Goal: Task Accomplishment & Management: Use online tool/utility

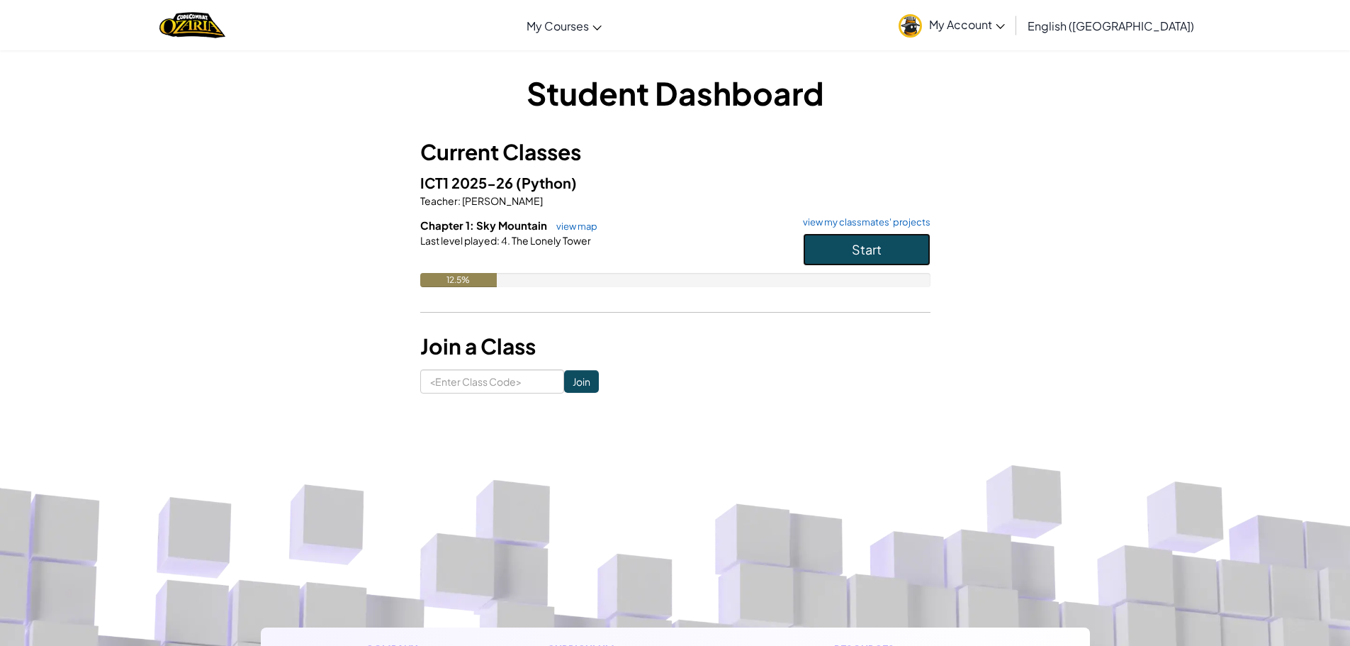
click at [906, 256] on button "Start" at bounding box center [867, 249] width 128 height 33
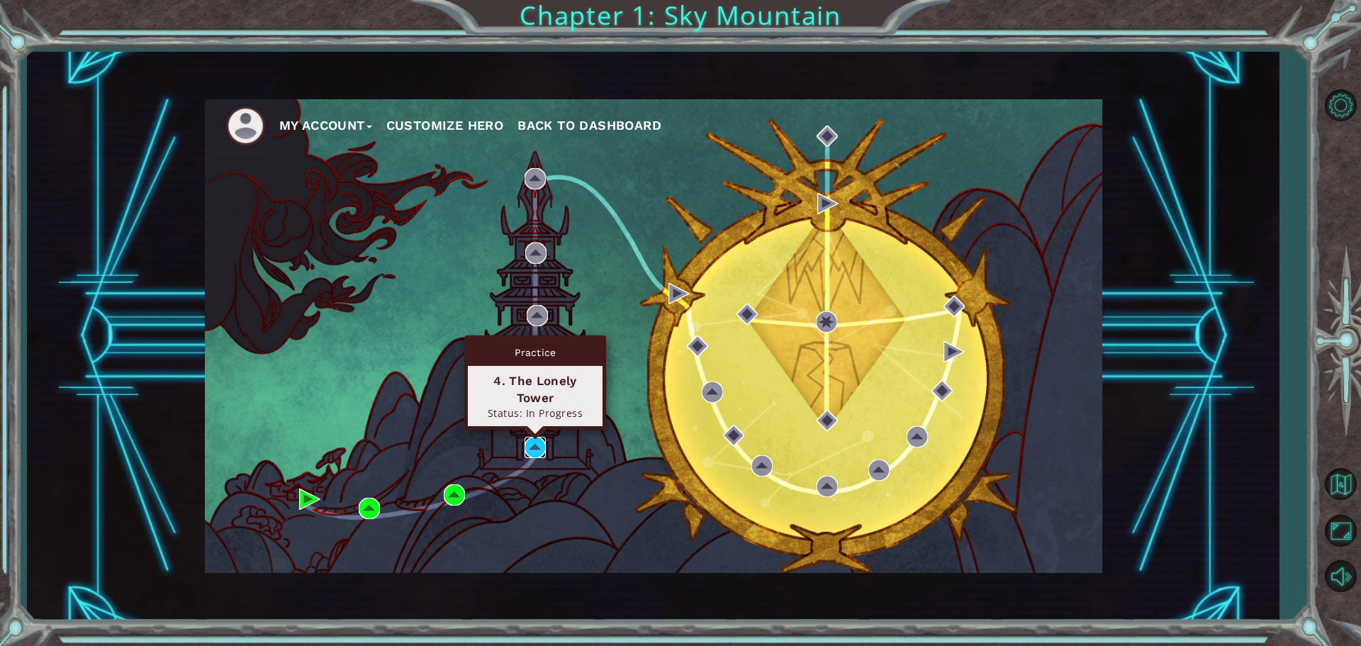
click at [532, 446] on img at bounding box center [535, 447] width 21 height 21
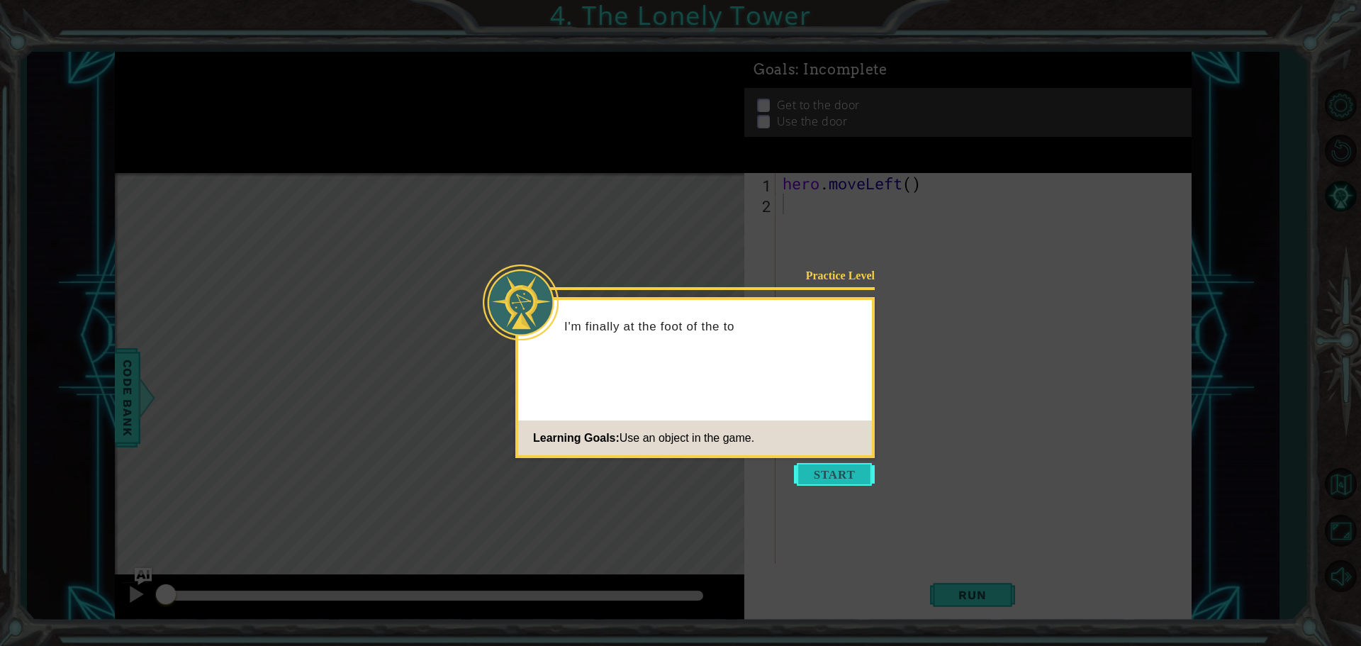
click at [838, 481] on button "Start" at bounding box center [834, 474] width 81 height 23
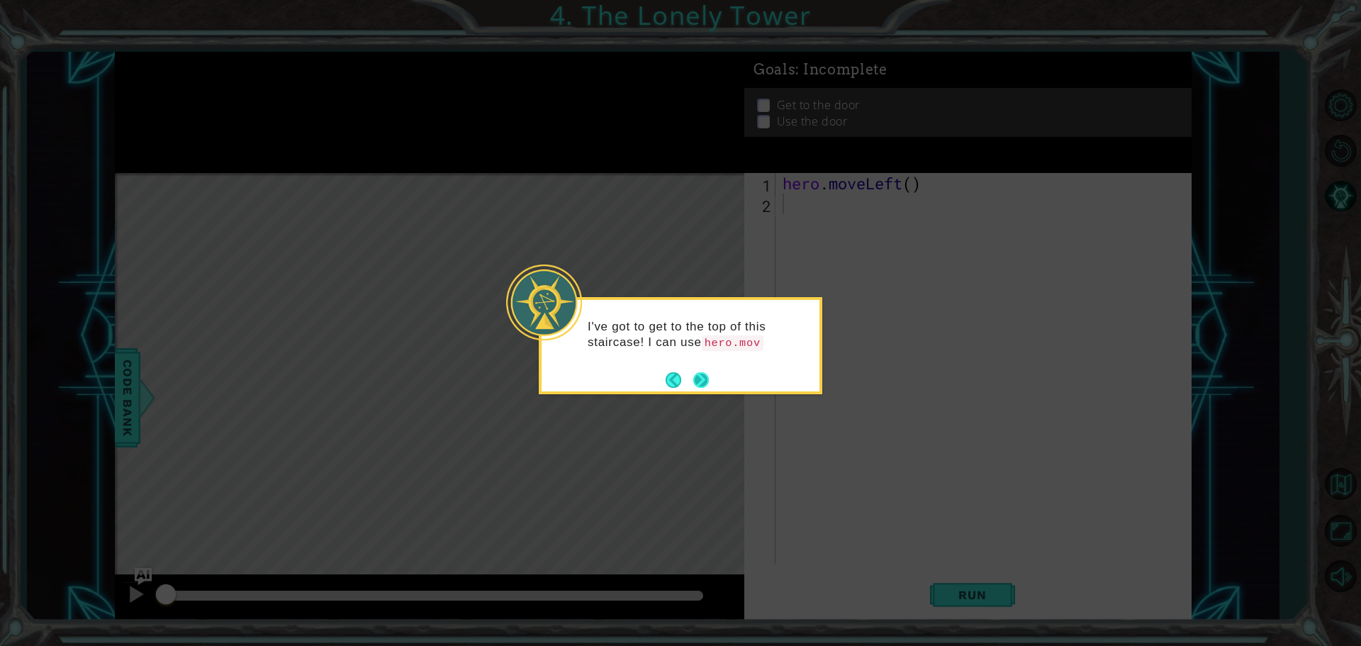
click at [702, 371] on footer at bounding box center [687, 379] width 43 height 21
click at [697, 382] on button "Next" at bounding box center [701, 382] width 16 height 16
click at [697, 382] on button "Next" at bounding box center [701, 380] width 16 height 16
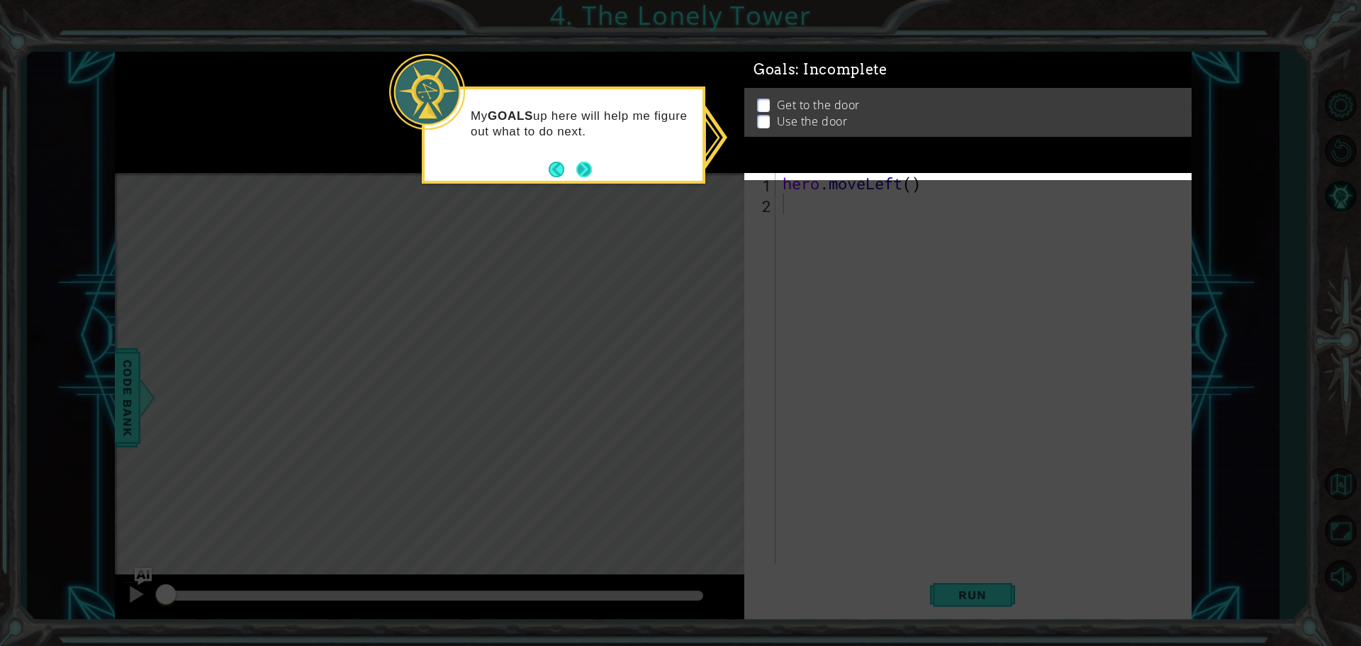
click at [579, 164] on button "Next" at bounding box center [584, 170] width 16 height 16
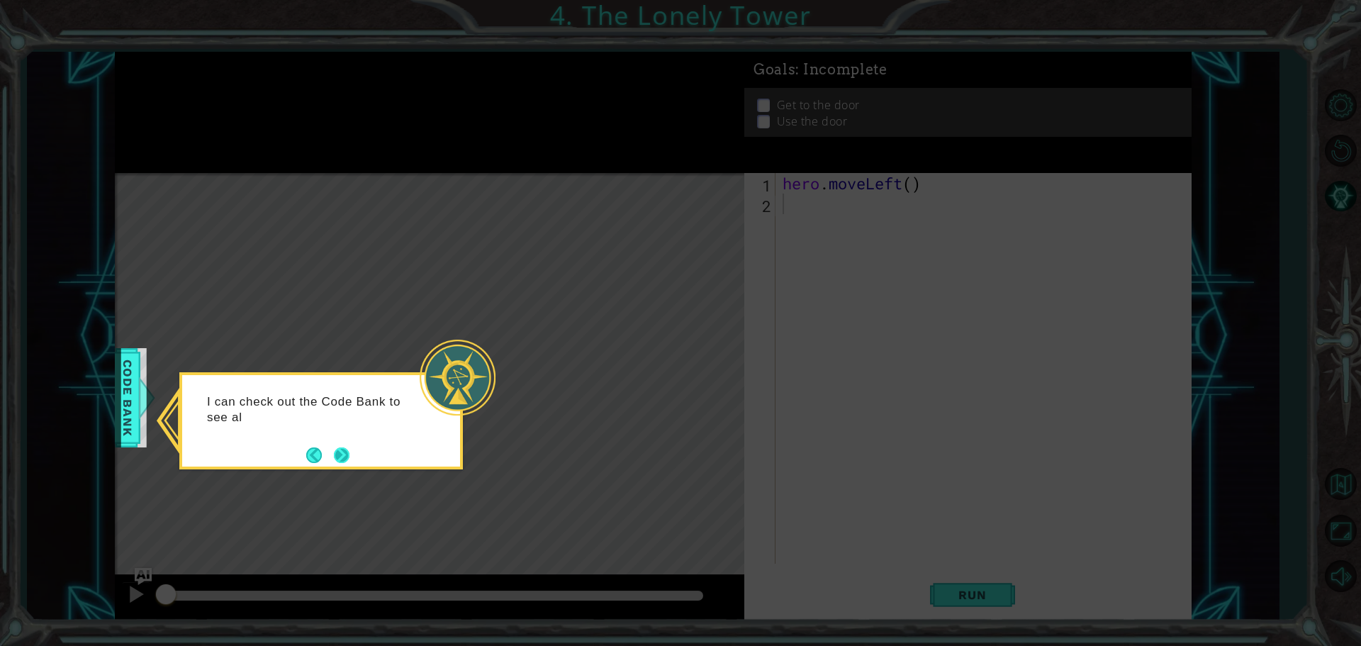
click at [346, 452] on button "Next" at bounding box center [342, 455] width 16 height 16
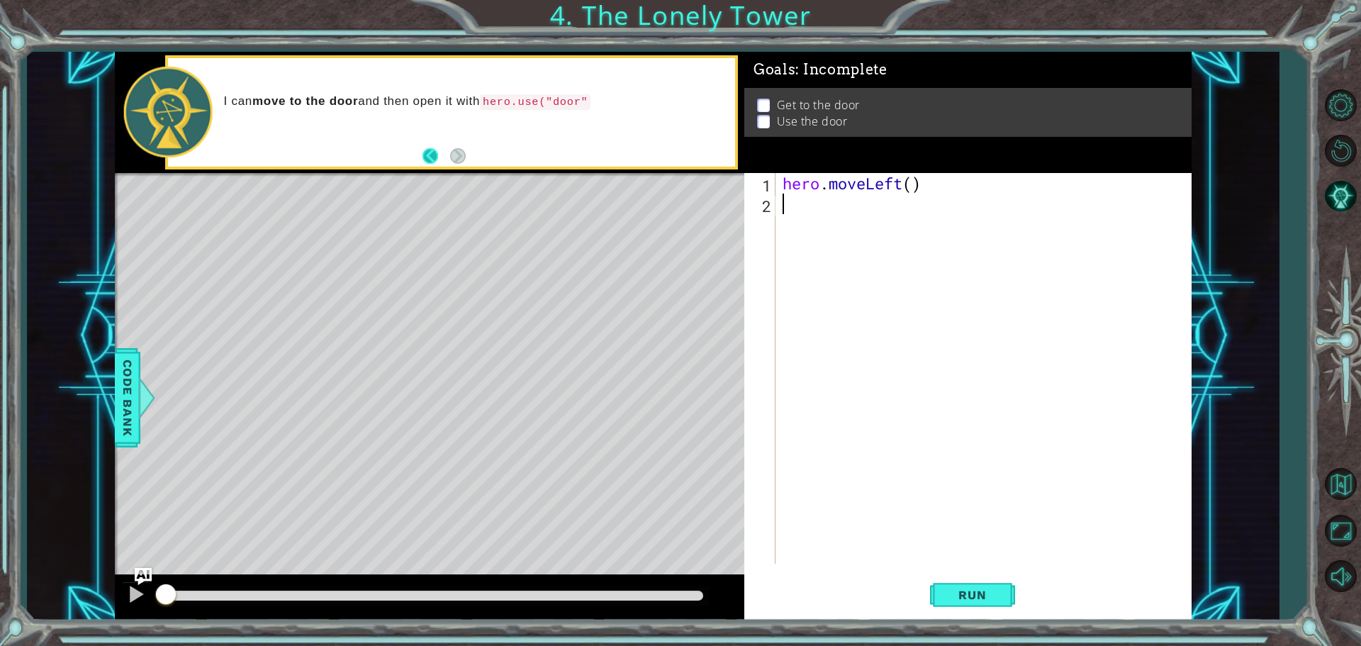
click at [428, 152] on button "Back" at bounding box center [436, 156] width 28 height 16
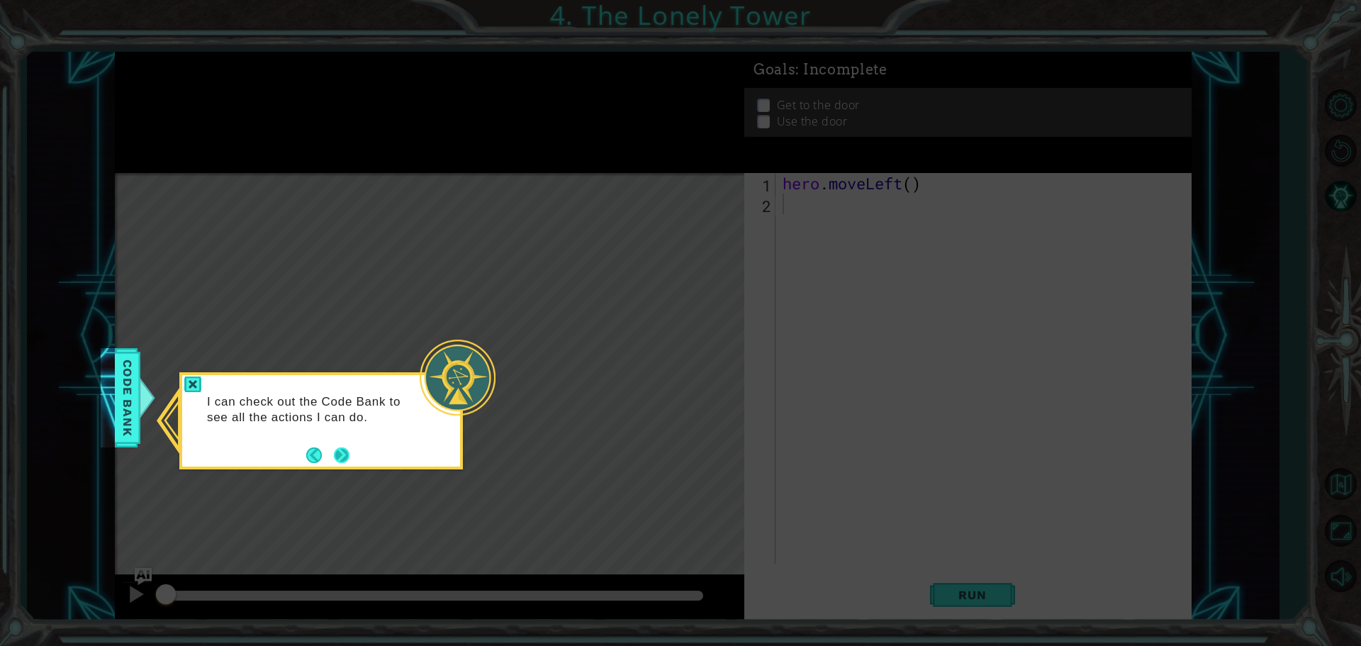
click at [334, 459] on button "Next" at bounding box center [342, 455] width 16 height 16
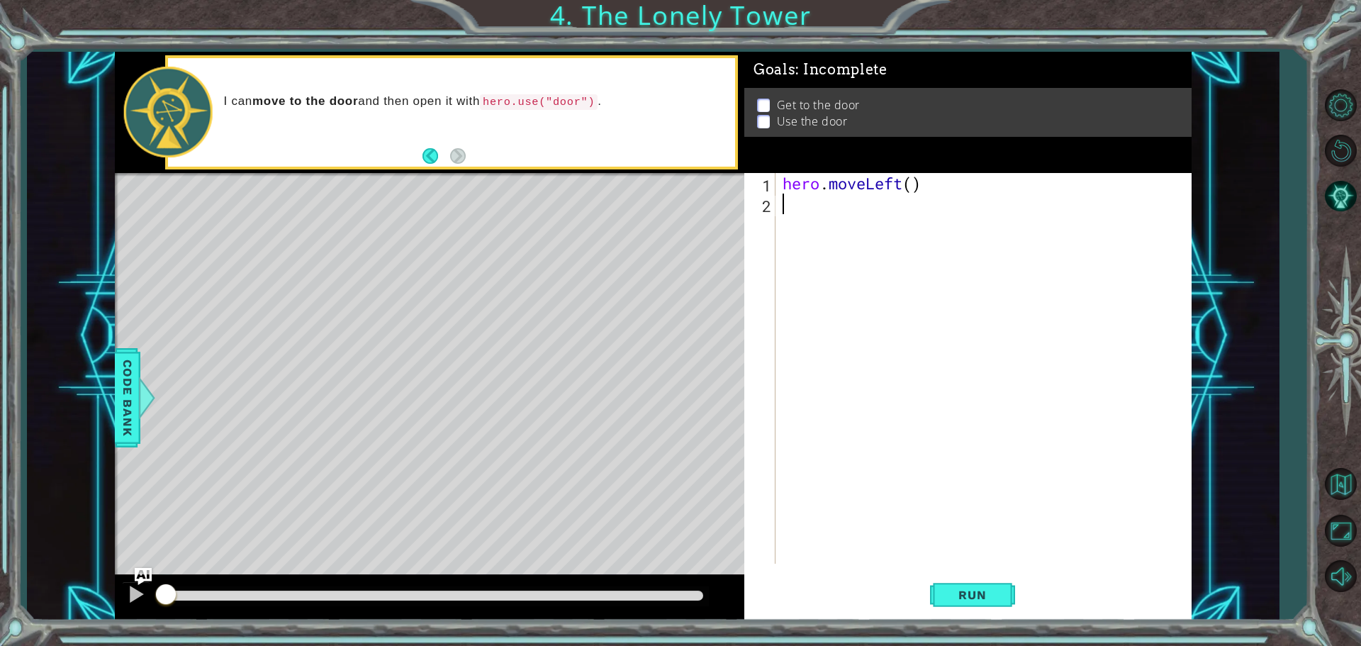
click at [637, 400] on div "Level Map" at bounding box center [442, 381] width 655 height 417
click at [973, 597] on span "Run" at bounding box center [972, 595] width 56 height 14
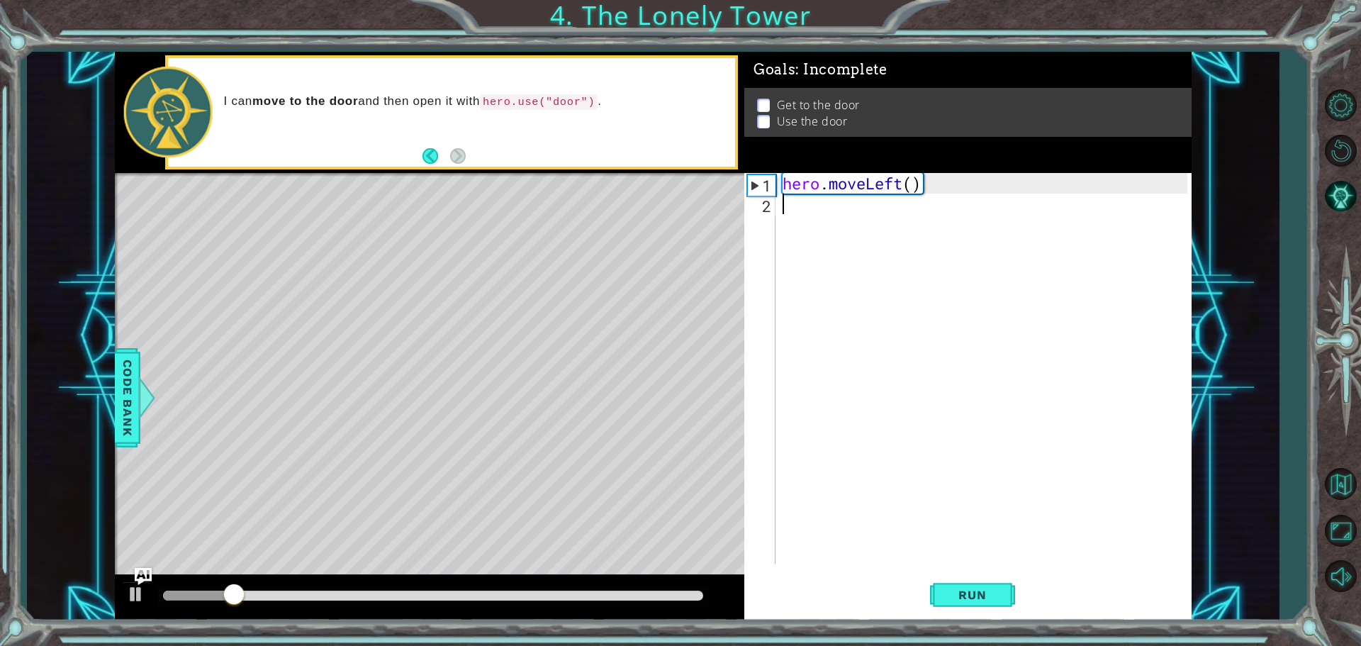
click at [794, 213] on div "hero . moveLeft ( )" at bounding box center [987, 389] width 415 height 432
drag, startPoint x: 779, startPoint y: 186, endPoint x: 850, endPoint y: 187, distance: 70.9
click at [850, 187] on div "1 2 hero . moveLeft ( ) ההההההההההההההההההההההההההההההההההההההההההההההההההההההה…" at bounding box center [965, 368] width 443 height 391
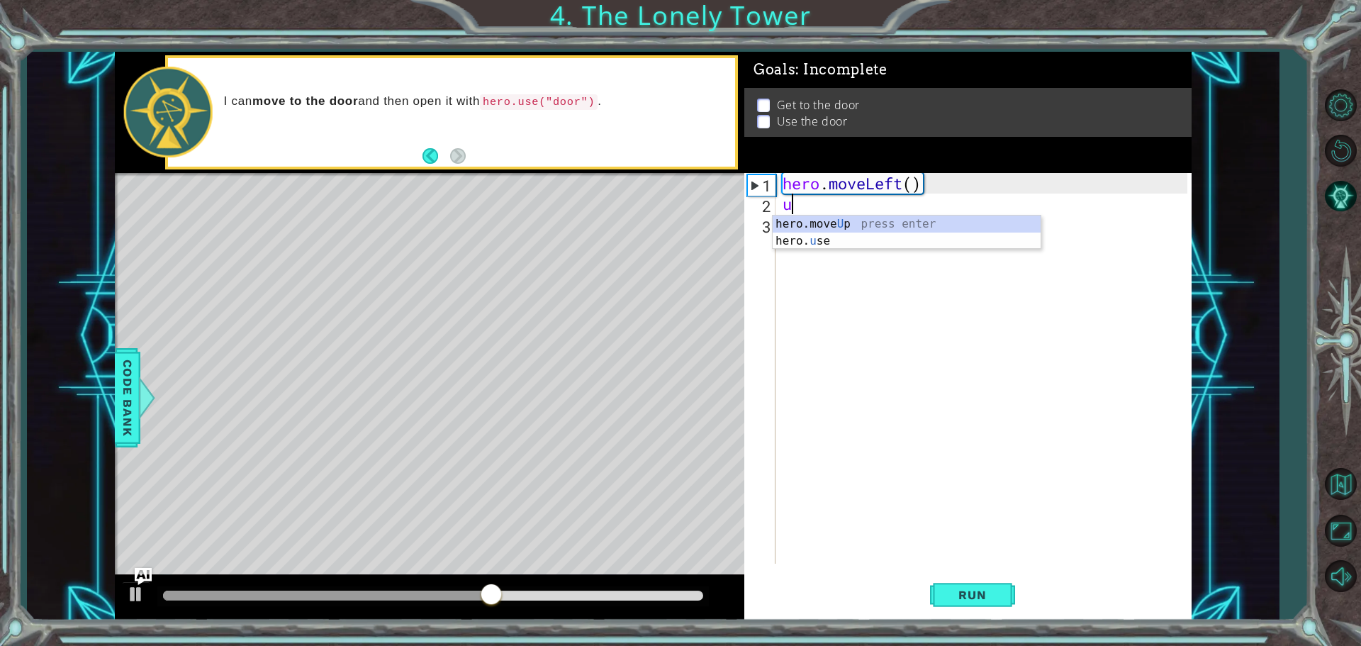
type textarea "up"
click at [885, 221] on div "hero.move Up press enter" at bounding box center [907, 240] width 268 height 51
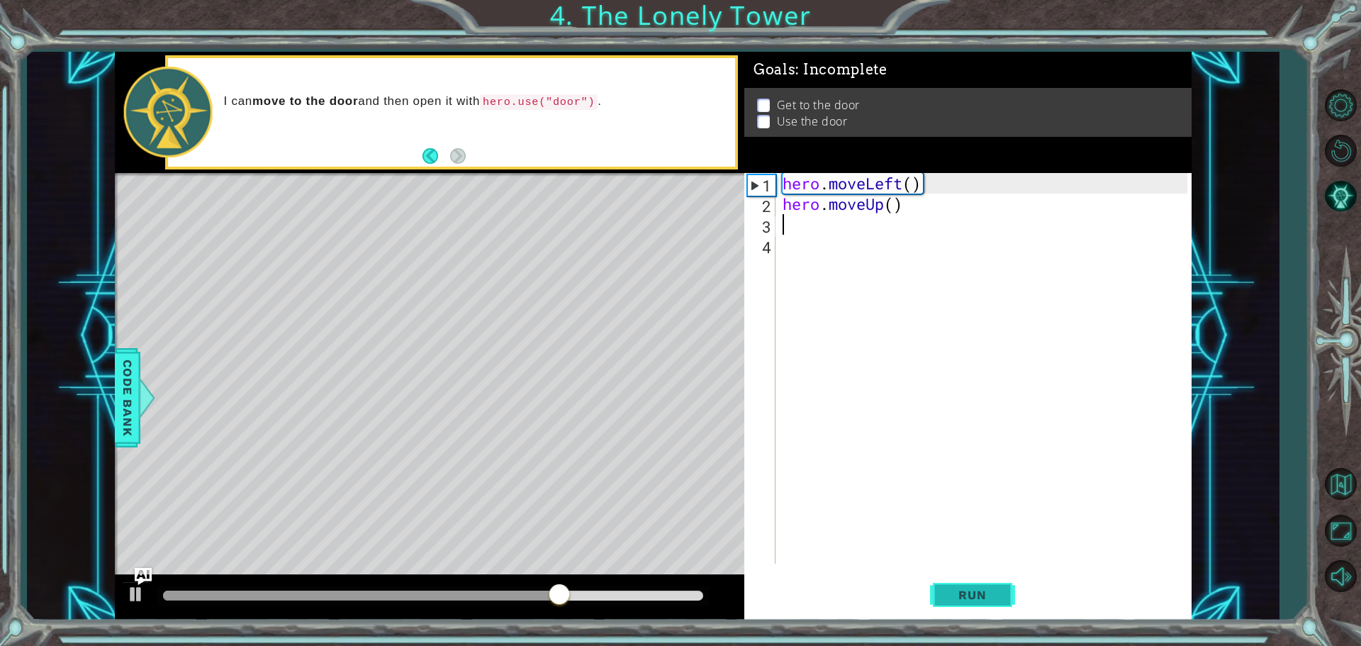
click at [1003, 598] on button "Run" at bounding box center [972, 594] width 85 height 45
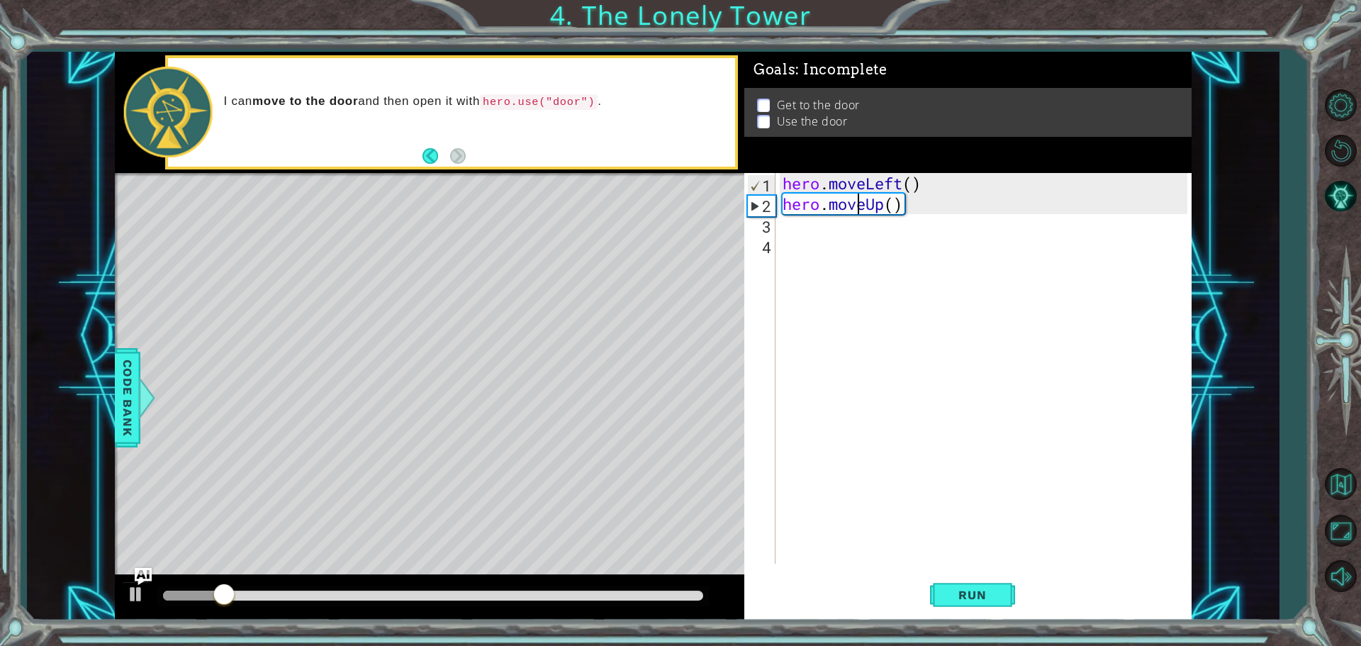
click at [858, 197] on div "hero . moveLeft ( ) hero . moveUp ( )" at bounding box center [987, 389] width 415 height 432
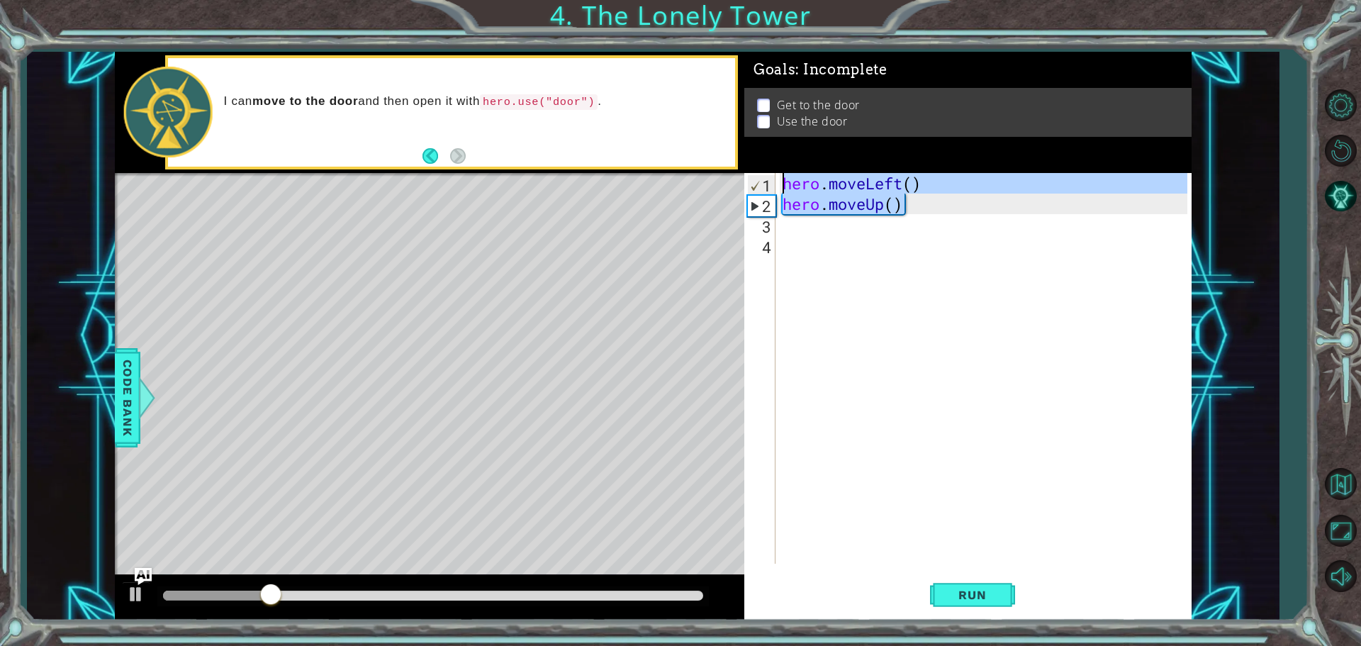
drag, startPoint x: 909, startPoint y: 206, endPoint x: 763, endPoint y: 149, distance: 156.6
click at [763, 149] on div "Goals : Incomplete Get to the door Use the door hero.moveUp() 1 2 3 4 hero . mo…" at bounding box center [967, 336] width 447 height 568
type textarea "hero.moveLeft() hero.moveUp()"
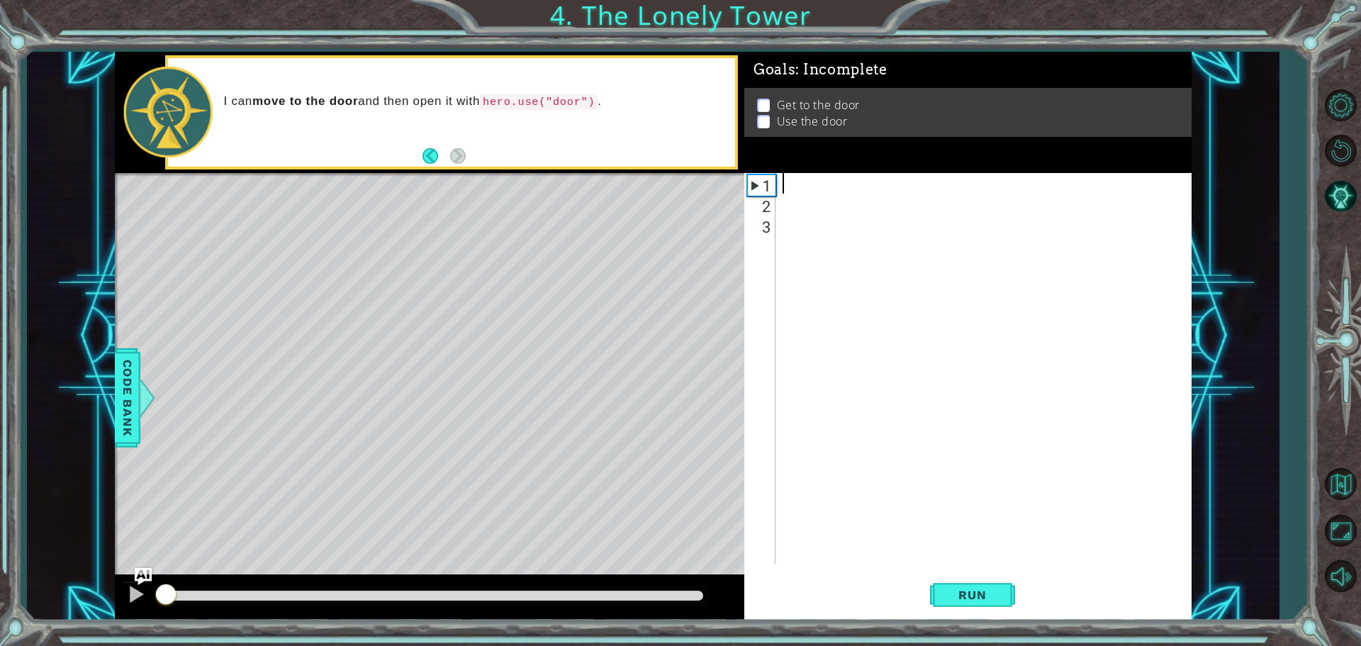
drag, startPoint x: 350, startPoint y: 590, endPoint x: 392, endPoint y: 595, distance: 42.1
click at [162, 566] on div "methods hero moveDown(steps) moveUp(steps) moveLeft(steps) moveRight(steps) use…" at bounding box center [653, 336] width 1077 height 568
drag, startPoint x: 198, startPoint y: 588, endPoint x: 89, endPoint y: 596, distance: 109.5
click at [89, 596] on div "1 ההההההההההההההההההההההההההההההההההההההההההההההההההההההההההההההההההההההההההההה…" at bounding box center [653, 336] width 1252 height 568
click at [430, 427] on div "Level Map" at bounding box center [442, 381] width 655 height 417
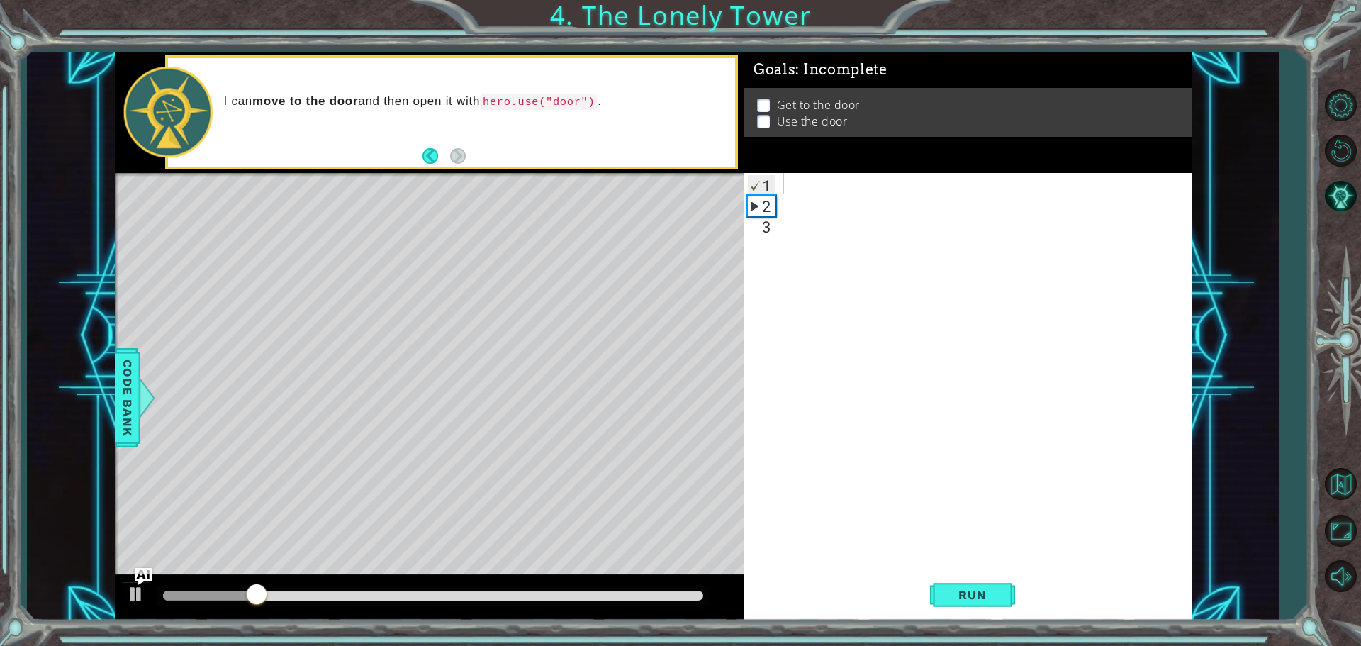
click at [403, 449] on div "Level Map" at bounding box center [442, 381] width 655 height 417
click at [419, 454] on div "Level Map" at bounding box center [442, 381] width 655 height 417
click at [800, 193] on div at bounding box center [987, 389] width 415 height 432
type textarea "l"
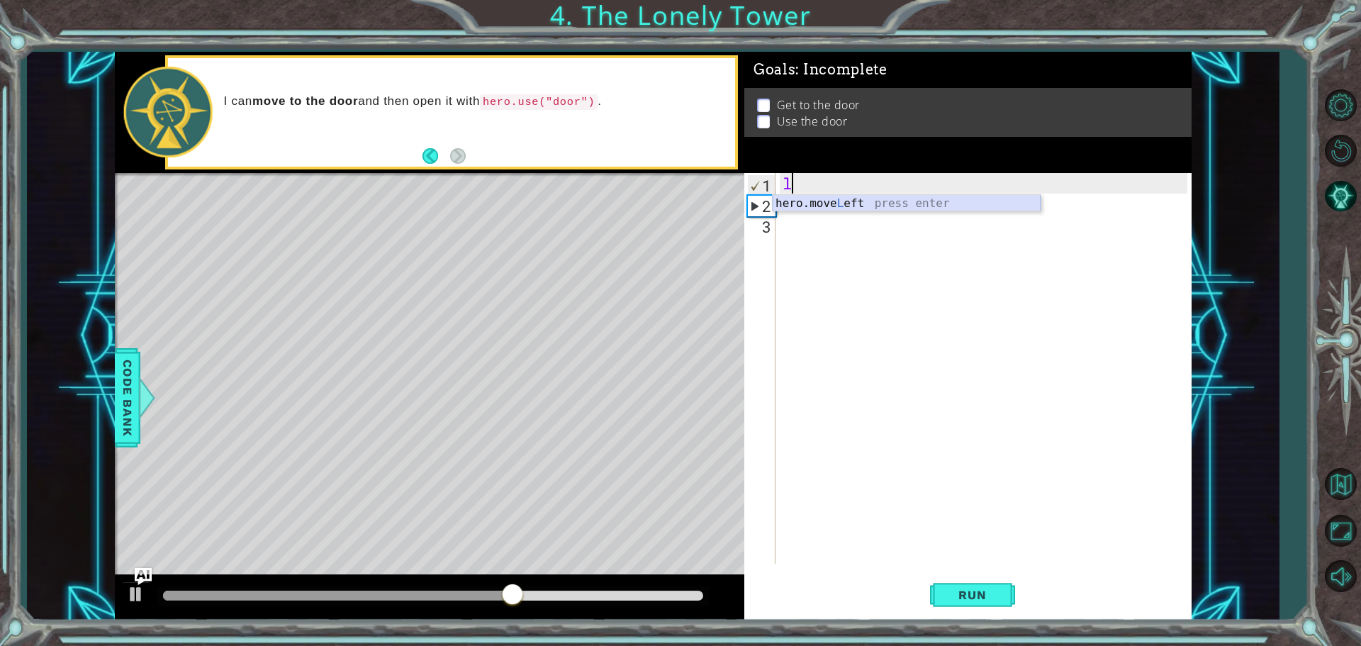
click at [854, 199] on div "hero.move L eft press enter" at bounding box center [907, 220] width 268 height 51
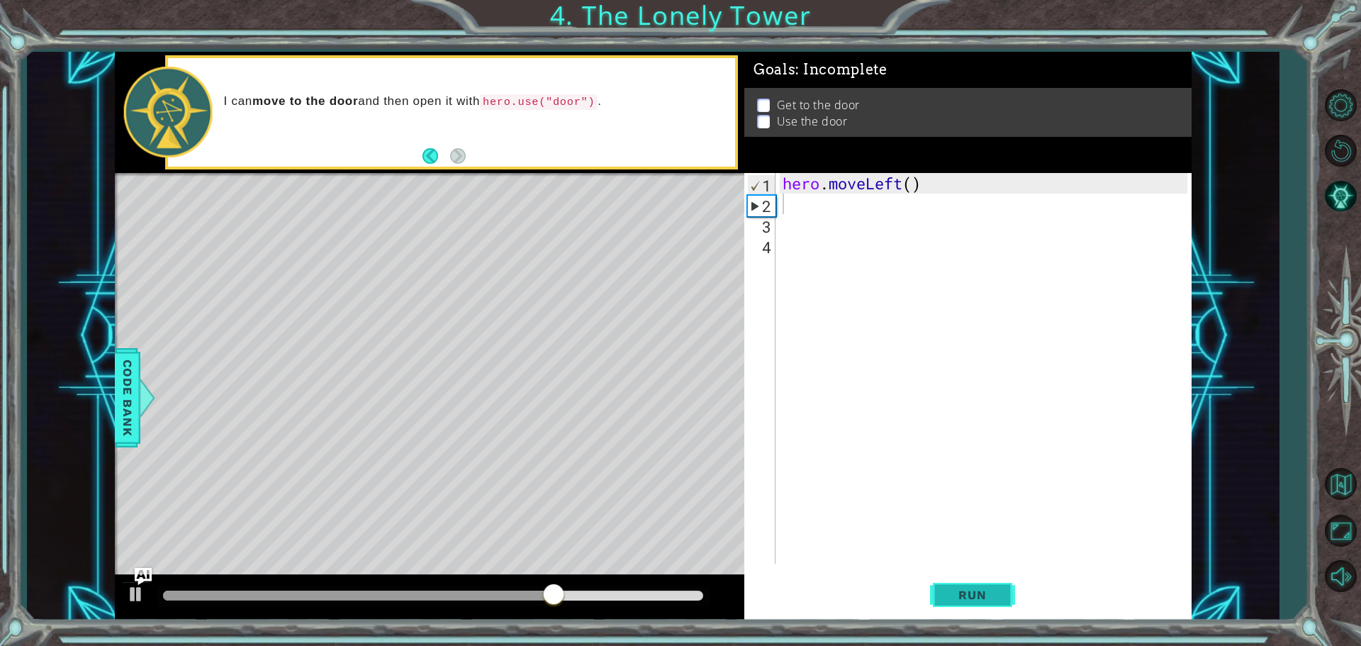
click at [978, 606] on button "Run" at bounding box center [972, 594] width 85 height 45
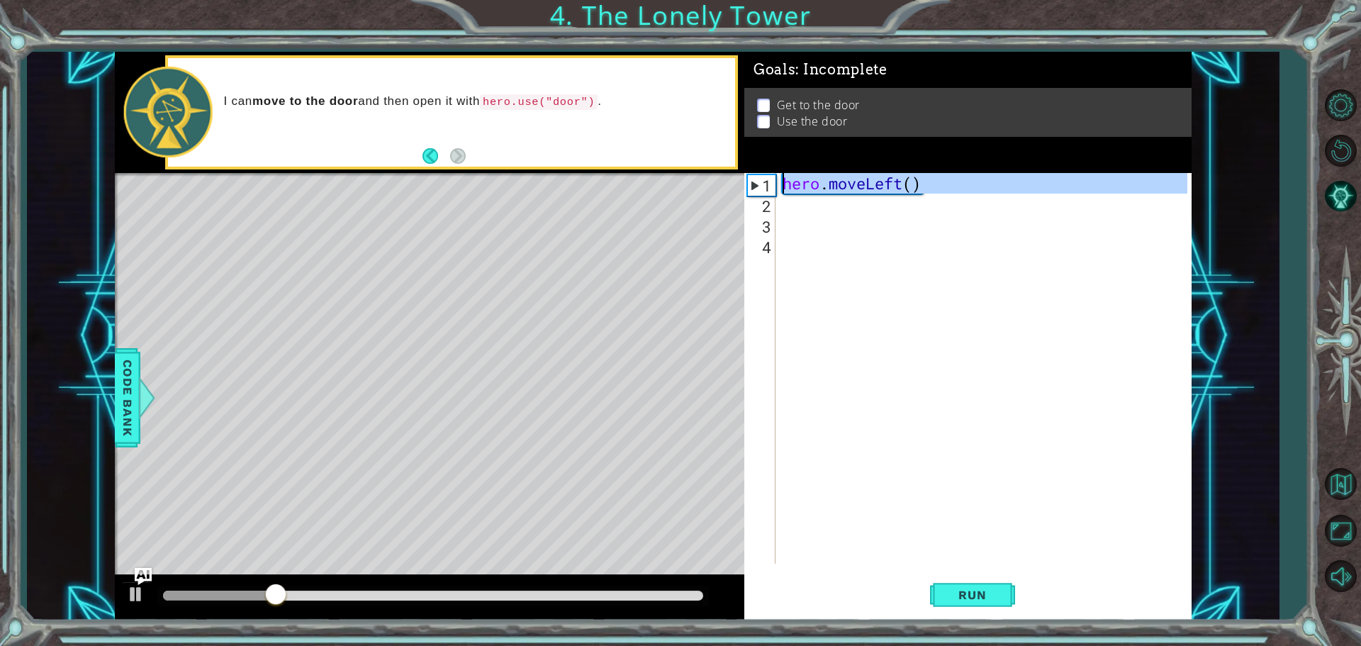
drag, startPoint x: 934, startPoint y: 198, endPoint x: 801, endPoint y: 163, distance: 137.2
click at [801, 163] on div "Goals : Incomplete Get to the door Use the door 1 2 3 4 hero . moveLeft ( ) ההה…" at bounding box center [967, 336] width 447 height 568
type textarea "hero.moveLeft()"
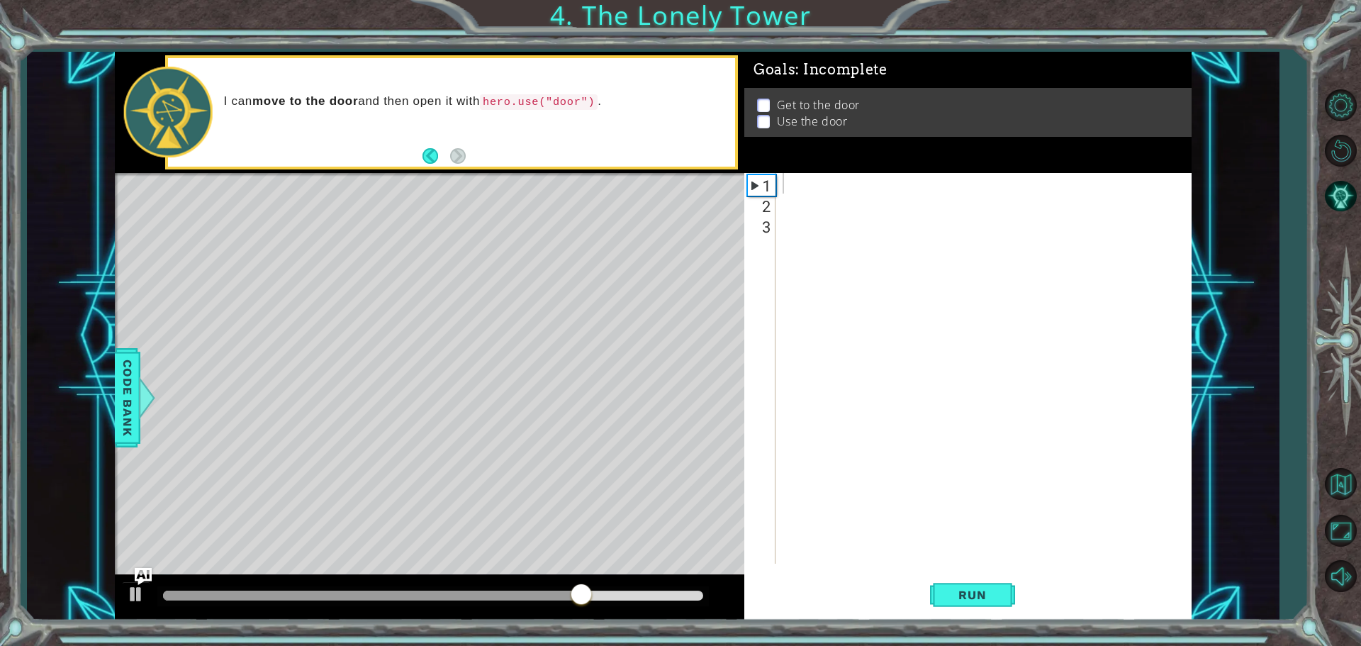
drag, startPoint x: 835, startPoint y: 97, endPoint x: 868, endPoint y: 105, distance: 34.2
click at [868, 105] on li "Get to the door" at bounding box center [970, 107] width 426 height 16
click at [773, 101] on li "Get to the door" at bounding box center [970, 109] width 426 height 16
click at [773, 97] on li "Get to the door" at bounding box center [970, 105] width 426 height 16
drag, startPoint x: 770, startPoint y: 118, endPoint x: 770, endPoint y: 153, distance: 35.4
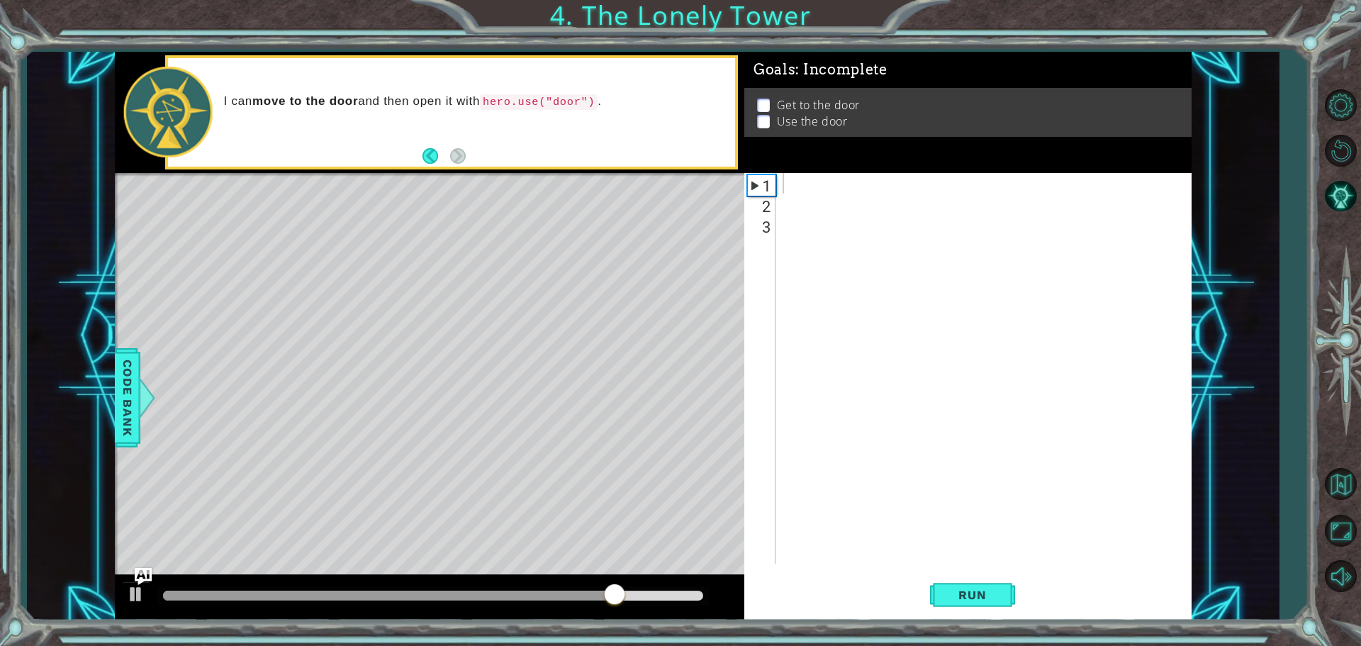
click at [770, 153] on div "Goals : Incomplete Get to the door Use the door" at bounding box center [967, 112] width 447 height 121
click at [753, 133] on div "Get to the door Use the door" at bounding box center [967, 120] width 447 height 49
click at [112, 413] on div "1 ההההההההההההההההההההההההההההההההההההההההההההההההההההההההההההההההההההההההההההה…" at bounding box center [653, 336] width 1252 height 568
click at [124, 410] on span "Code Bank" at bounding box center [127, 397] width 23 height 86
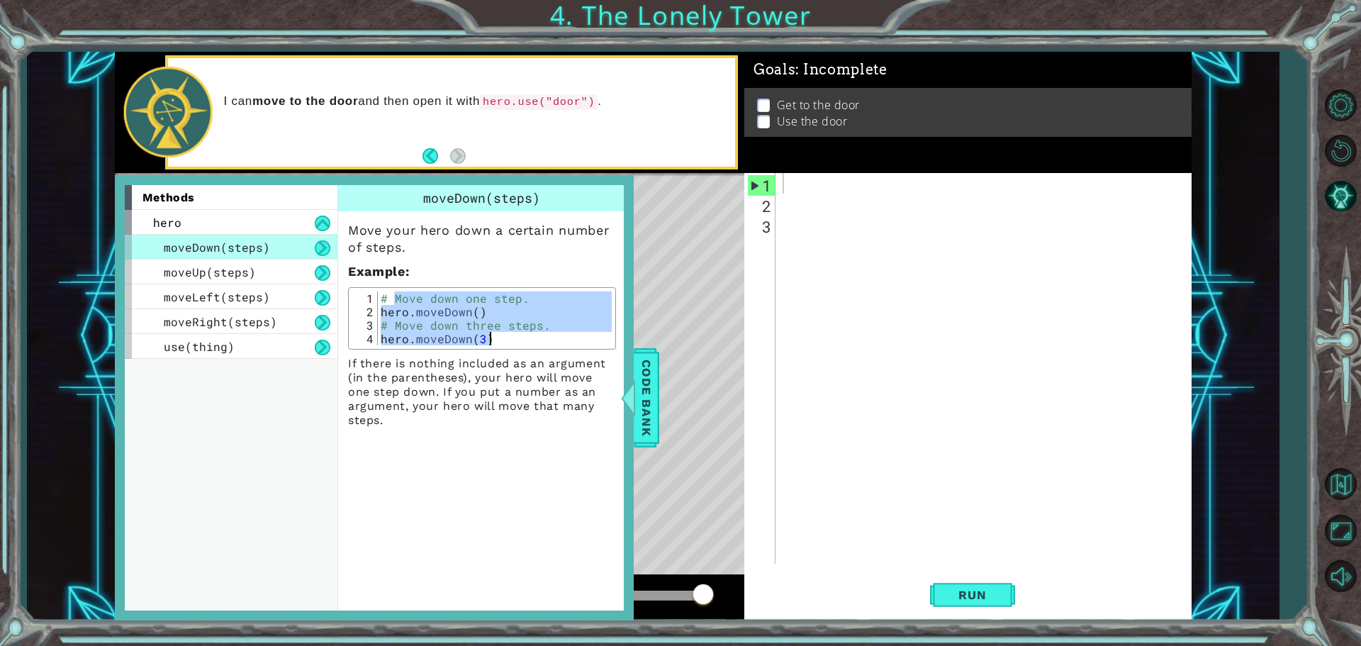
drag, startPoint x: 396, startPoint y: 303, endPoint x: 534, endPoint y: 345, distance: 144.6
click at [534, 345] on div "# Move down one step. hero . moveDown ( ) # Move down three steps. hero . moveD…" at bounding box center [495, 331] width 234 height 81
type textarea "# Move down three steps. hero.moveDown(3)"
click at [671, 448] on div "Level Map" at bounding box center [442, 381] width 655 height 417
click at [791, 185] on div at bounding box center [987, 389] width 415 height 432
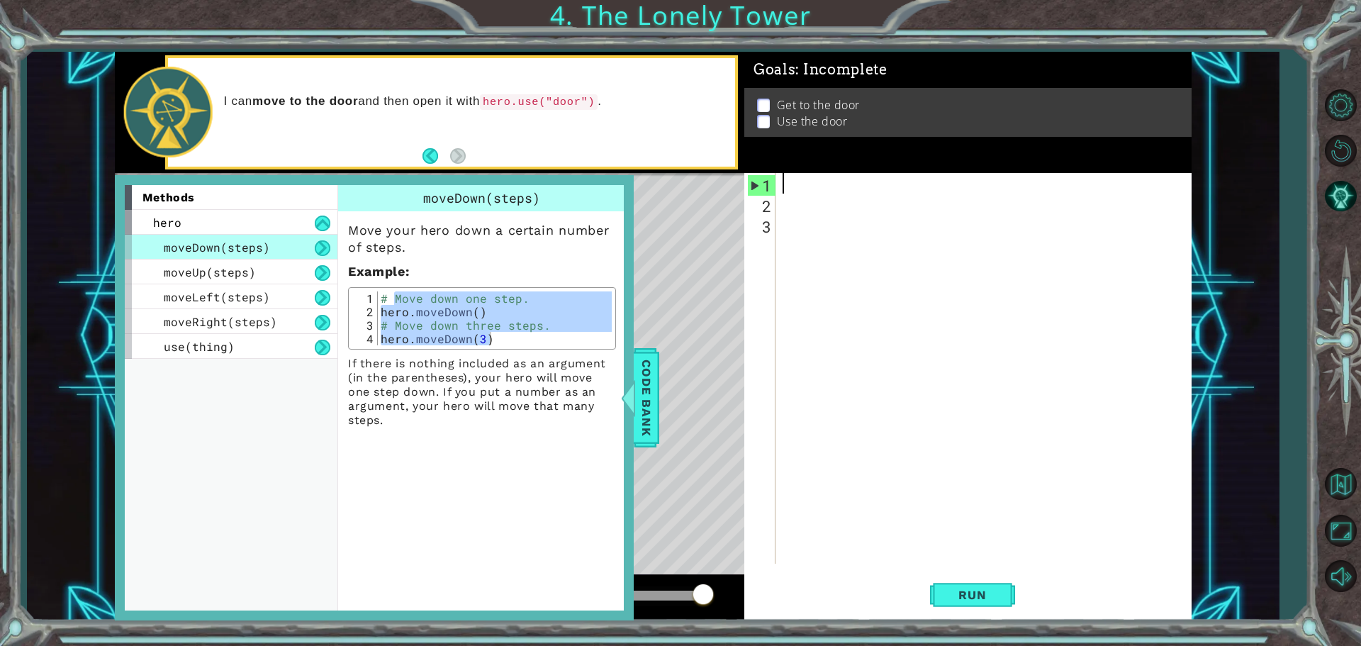
paste textarea "hero.moveDown(3)"
type textarea "hero.moveDown(3)"
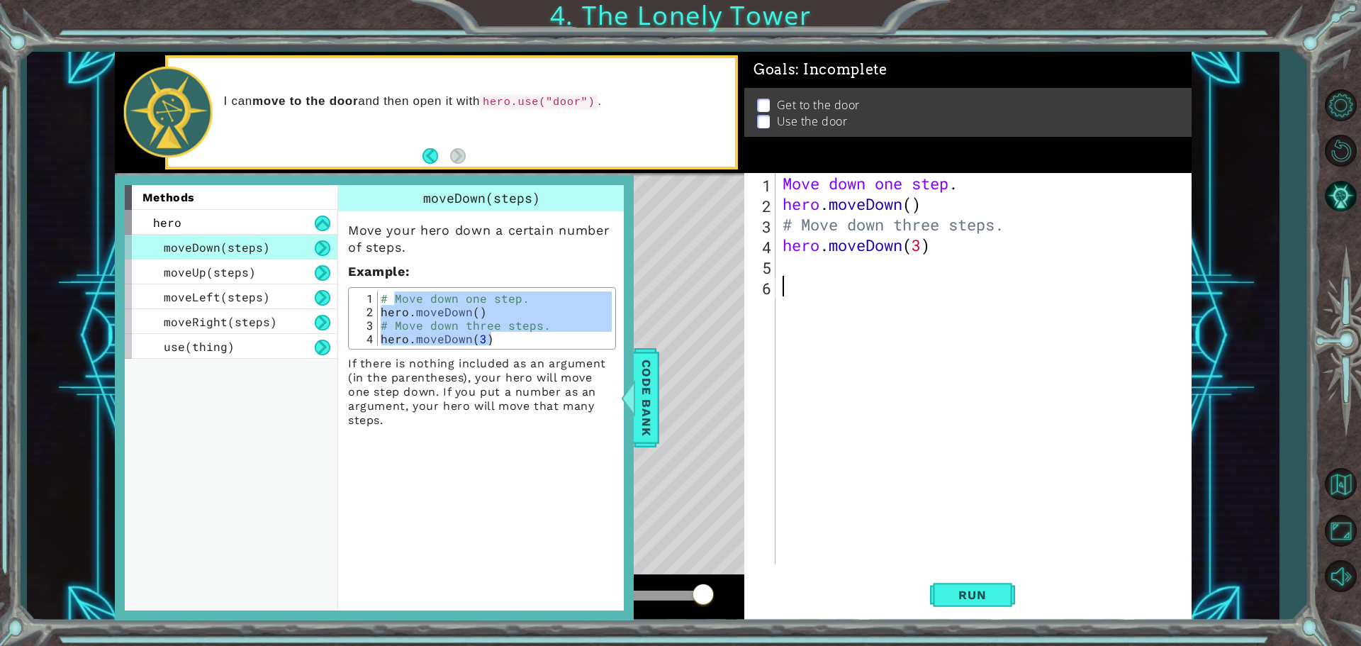
click at [894, 345] on div "Move down one step . hero . moveDown ( ) # Move down three steps. hero . moveDo…" at bounding box center [987, 389] width 415 height 432
click at [656, 406] on span "Code Bank" at bounding box center [645, 397] width 23 height 86
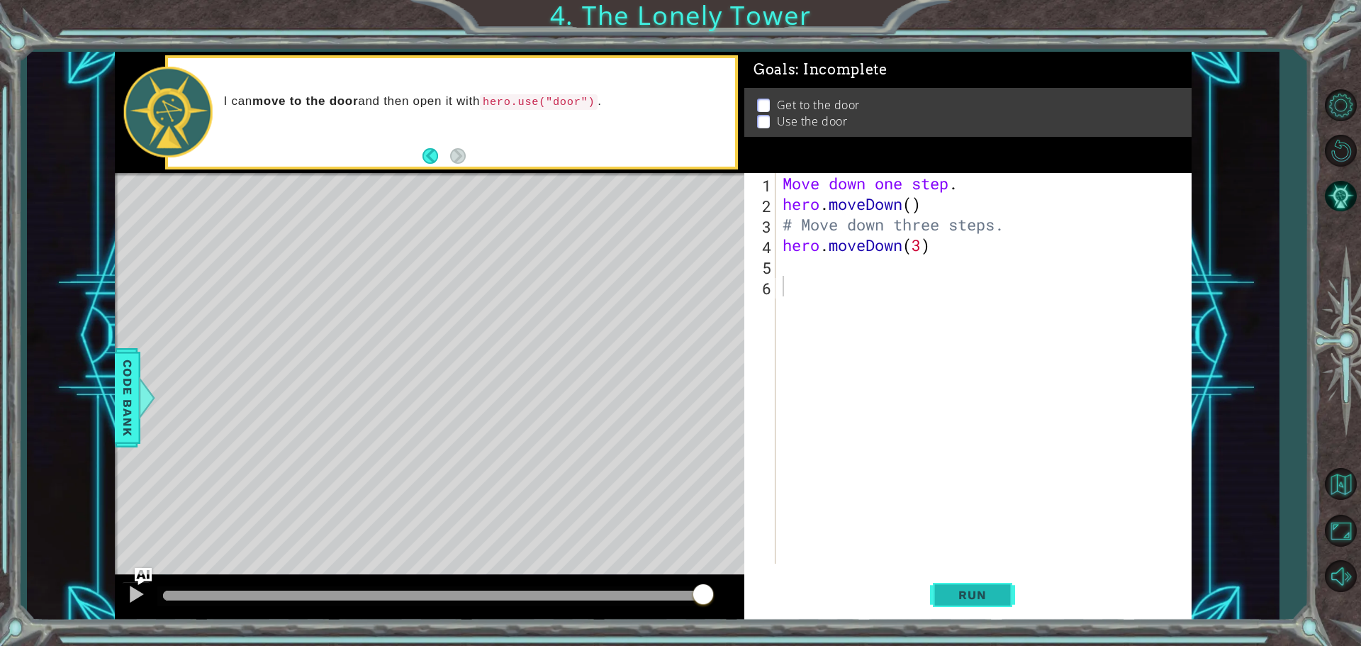
click at [980, 598] on span "Run" at bounding box center [972, 595] width 56 height 14
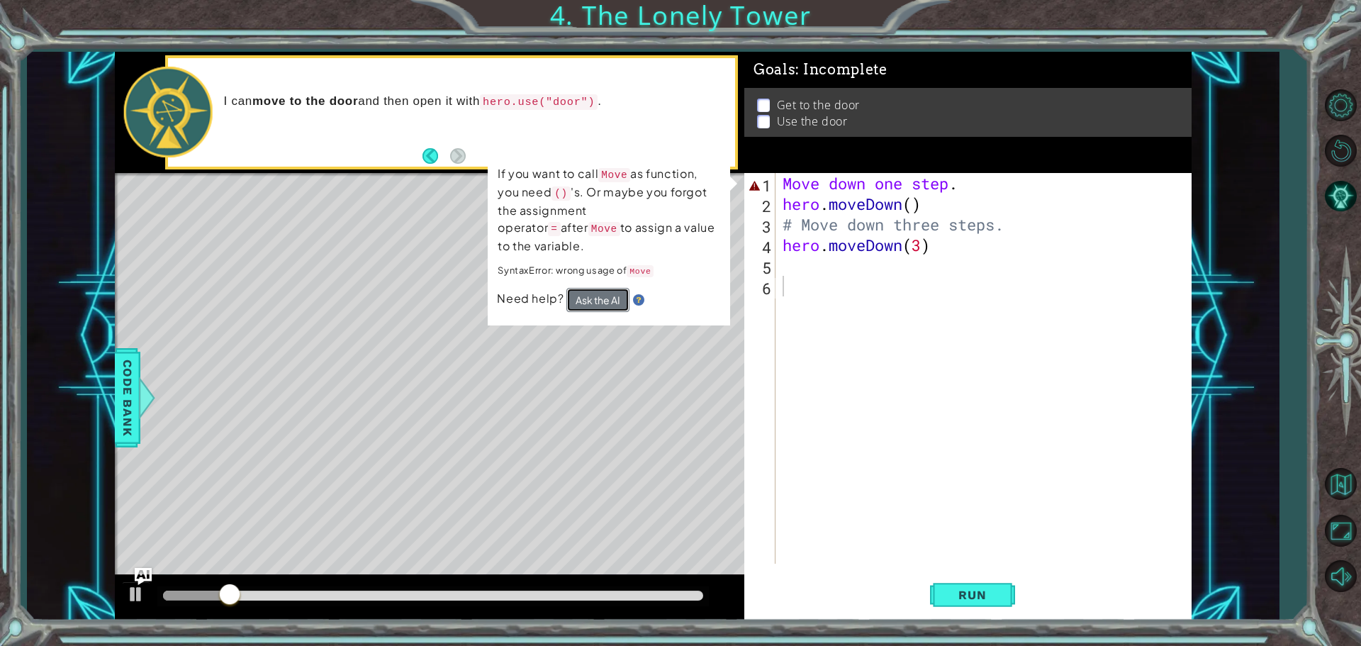
click at [593, 288] on button "Ask the AI" at bounding box center [597, 300] width 63 height 24
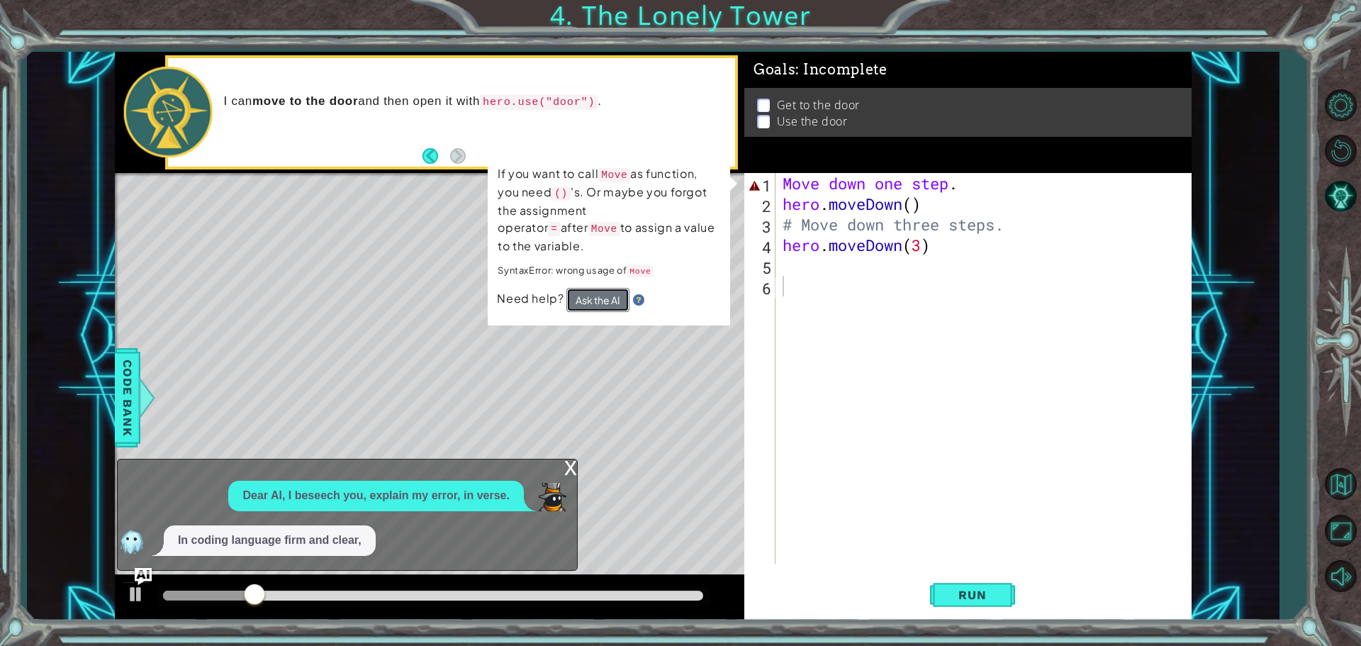
click at [602, 288] on button "Ask the AI" at bounding box center [597, 300] width 63 height 24
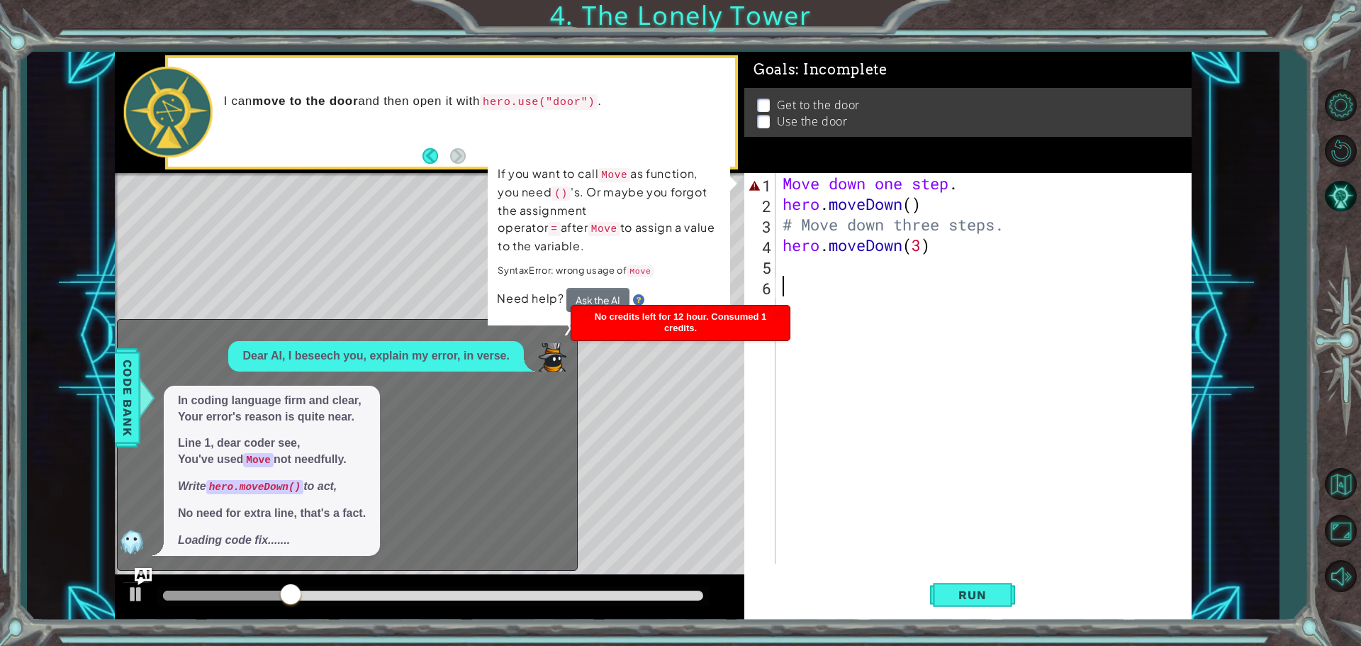
click at [670, 347] on div "Level Map" at bounding box center [442, 381] width 655 height 417
click at [633, 532] on div "Level Map" at bounding box center [442, 381] width 655 height 417
click at [417, 339] on div "x Dear AI, I beseech you, explain my error, in verse. In coding language firm a…" at bounding box center [347, 445] width 461 height 252
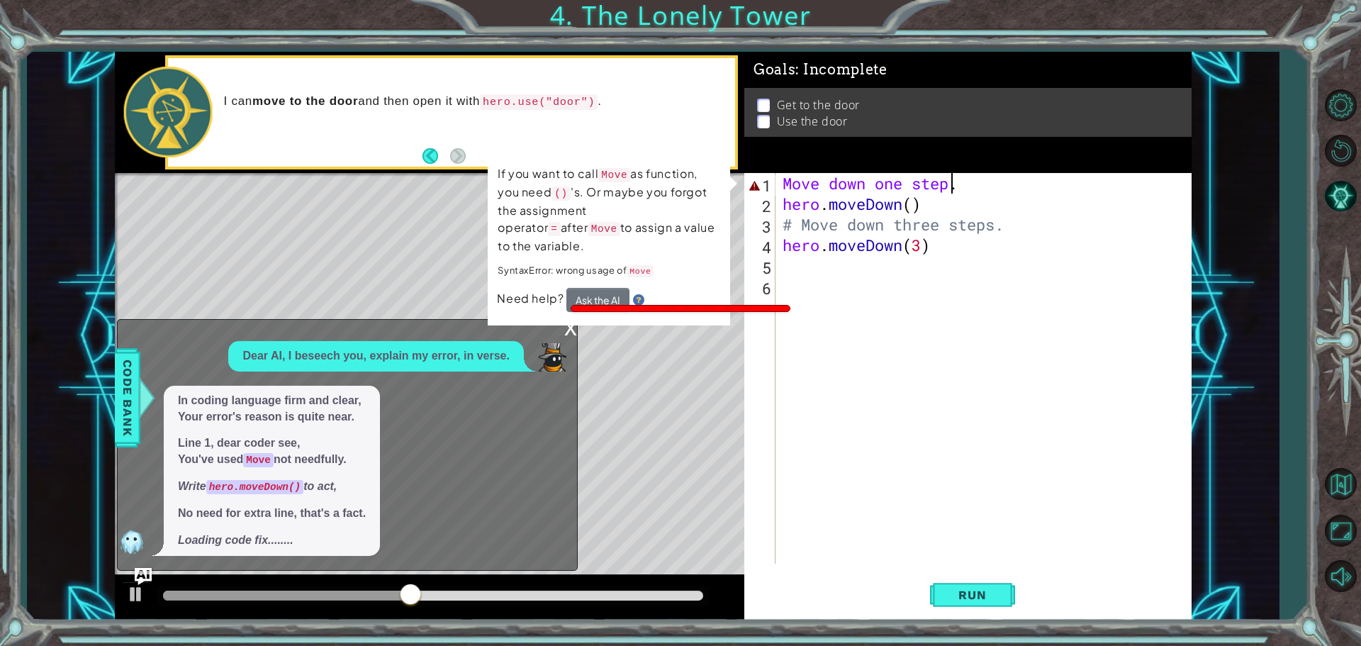
click at [955, 179] on div "Move down one step . hero . moveDown ( ) # Move down three steps. hero . moveDo…" at bounding box center [987, 389] width 415 height 432
click at [963, 182] on div "Move down one step . hero . moveDown ( ) # Move down three steps. hero . moveDo…" at bounding box center [987, 389] width 415 height 432
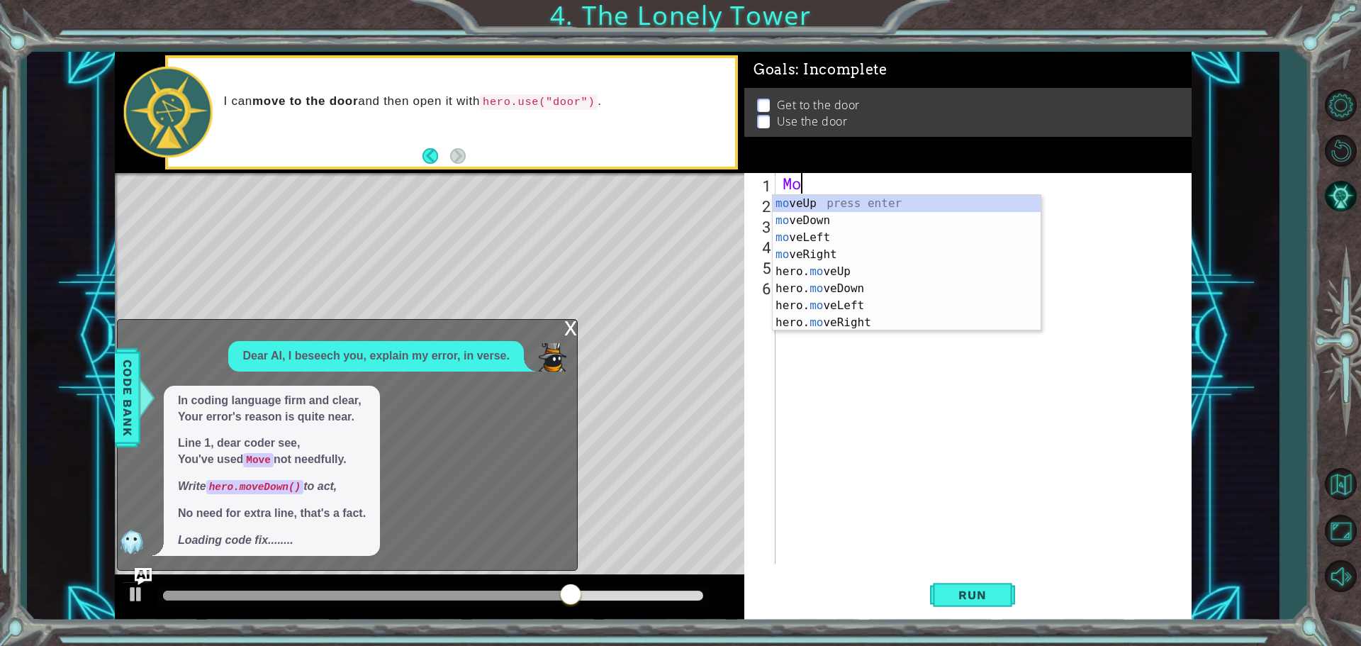
type textarea "M"
click at [777, 206] on div "m oveUp press enter m oveDown press enter m oveLeft press enter m oveRight pres…" at bounding box center [907, 280] width 268 height 170
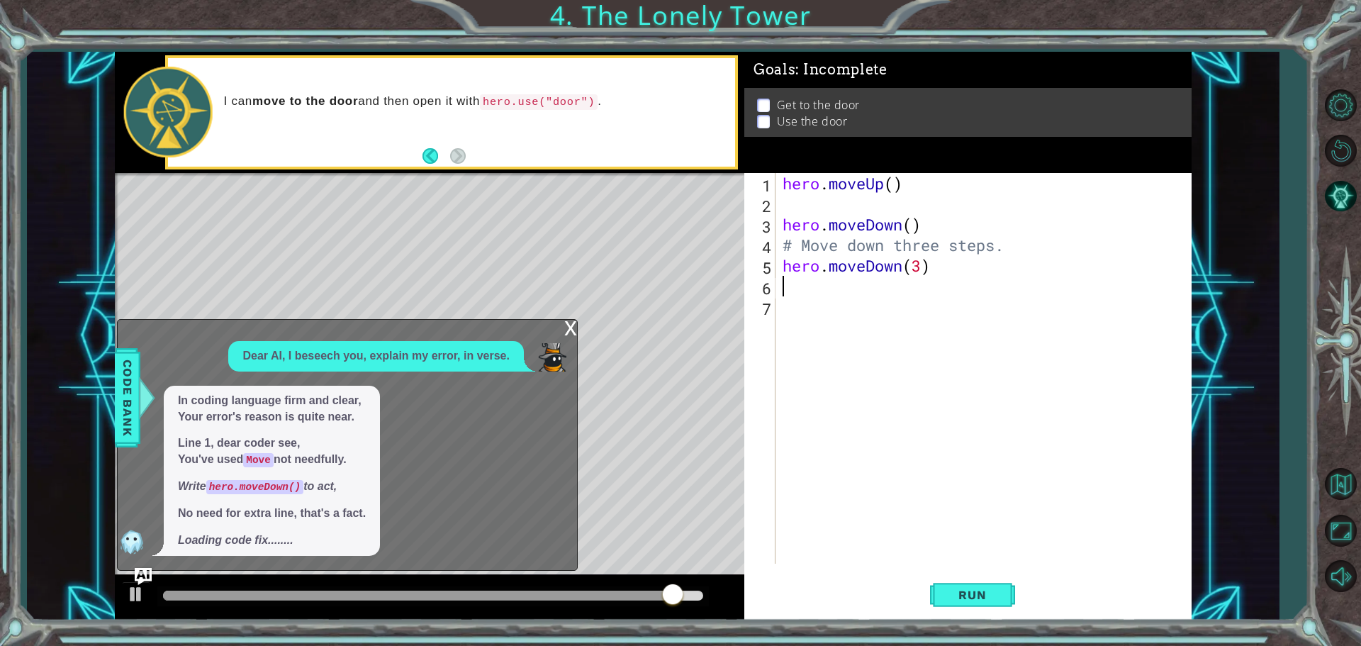
click at [881, 285] on div "hero . moveUp ( ) hero . moveDown ( ) # Move down three steps. hero . moveDown …" at bounding box center [987, 389] width 415 height 432
click at [971, 594] on span "Run" at bounding box center [972, 595] width 56 height 14
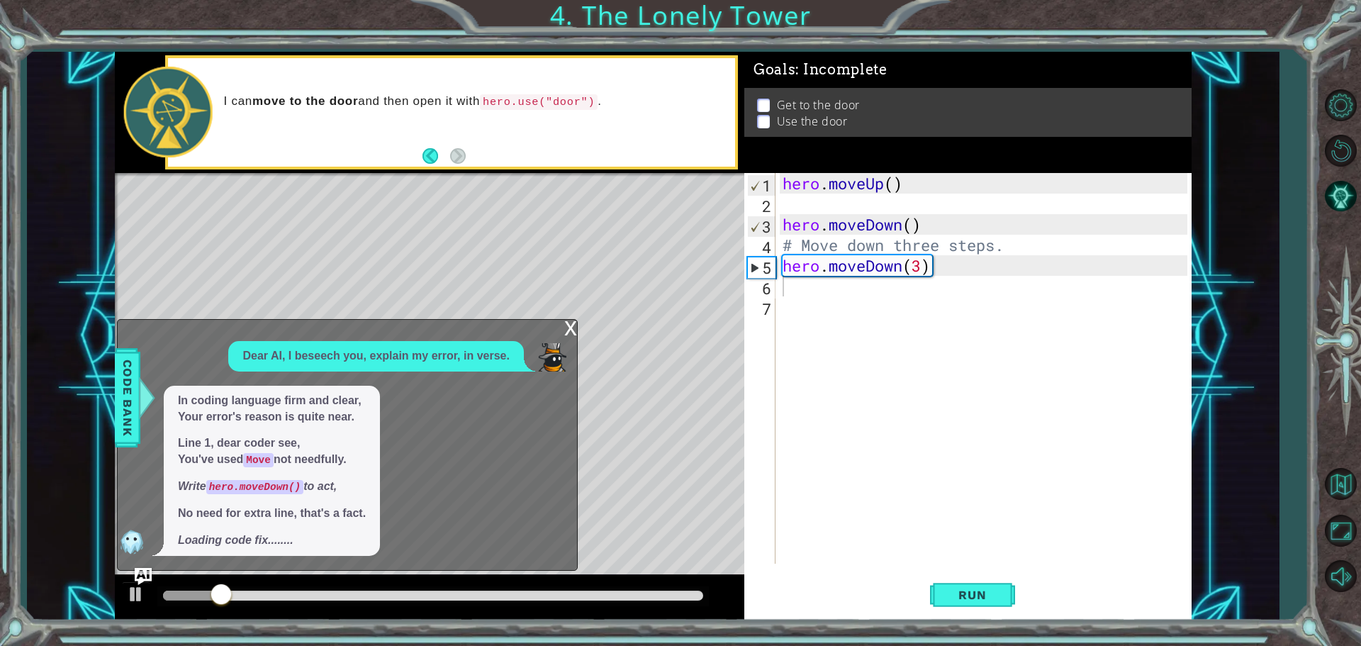
click at [573, 318] on div "Level Map" at bounding box center [442, 381] width 655 height 417
click at [566, 327] on div "x" at bounding box center [570, 327] width 13 height 14
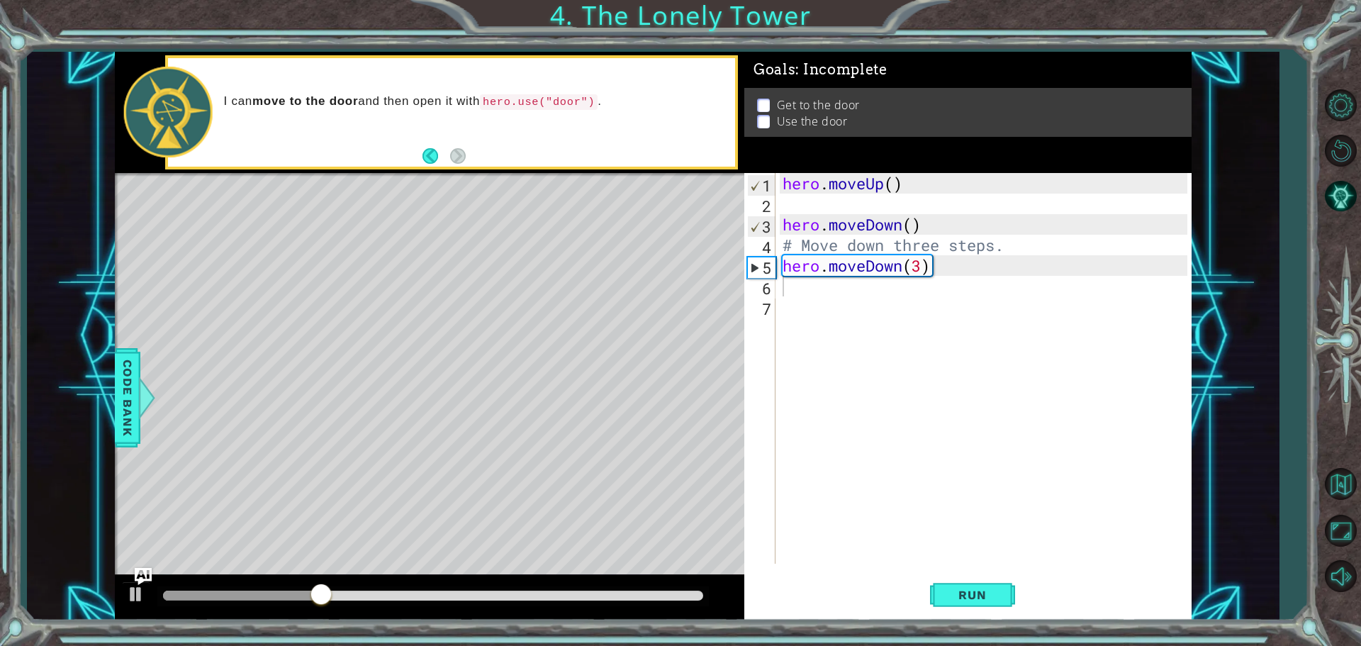
drag, startPoint x: 1187, startPoint y: 263, endPoint x: 767, endPoint y: 207, distance: 424.0
click at [758, 237] on div "1 2 3 4 5 6 7 hero . moveUp ( ) hero . moveDown ( ) # Move down three steps. he…" at bounding box center [967, 396] width 447 height 447
drag, startPoint x: 777, startPoint y: 183, endPoint x: 1131, endPoint y: 339, distance: 386.5
click at [1131, 339] on div "1 2 3 4 5 6 7 hero . moveUp ( ) hero . moveDown ( ) # Move down three steps. he…" at bounding box center [965, 368] width 443 height 391
drag, startPoint x: 776, startPoint y: 262, endPoint x: 1013, endPoint y: 303, distance: 240.3
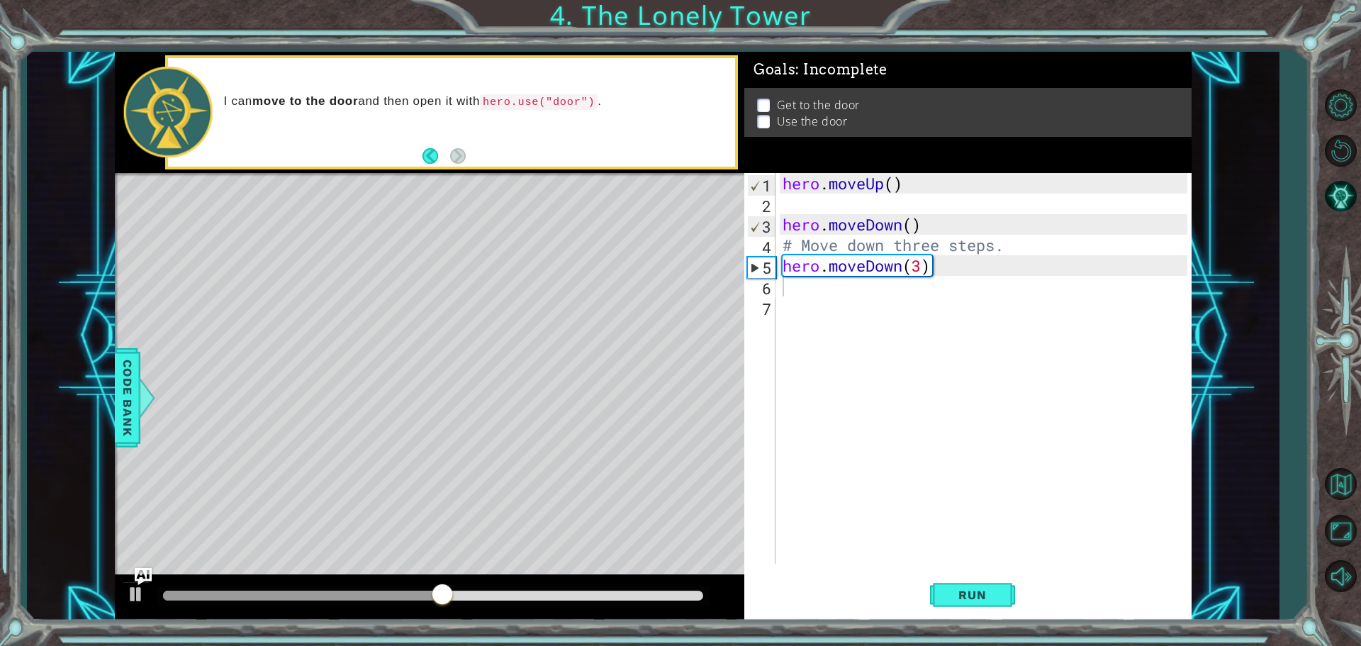
click at [1013, 303] on div "1 2 3 4 5 6 7 hero . moveUp ( ) hero . moveDown ( ) # Move down three steps. he…" at bounding box center [965, 368] width 443 height 391
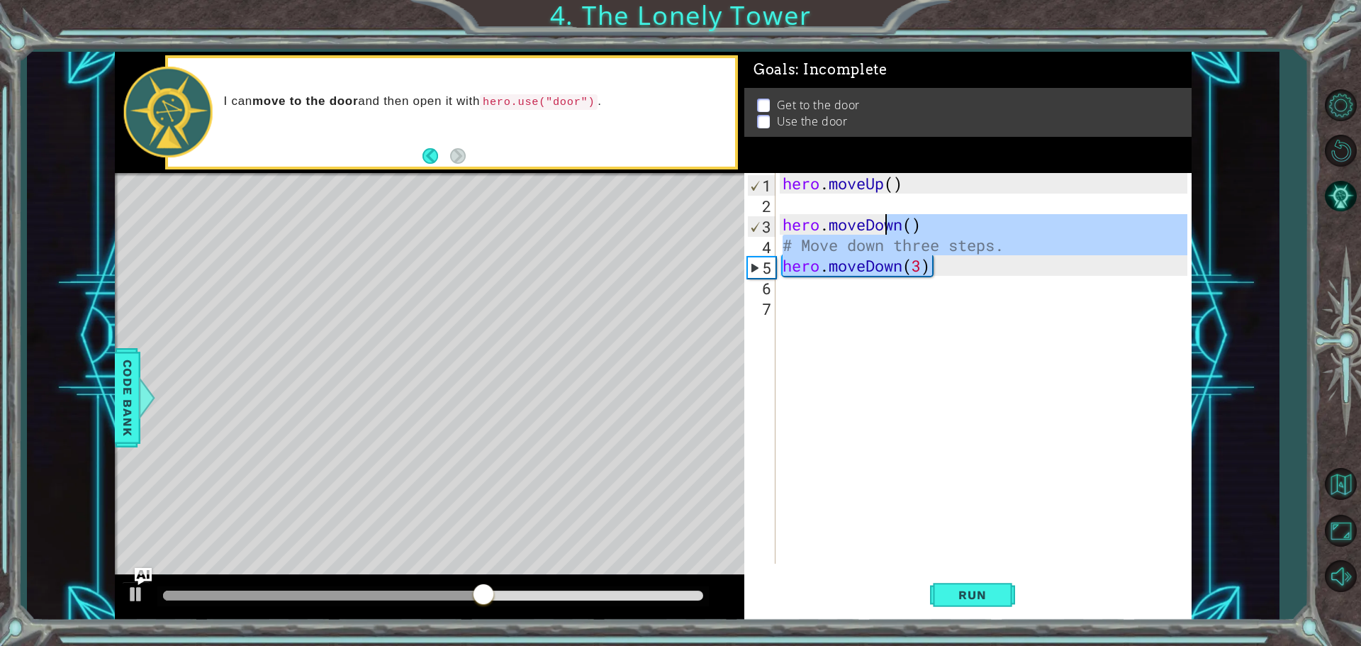
drag, startPoint x: 1101, startPoint y: 271, endPoint x: 889, endPoint y: 230, distance: 216.7
click at [889, 230] on div "hero . moveUp ( ) hero . moveDown ( ) # Move down three steps. hero . moveDown …" at bounding box center [987, 389] width 415 height 432
type textarea "hero.moveDown()"
type textarea "# Move down three steps. hero.moveDown(3)"
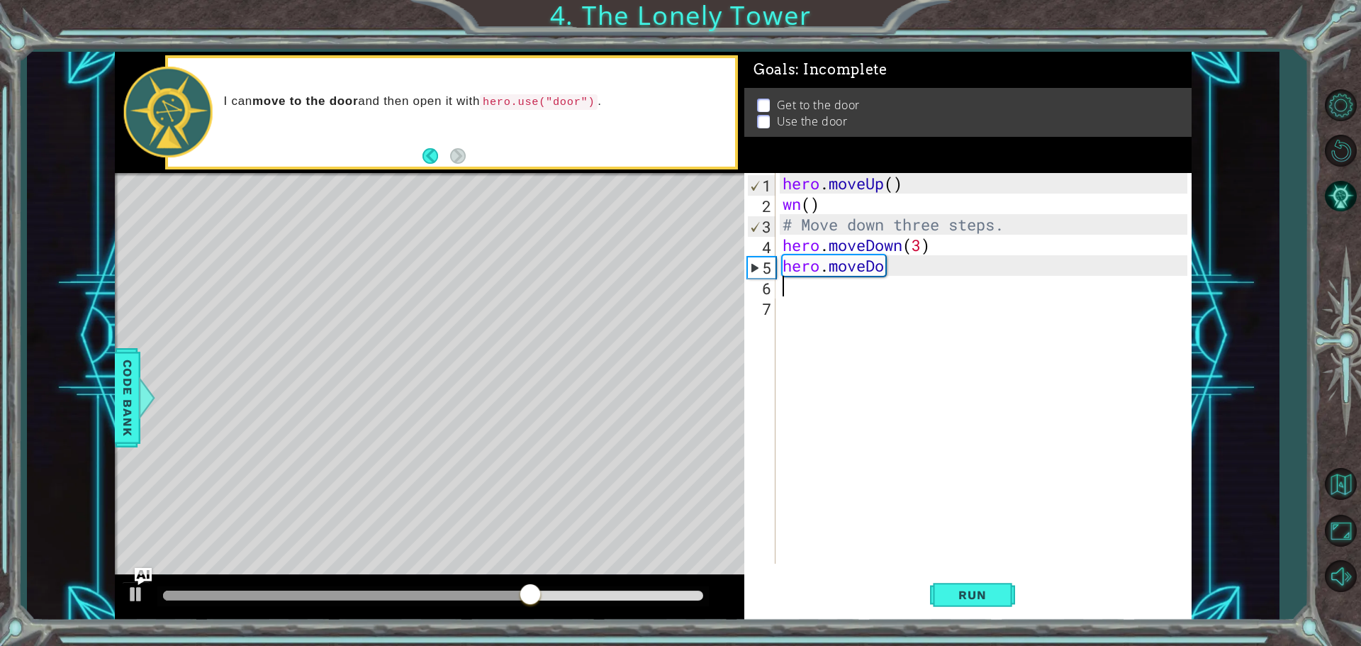
click at [925, 280] on div "hero . moveUp ( ) wn ( ) # Move down three steps. hero . moveDown ( 3 ) hero . …" at bounding box center [987, 389] width 415 height 432
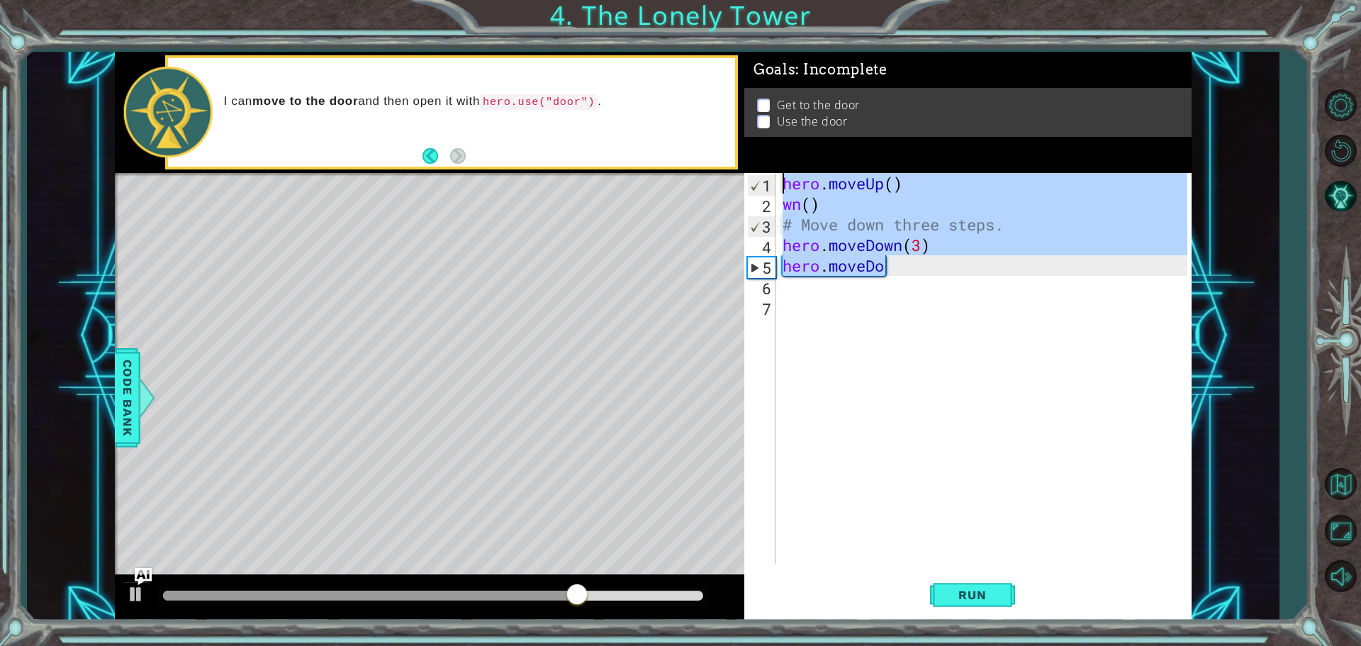
drag, startPoint x: 950, startPoint y: 270, endPoint x: 746, endPoint y: 164, distance: 230.2
click at [746, 164] on div "Goals : Incomplete Get to the door Use the door 1 2 3 4 5 6 7 hero . moveUp ( )…" at bounding box center [967, 336] width 447 height 568
type textarea "hero.moveUp() wn()"
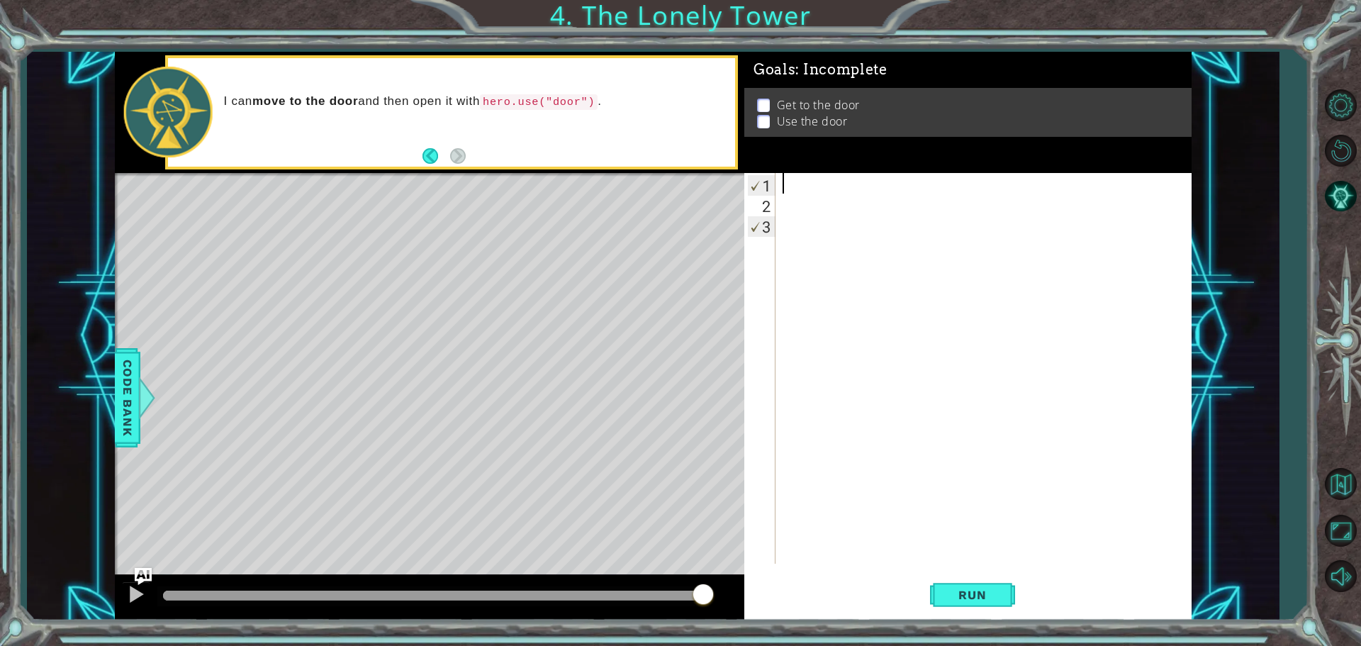
type textarea "u"
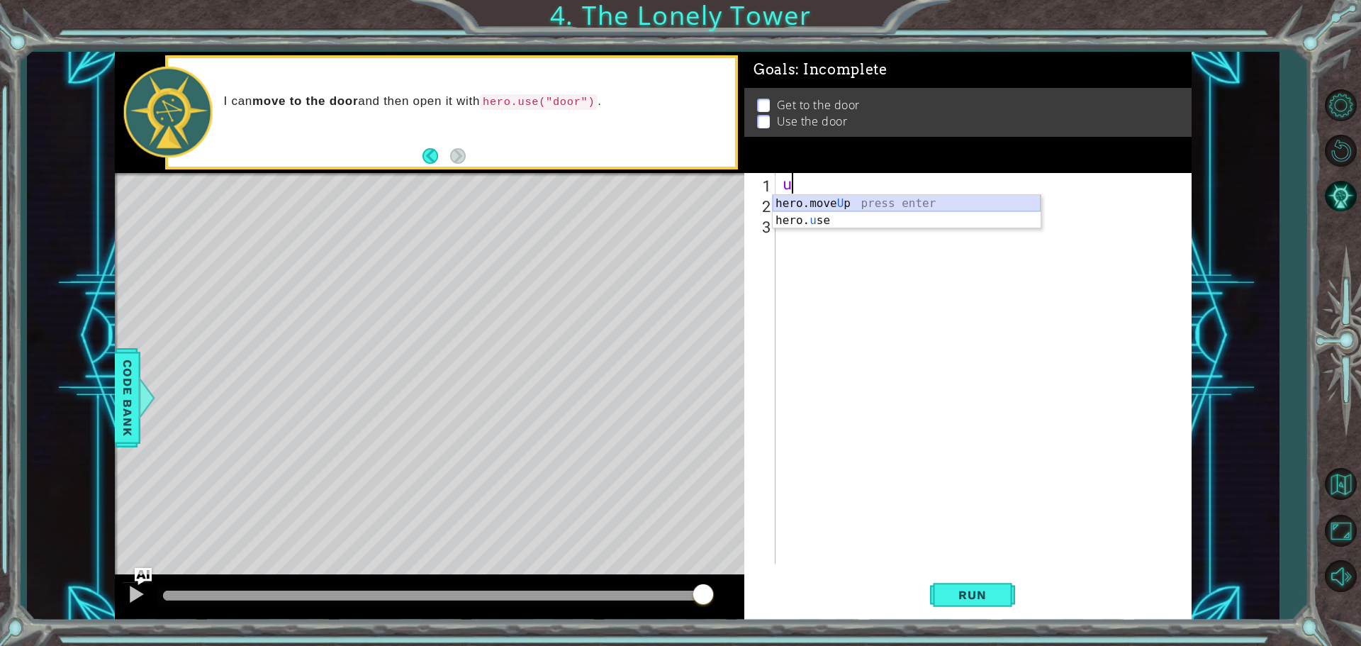
click at [800, 202] on div "hero.move U p press enter hero. u se press enter" at bounding box center [907, 229] width 268 height 68
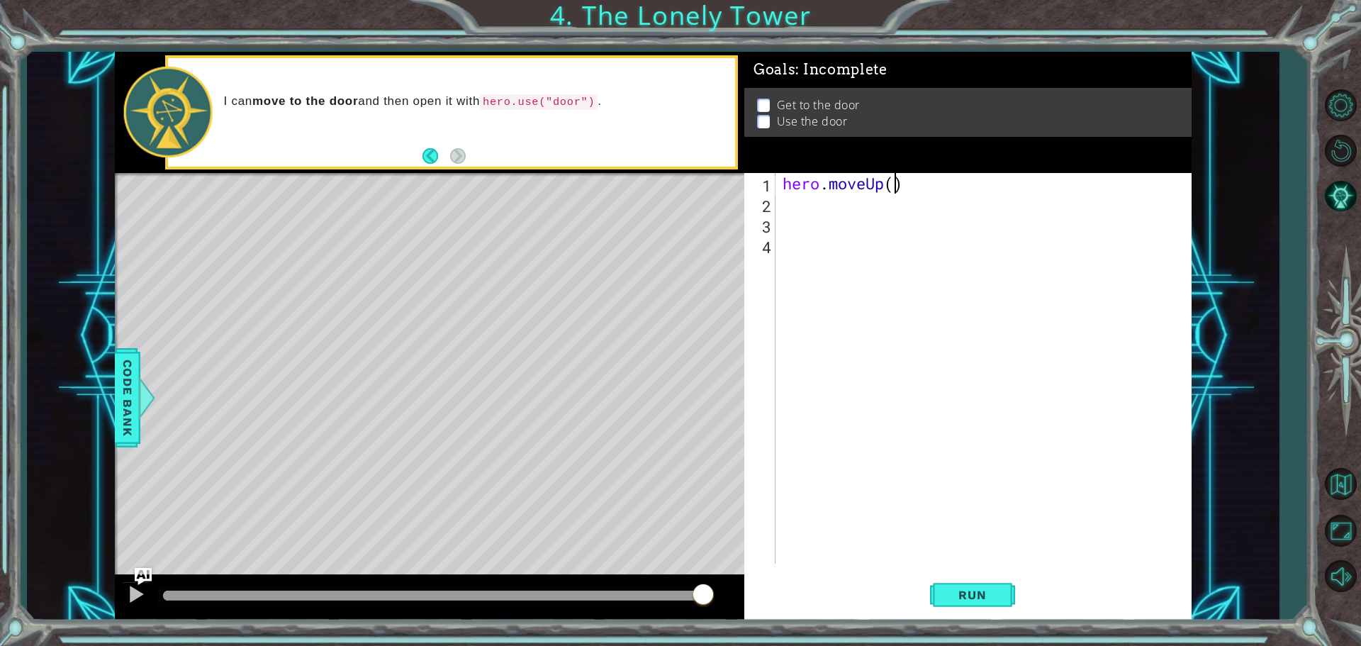
click at [891, 181] on div "hero . moveUp ( )" at bounding box center [987, 389] width 415 height 432
type textarea "hero.moveUp(2)"
click at [807, 214] on div "hero . moveUp ( 2 )" at bounding box center [987, 389] width 415 height 432
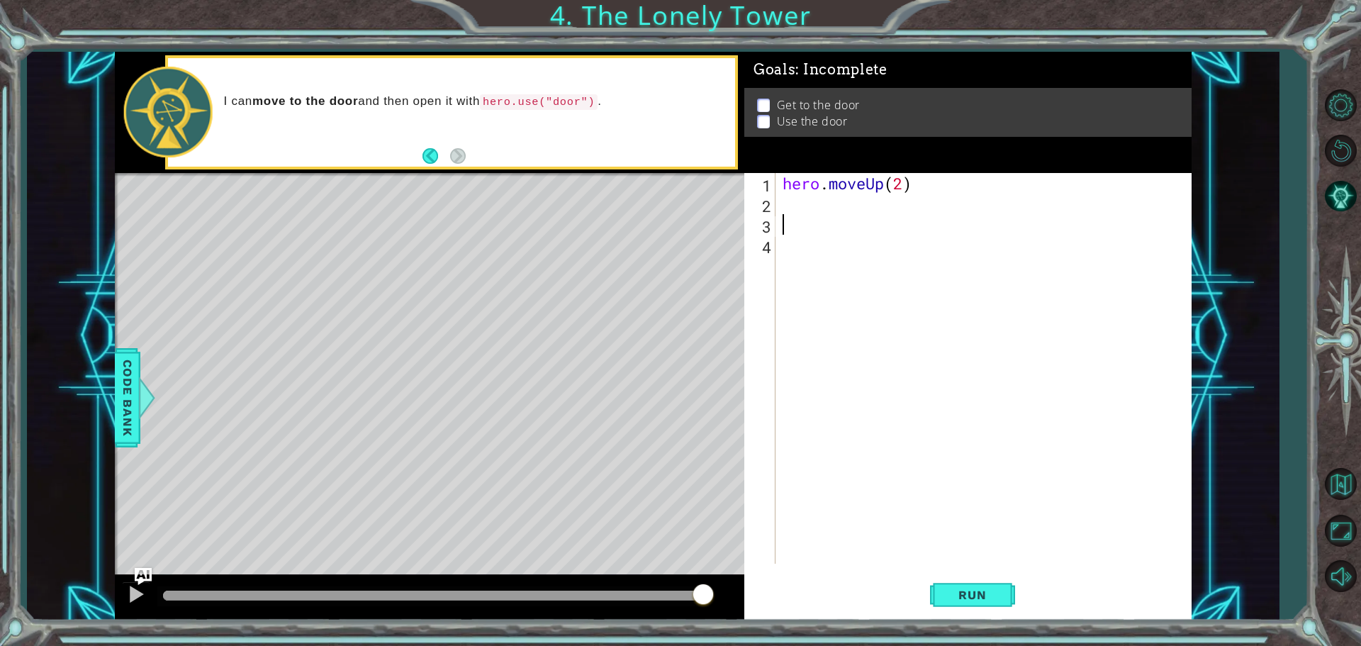
click at [790, 203] on div "hero . moveUp ( 2 )" at bounding box center [987, 389] width 415 height 432
type textarea "l"
click at [820, 218] on div "hero.move L eft press enter" at bounding box center [907, 240] width 268 height 51
click at [914, 208] on div "hero . moveUp ( 2 ) hero . moveLeft ( )" at bounding box center [987, 389] width 415 height 432
type textarea "hero.moveLeft(1)"
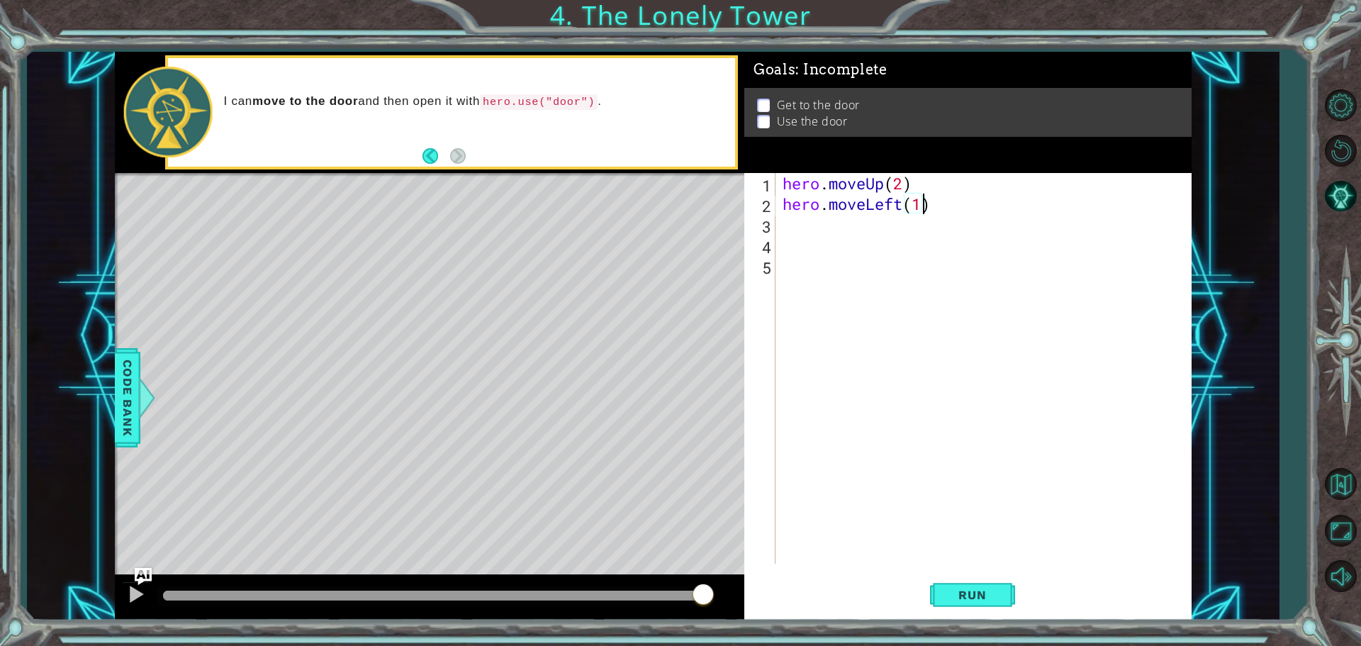
scroll to position [0, 6]
click at [791, 225] on div "hero . moveUp ( 2 ) hero . moveLeft ( 1 )" at bounding box center [987, 389] width 415 height 432
type textarea "up"
click at [836, 242] on div "hero.move Up press enter" at bounding box center [907, 261] width 268 height 51
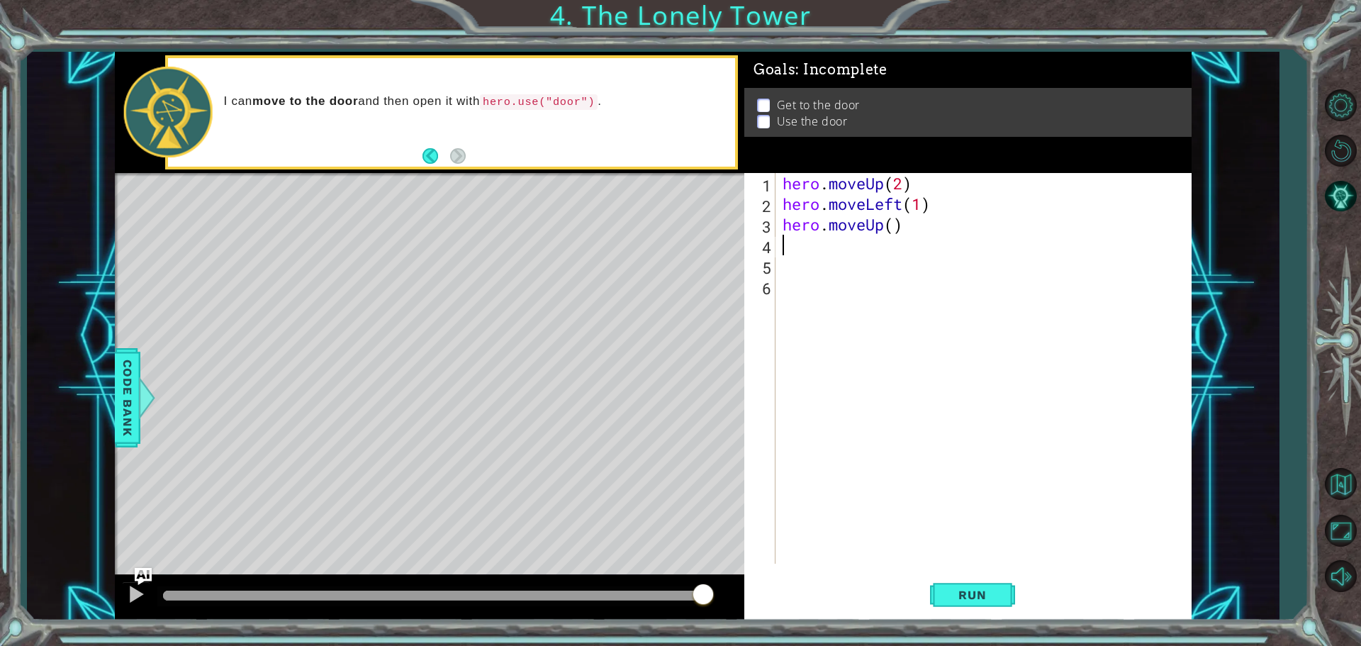
click at [890, 226] on div "hero . moveUp ( 2 ) hero . moveLeft ( 1 ) hero . moveUp ( )" at bounding box center [987, 389] width 415 height 432
type textarea "hero.moveUp(2)"
click at [792, 250] on div "hero . moveUp ( 2 ) hero . moveLeft ( 1 ) hero . moveUp ( 2 )" at bounding box center [987, 389] width 415 height 432
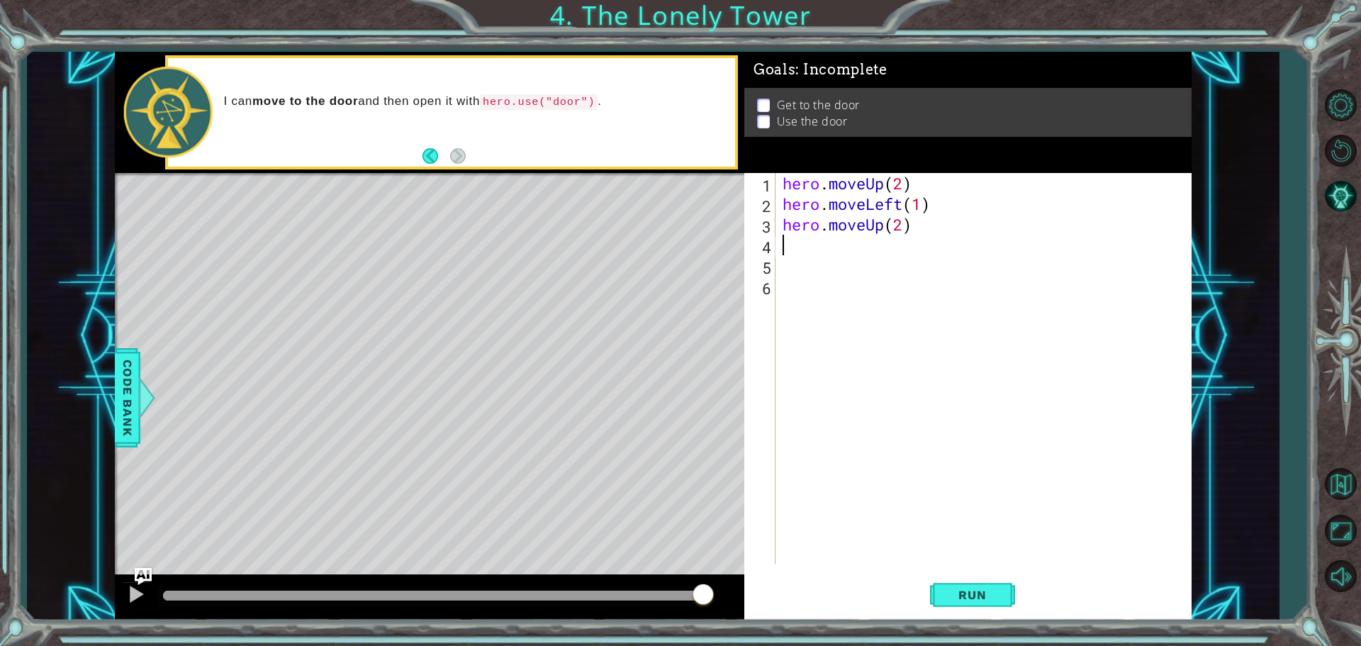
type textarea "r"
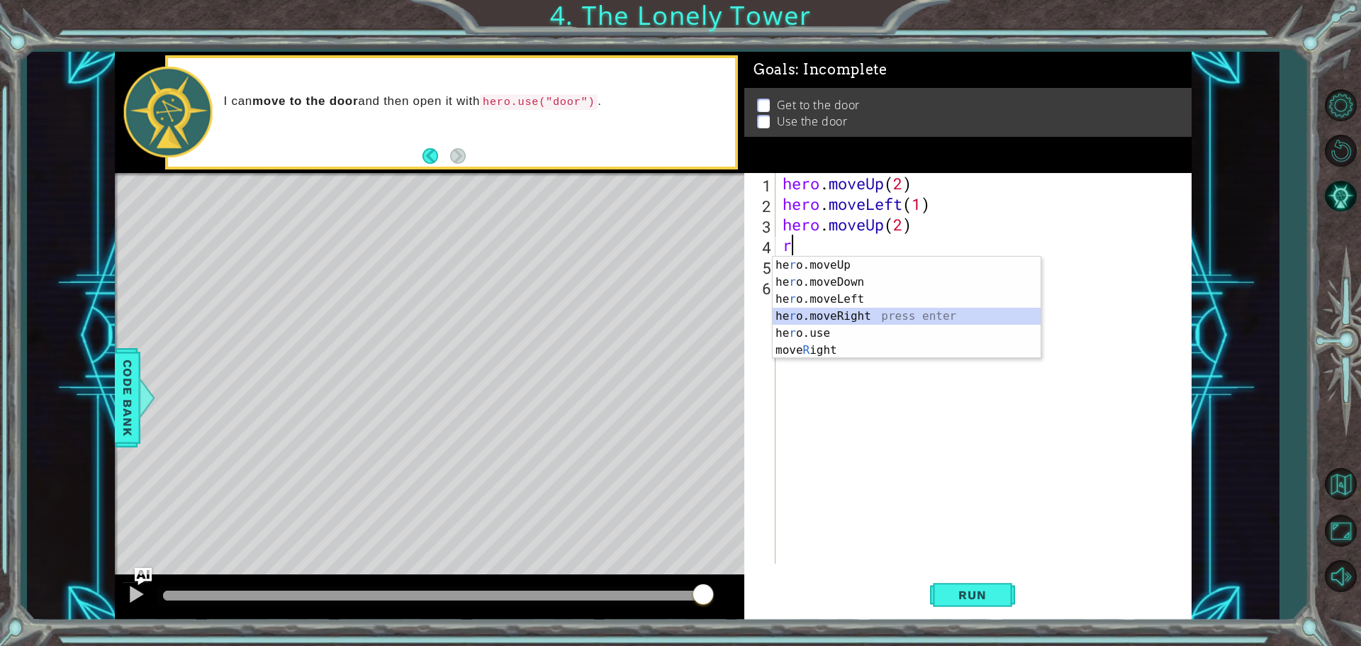
click at [835, 316] on div "he r o.moveUp press enter he r o.moveDown press enter he r o.moveLeft press ent…" at bounding box center [907, 325] width 268 height 136
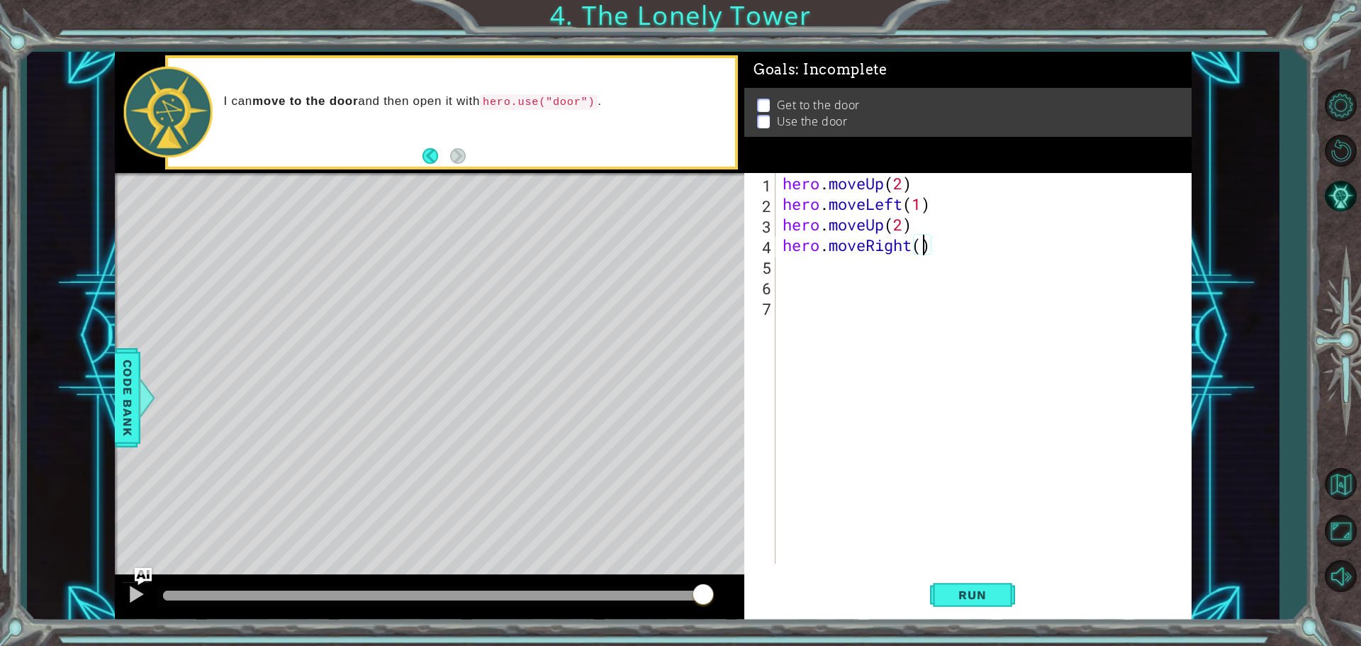
click at [920, 250] on div "hero . moveUp ( 2 ) hero . moveLeft ( 1 ) hero . moveUp ( 2 ) hero . moveRight …" at bounding box center [987, 389] width 415 height 432
type textarea "hero.moveRight(1)"
click at [771, 259] on div "5" at bounding box center [761, 267] width 28 height 21
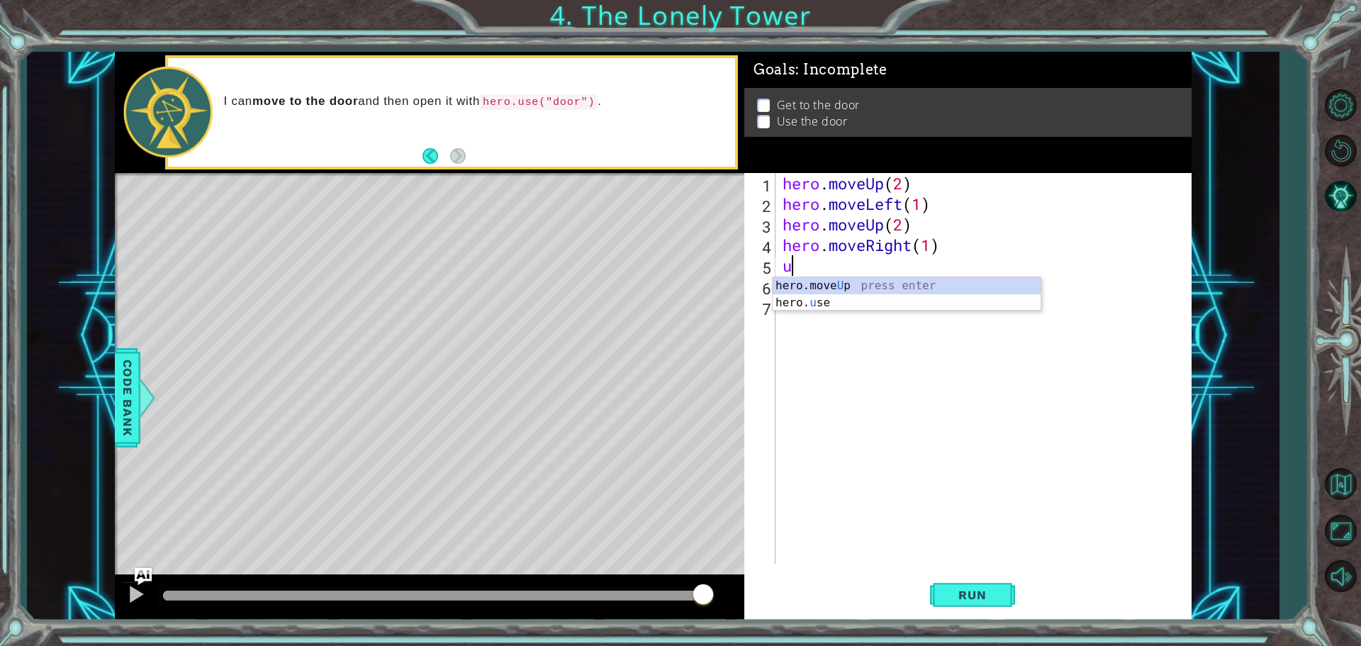
type textarea "up"
click at [895, 286] on div "hero.move Up press enter" at bounding box center [907, 302] width 268 height 51
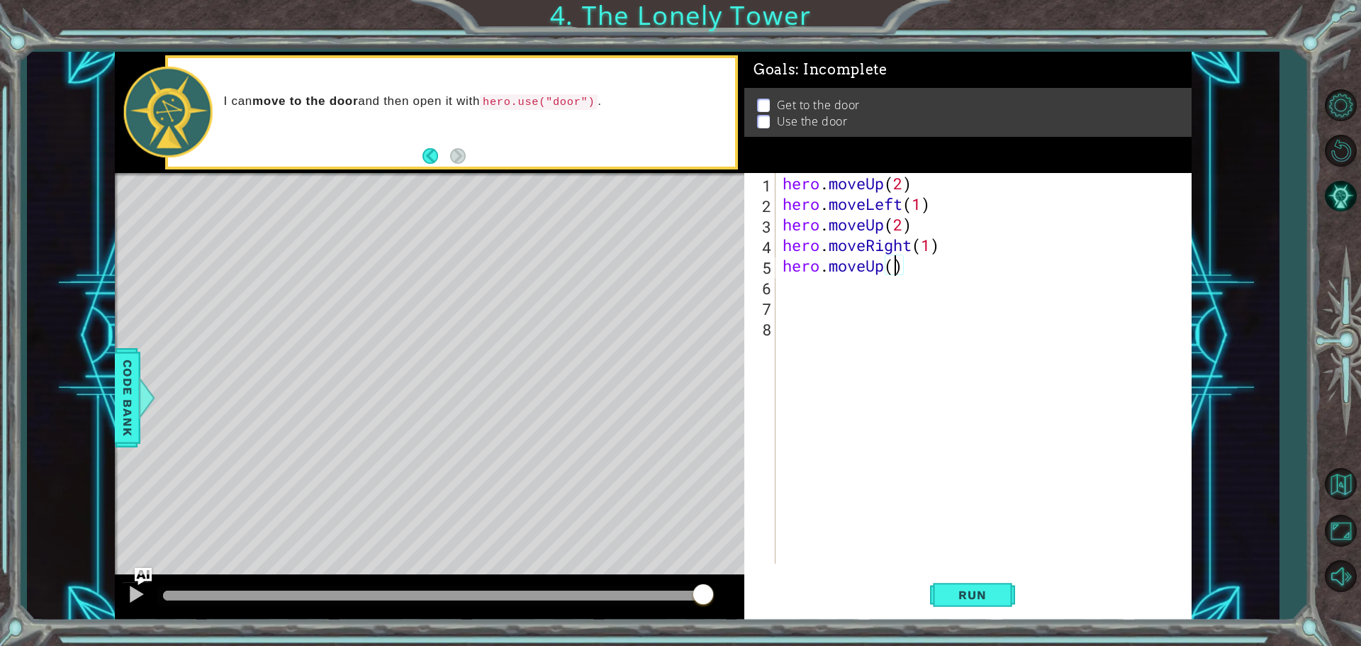
click at [895, 273] on div "hero . moveUp ( 2 ) hero . moveLeft ( 1 ) hero . moveUp ( 2 ) hero . moveRight …" at bounding box center [987, 389] width 415 height 432
type textarea "hero.moveUp(2)"
click at [808, 291] on div "hero . moveUp ( 2 ) hero . moveLeft ( 1 ) hero . moveUp ( 2 ) hero . moveRight …" at bounding box center [987, 389] width 415 height 432
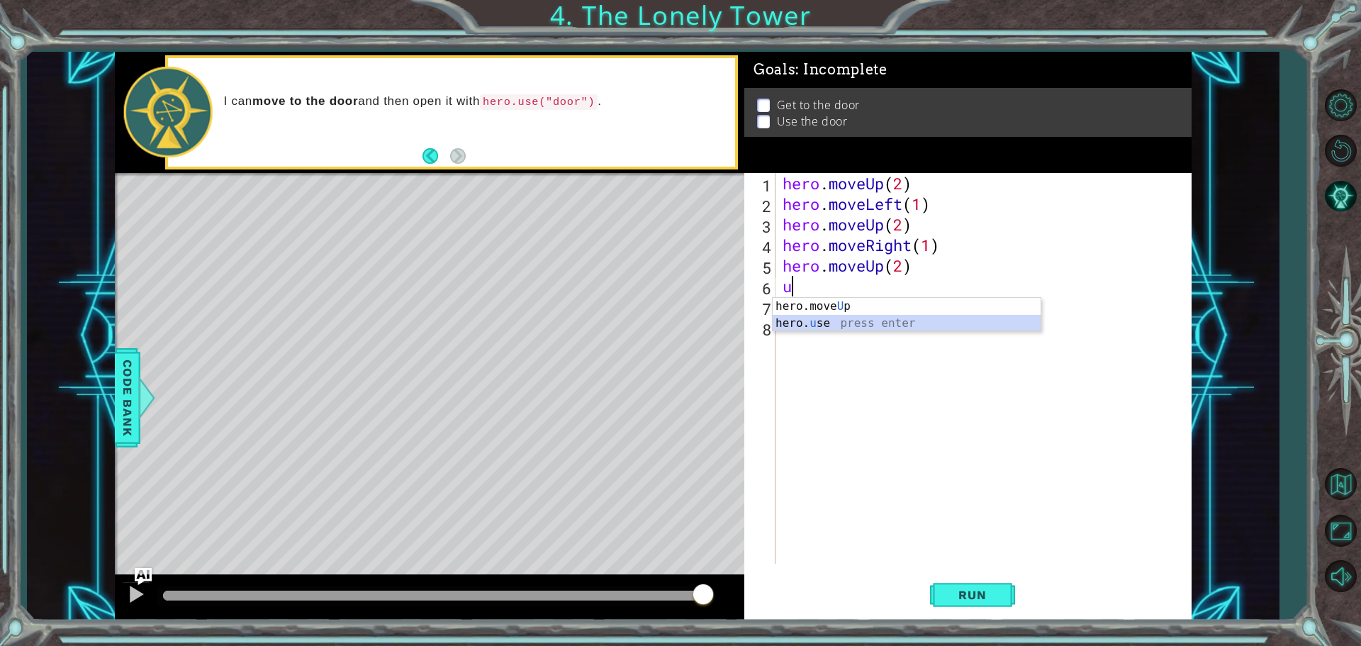
click at [823, 325] on div "hero.move U p press enter hero. u se press enter" at bounding box center [907, 332] width 268 height 68
type textarea "hero.use("name")"
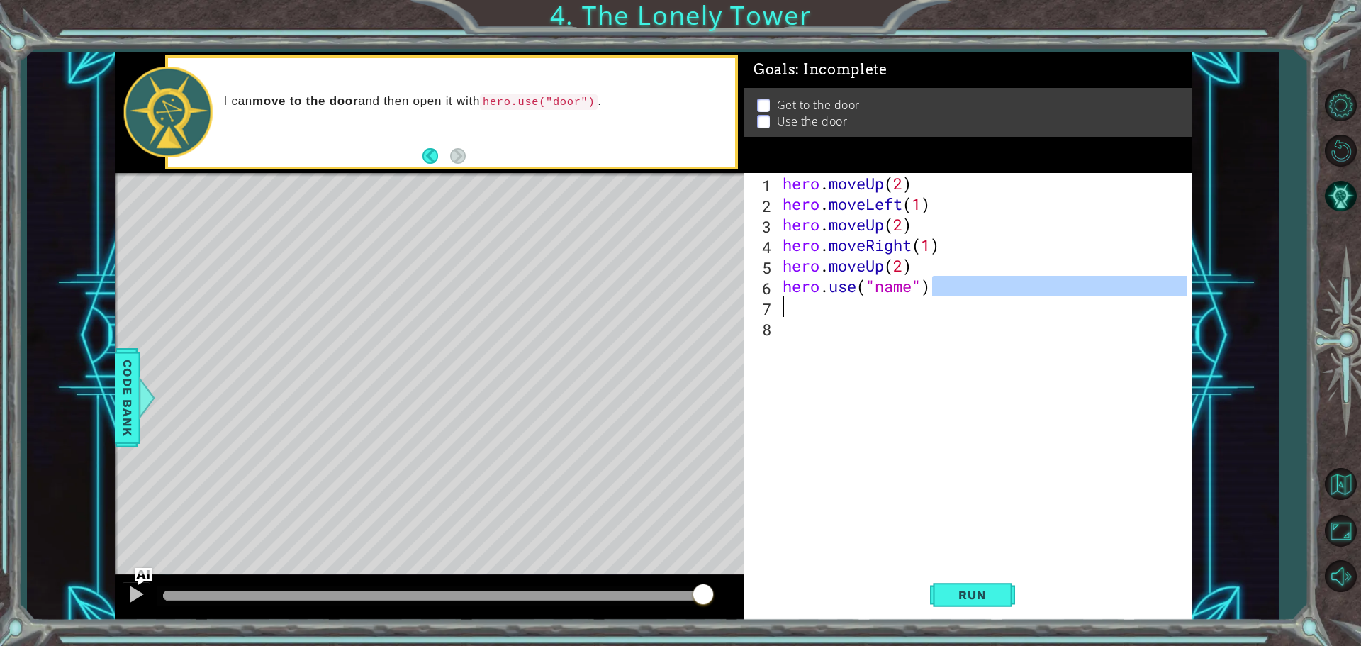
drag, startPoint x: 930, startPoint y: 288, endPoint x: 804, endPoint y: 290, distance: 126.2
click at [802, 290] on div "hero . moveUp ( 2 ) hero . moveLeft ( 1 ) hero . moveUp ( 2 ) hero . moveRight …" at bounding box center [987, 389] width 415 height 432
click at [853, 304] on div "hero . moveUp ( 2 ) hero . moveLeft ( 1 ) hero . moveUp ( 2 ) hero . moveRight …" at bounding box center [987, 389] width 415 height 432
drag, startPoint x: 783, startPoint y: 286, endPoint x: 946, endPoint y: 300, distance: 163.6
click at [946, 300] on div "hero . moveUp ( 2 ) hero . moveLeft ( 1 ) hero . moveUp ( 2 ) hero . moveRight …" at bounding box center [987, 389] width 415 height 432
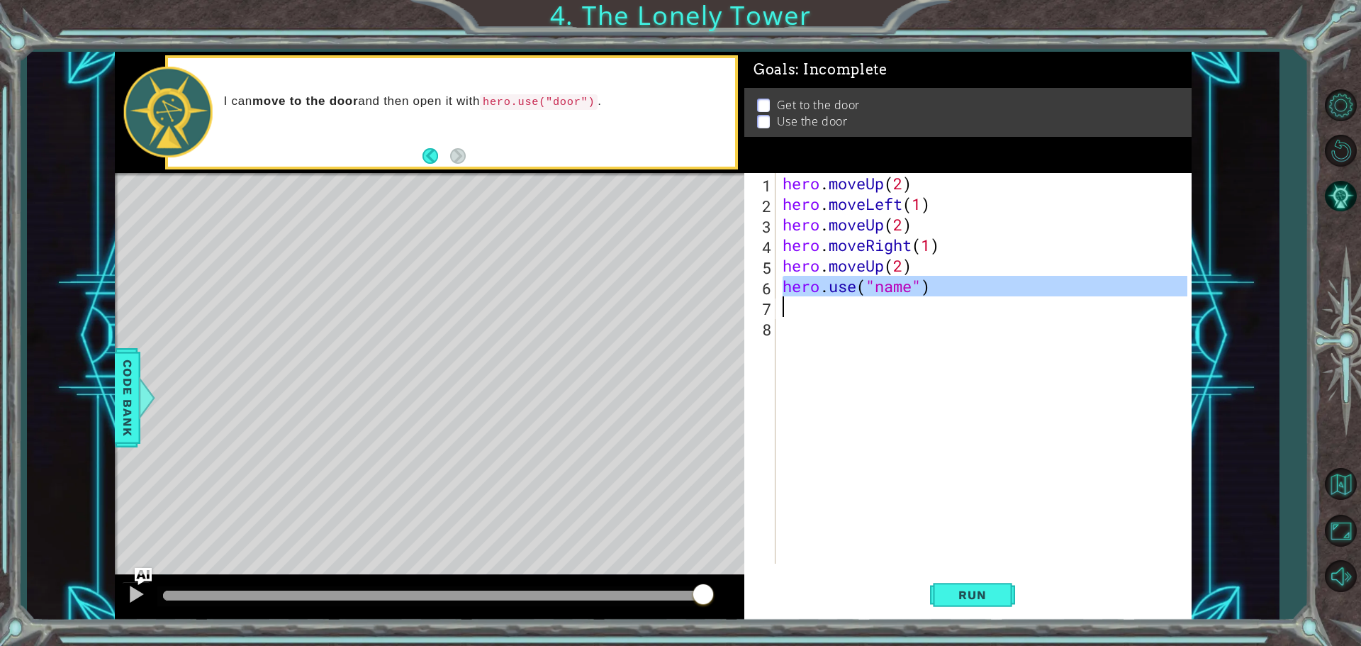
type textarea "hero.use("name")"
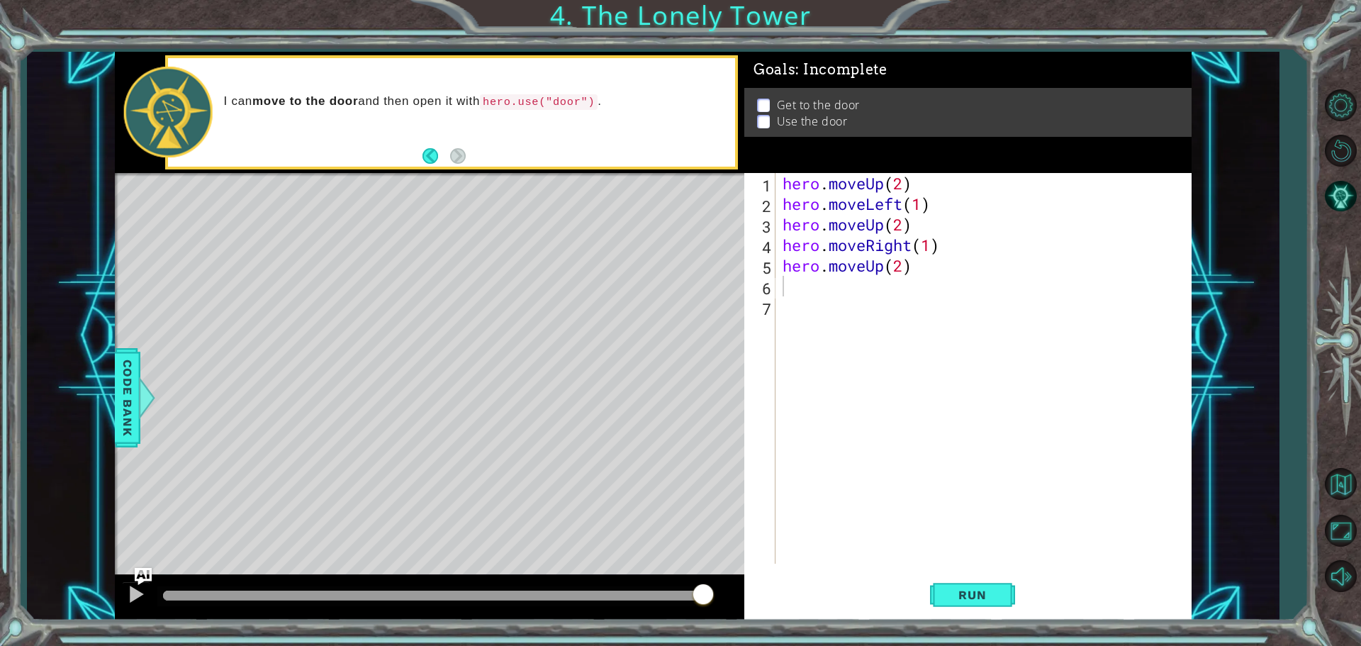
drag, startPoint x: 777, startPoint y: 118, endPoint x: 799, endPoint y: 120, distance: 22.2
click at [799, 120] on p "Use the door" at bounding box center [812, 121] width 71 height 16
click at [813, 283] on div "hero . moveUp ( 2 ) hero . moveLeft ( 1 ) hero . moveUp ( 2 ) hero . moveRight …" at bounding box center [987, 389] width 415 height 432
type textarea "d"
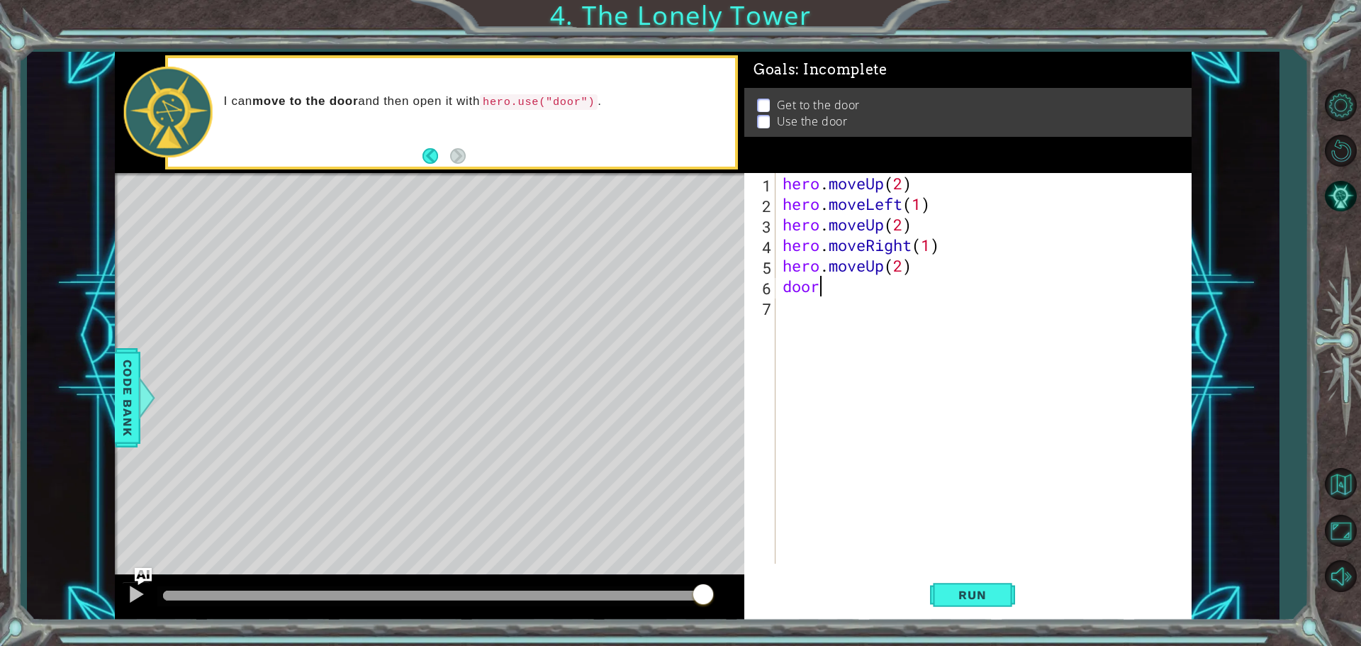
click at [849, 295] on div "hero . moveUp ( 2 ) hero . moveLeft ( 1 ) hero . moveUp ( 2 ) hero . moveRight …" at bounding box center [987, 389] width 415 height 432
type textarea "d"
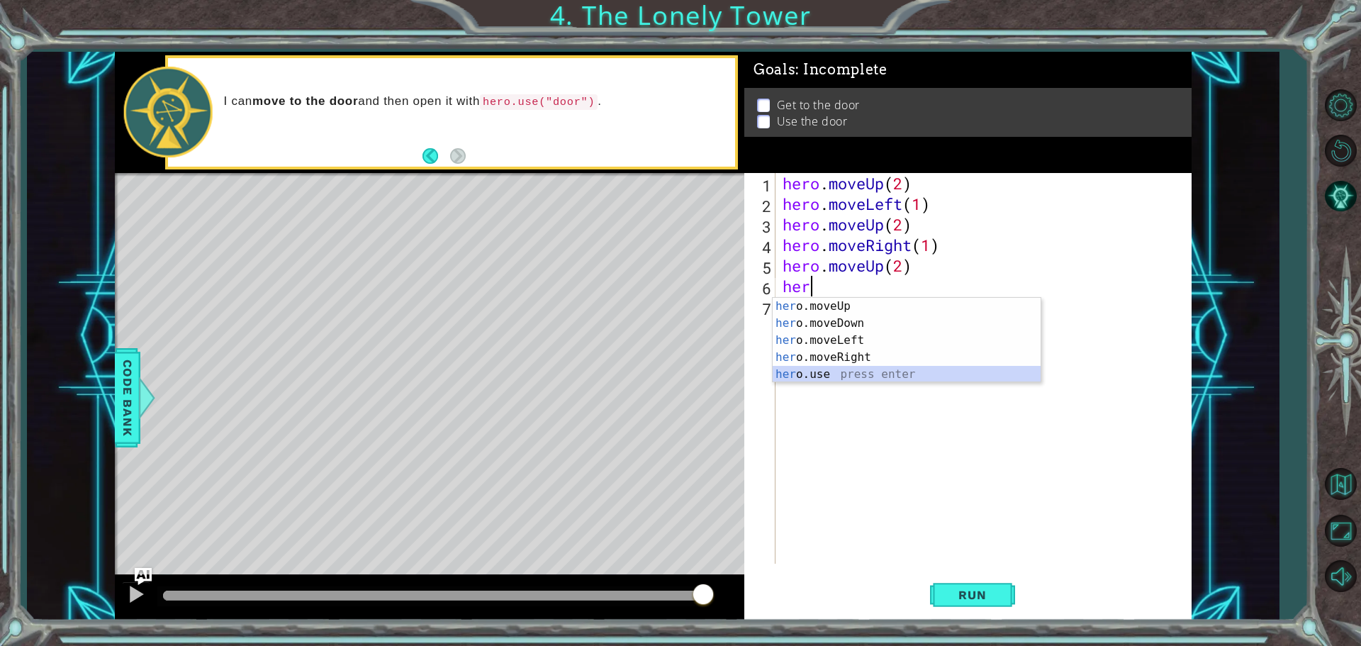
click at [817, 371] on div "her o.moveUp press enter her o.moveDown press enter her o.moveLeft press enter …" at bounding box center [907, 357] width 268 height 119
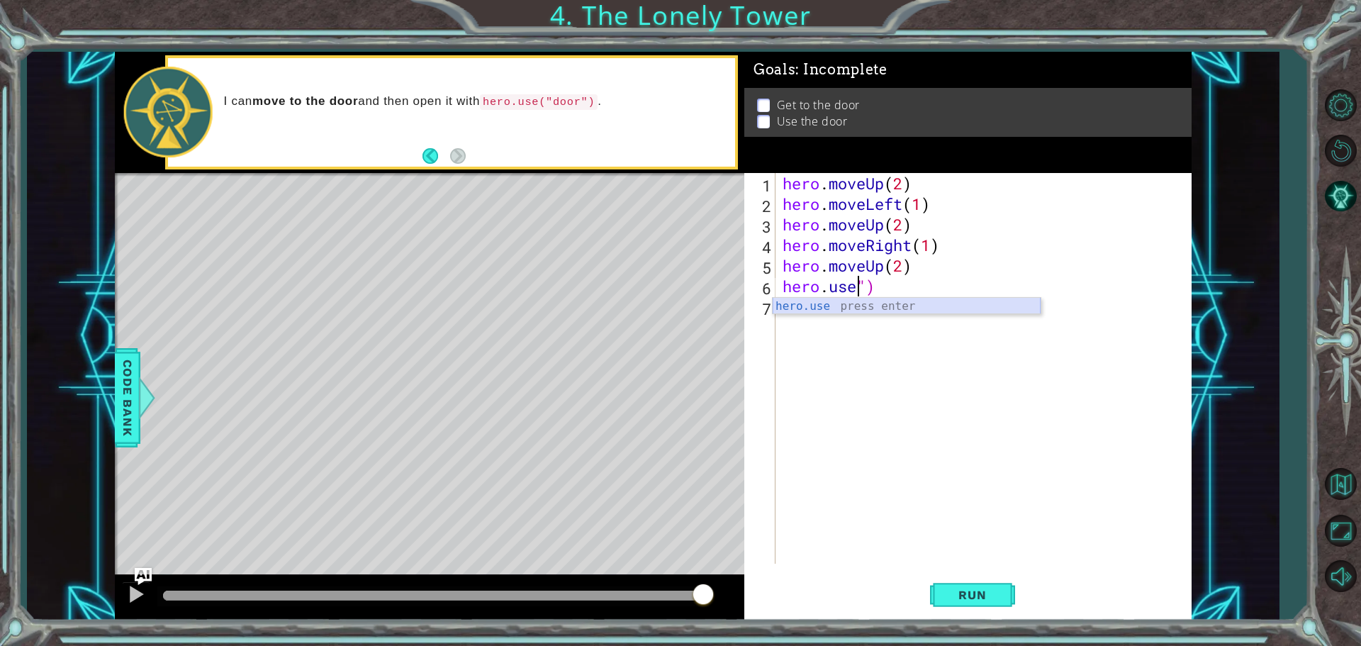
click at [908, 303] on div "hero.use press enter" at bounding box center [907, 323] width 268 height 51
click at [955, 595] on span "Run" at bounding box center [972, 595] width 56 height 14
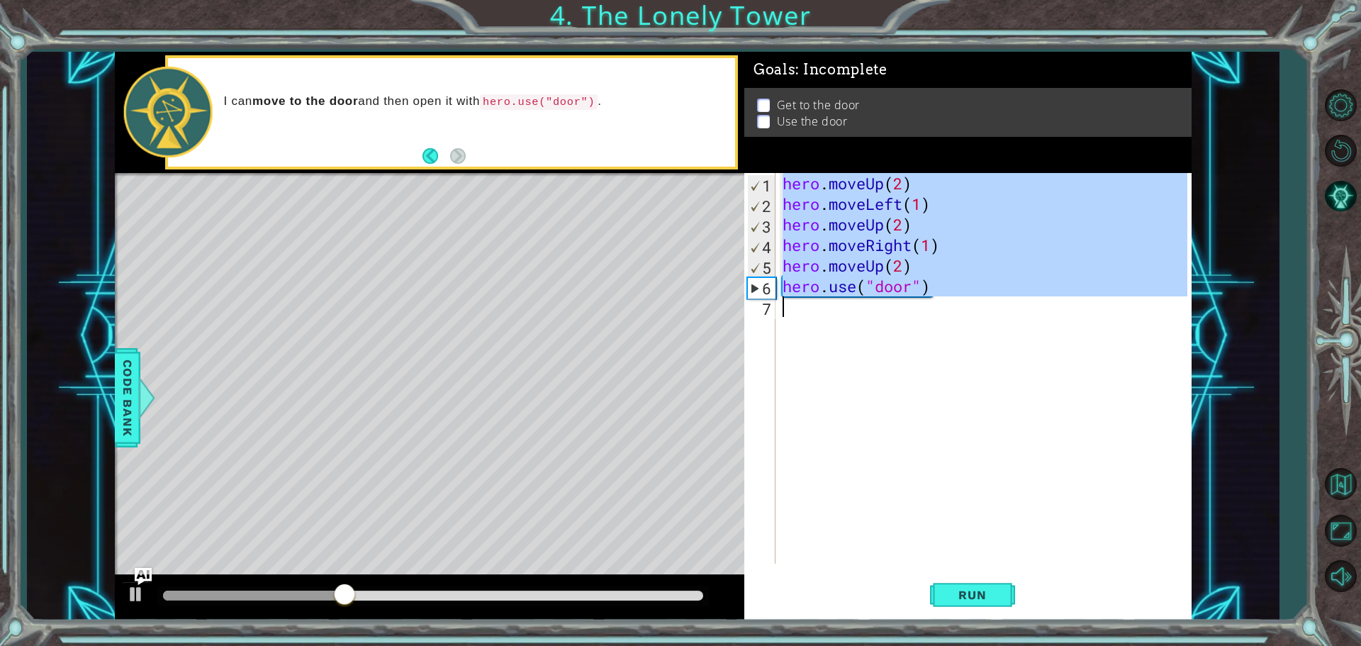
drag, startPoint x: 782, startPoint y: 181, endPoint x: 1101, endPoint y: 320, distance: 348.6
click at [1101, 320] on div "hero . moveUp ( 2 ) hero . moveLeft ( 1 ) hero . moveUp ( 2 ) hero . moveRight …" at bounding box center [987, 389] width 415 height 432
type textarea "hero.use("door")"
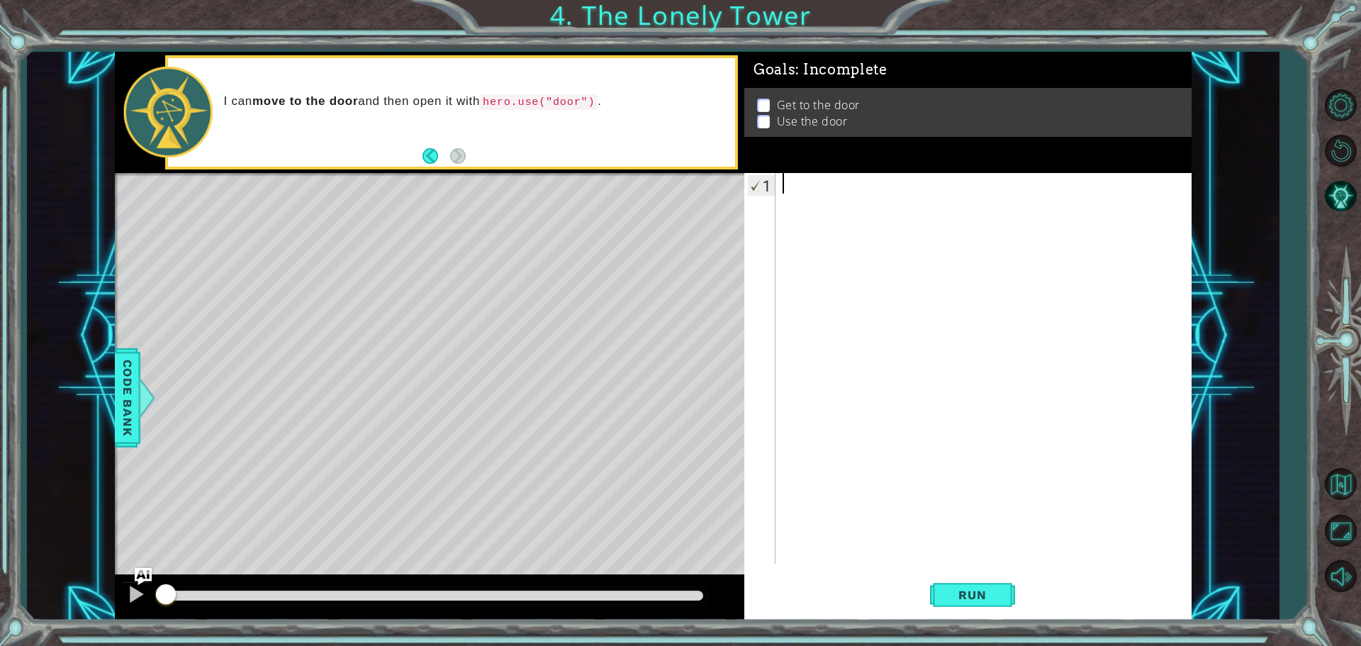
drag, startPoint x: 466, startPoint y: 588, endPoint x: 1002, endPoint y: 470, distance: 547.9
click at [773, 542] on div "1 ההההההההההההההההההההההההההההההההההההההההההההההההההההההההההההההההההההההההההההה…" at bounding box center [653, 336] width 1077 height 568
click at [434, 152] on button "Back" at bounding box center [436, 156] width 28 height 16
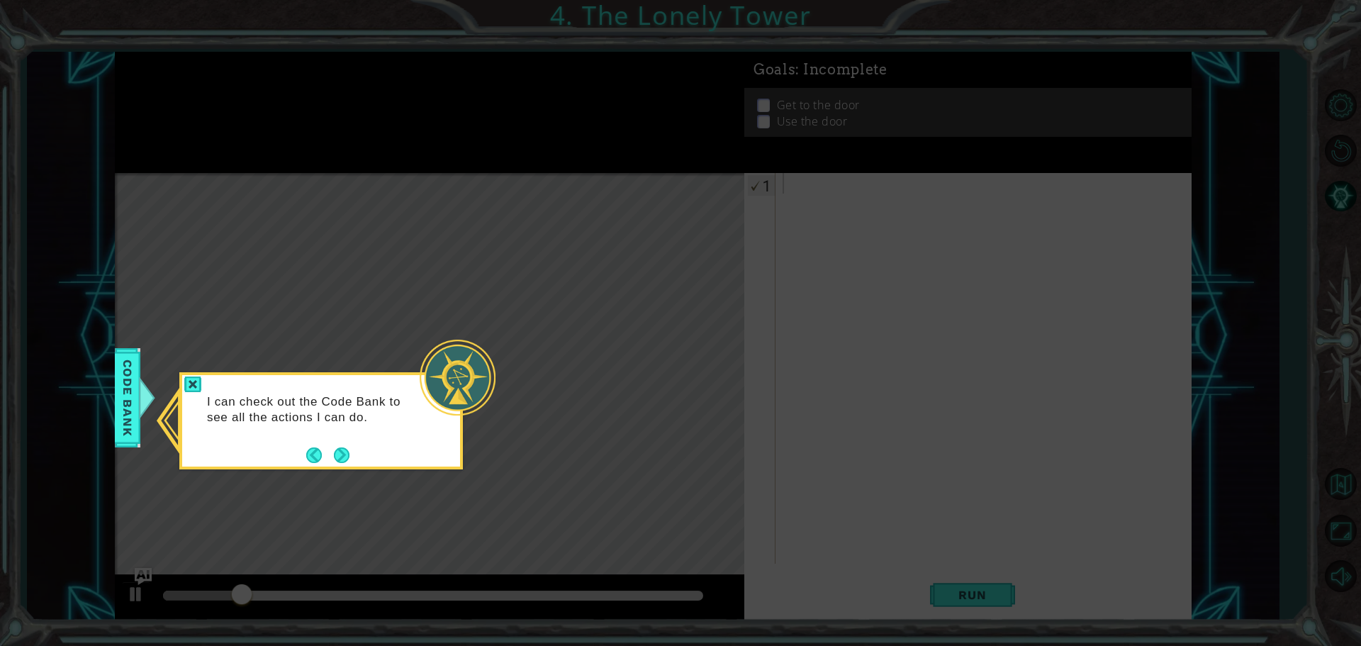
drag, startPoint x: 351, startPoint y: 499, endPoint x: 419, endPoint y: 497, distance: 68.1
click at [389, 505] on icon at bounding box center [680, 323] width 1361 height 646
drag, startPoint x: 327, startPoint y: 456, endPoint x: 337, endPoint y: 459, distance: 10.3
click at [332, 457] on footer at bounding box center [327, 454] width 43 height 21
click at [338, 459] on button "Next" at bounding box center [342, 455] width 16 height 16
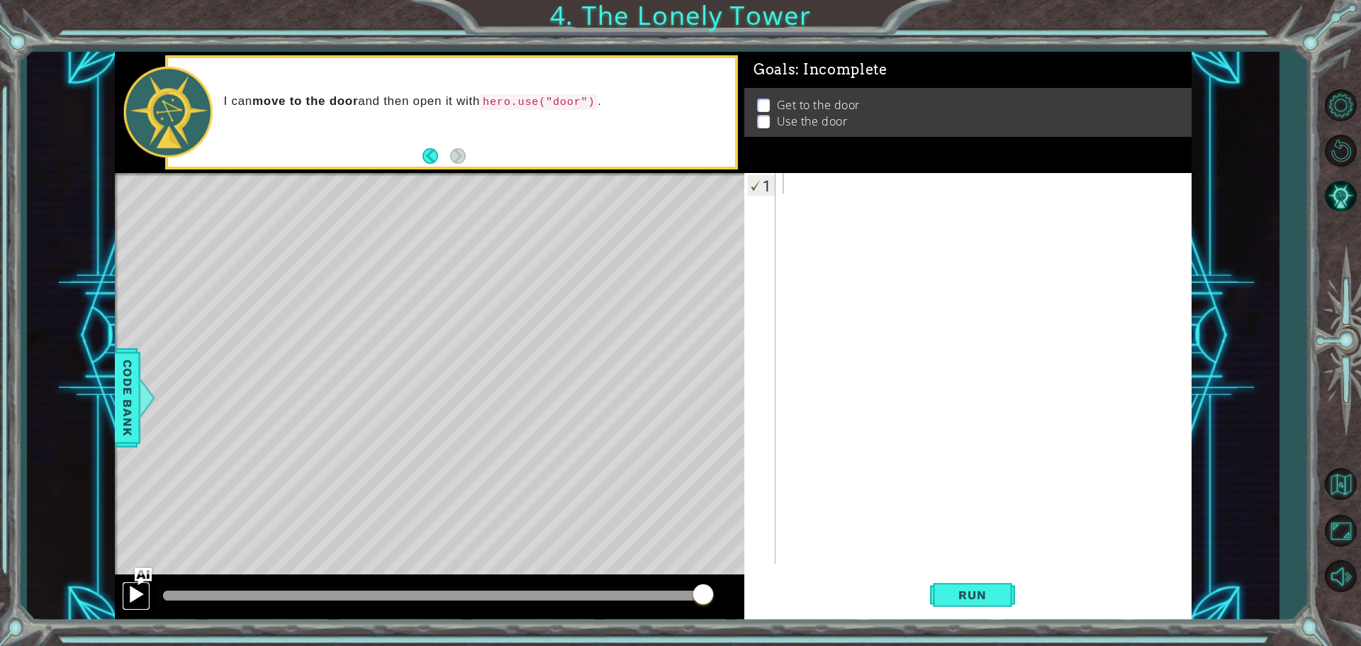
click at [127, 600] on div at bounding box center [136, 594] width 18 height 18
drag, startPoint x: 449, startPoint y: 456, endPoint x: 709, endPoint y: 296, distance: 304.9
click at [644, 342] on div "Level Map" at bounding box center [442, 381] width 655 height 417
click at [890, 214] on div at bounding box center [987, 389] width 415 height 432
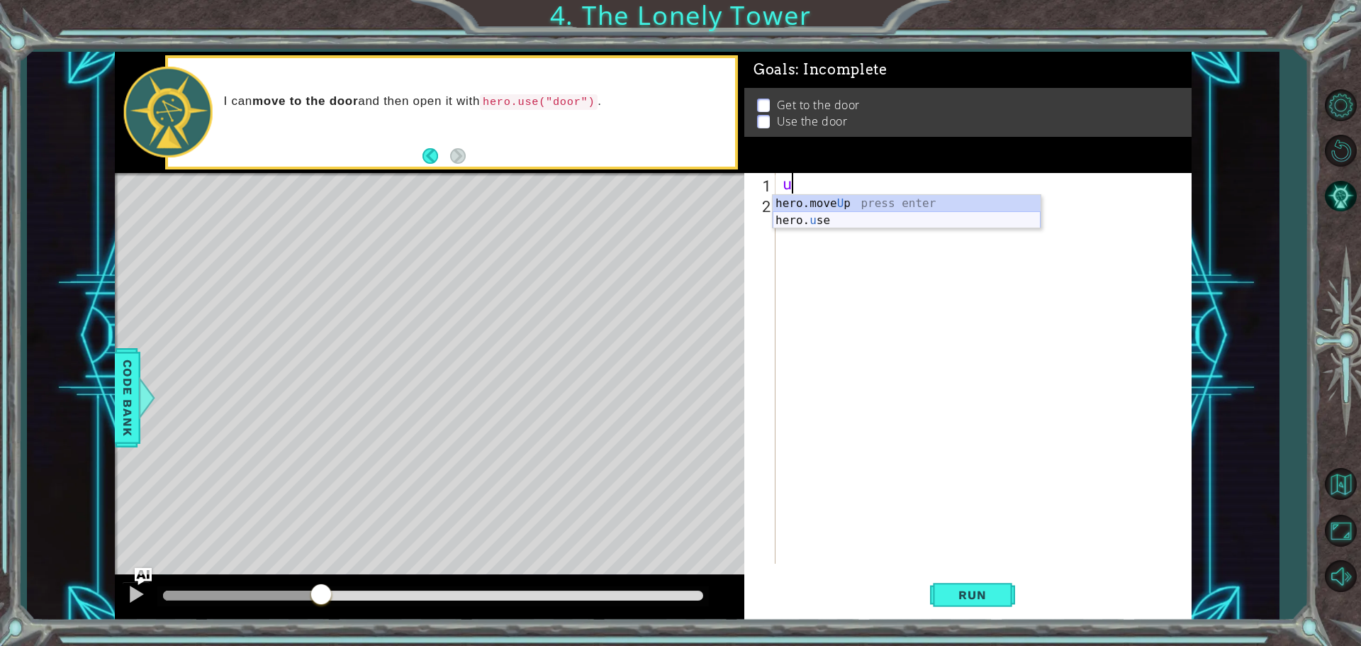
type textarea "up"
click at [815, 212] on div "up" at bounding box center [987, 389] width 415 height 432
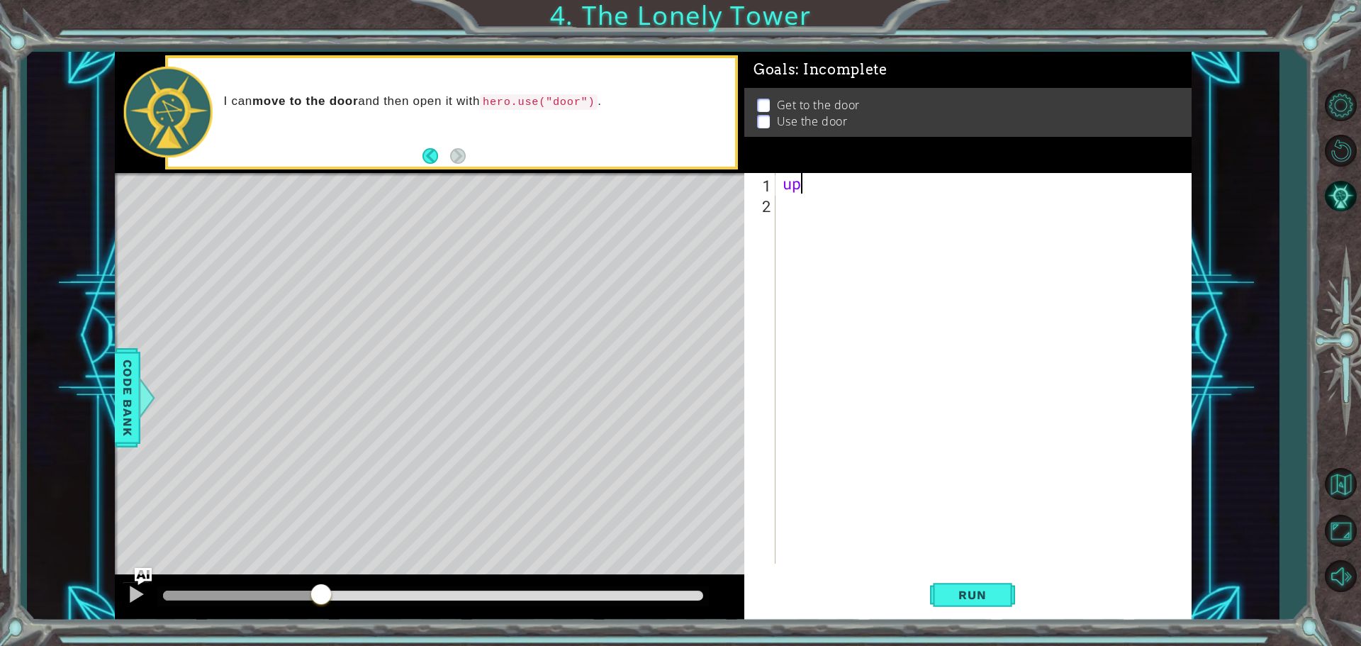
click at [797, 189] on div "up" at bounding box center [987, 389] width 415 height 432
type textarea "u"
click at [826, 201] on div "hero.move U p press enter hero. u se press enter" at bounding box center [907, 229] width 268 height 68
click at [955, 592] on span "Run" at bounding box center [972, 595] width 56 height 14
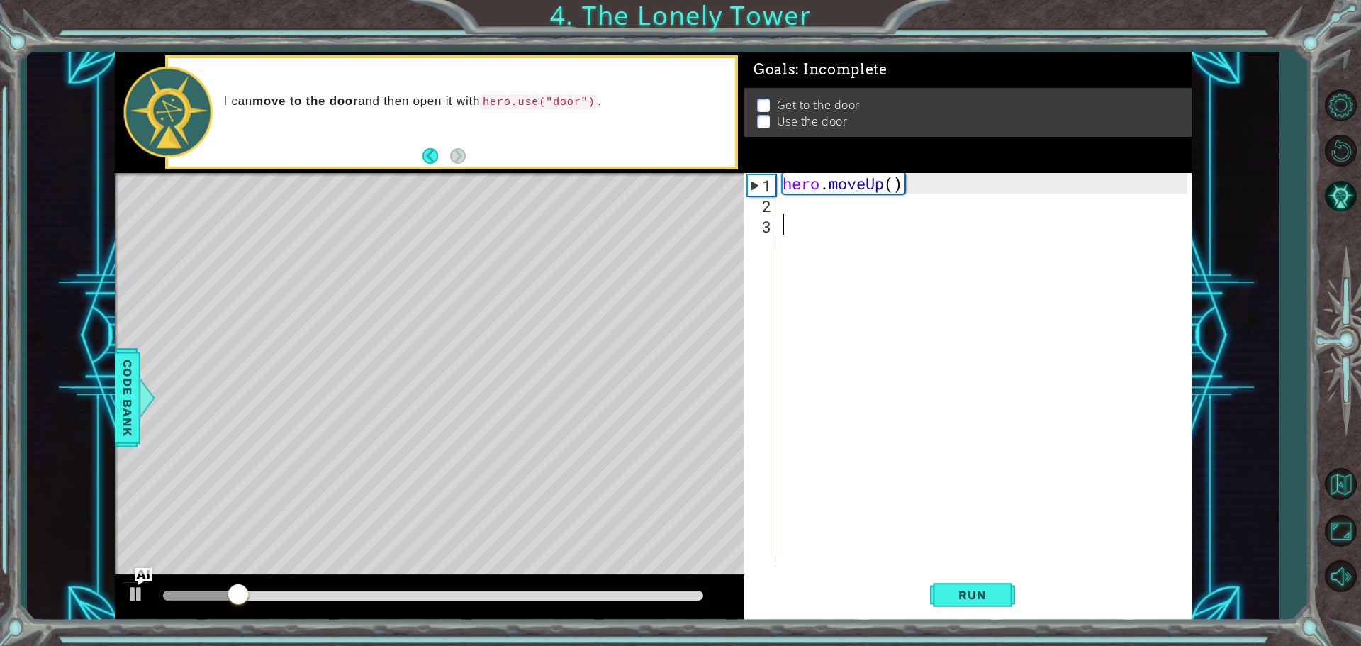
click at [801, 226] on div "hero . moveUp ( )" at bounding box center [987, 389] width 415 height 432
click at [787, 201] on div "hero . moveUp ( )" at bounding box center [987, 389] width 415 height 432
click at [894, 186] on div "hero . moveUp ( )" at bounding box center [987, 389] width 415 height 432
type textarea "hero.moveUp(2)"
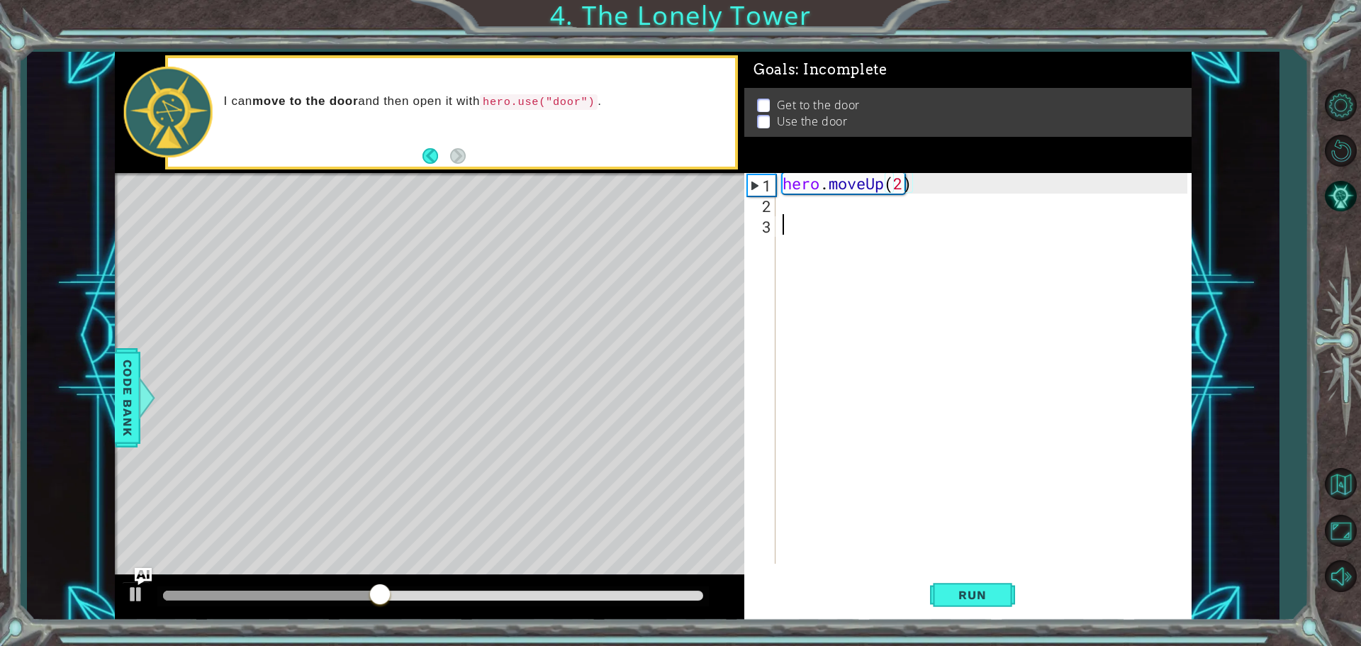
click at [780, 214] on div "hero . moveUp ( 2 )" at bounding box center [987, 389] width 415 height 432
click at [780, 208] on div "hero . moveUp ( 2 )" at bounding box center [987, 389] width 415 height 432
type textarea "l"
click at [801, 218] on div "hero.move L eft press enter" at bounding box center [907, 240] width 268 height 51
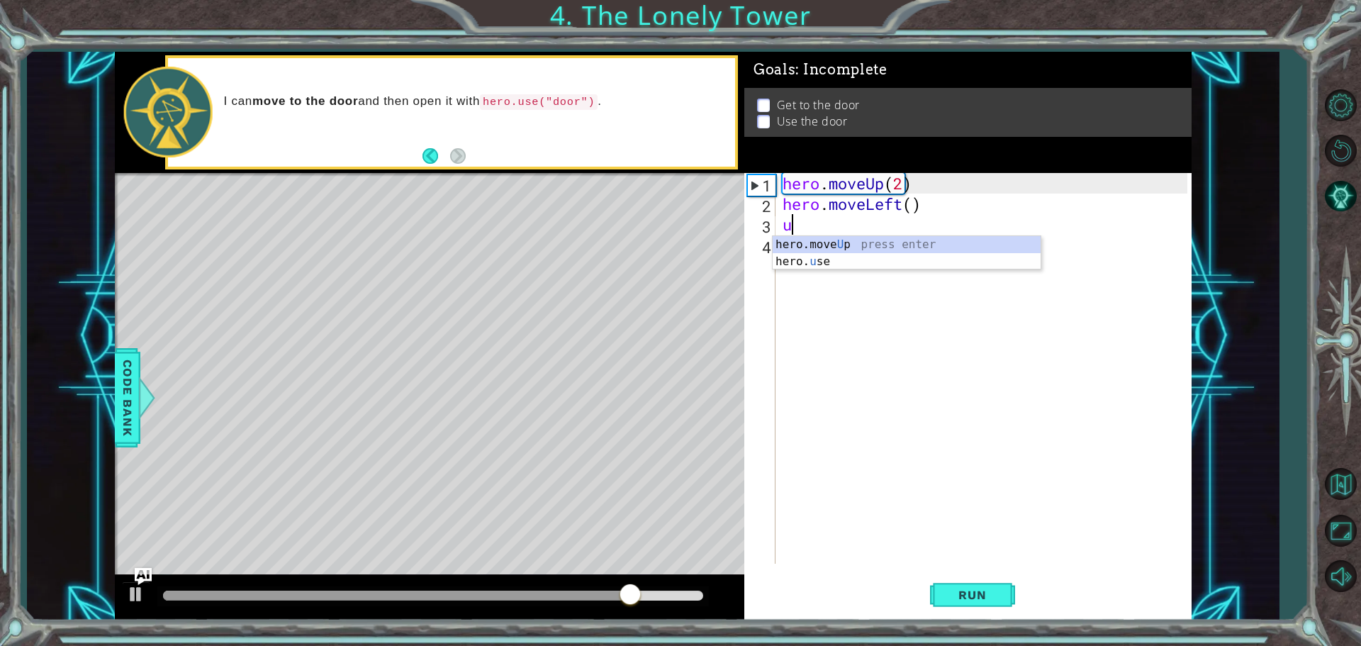
type textarea "up"
click at [794, 240] on div "hero.move Up press enter" at bounding box center [907, 261] width 268 height 51
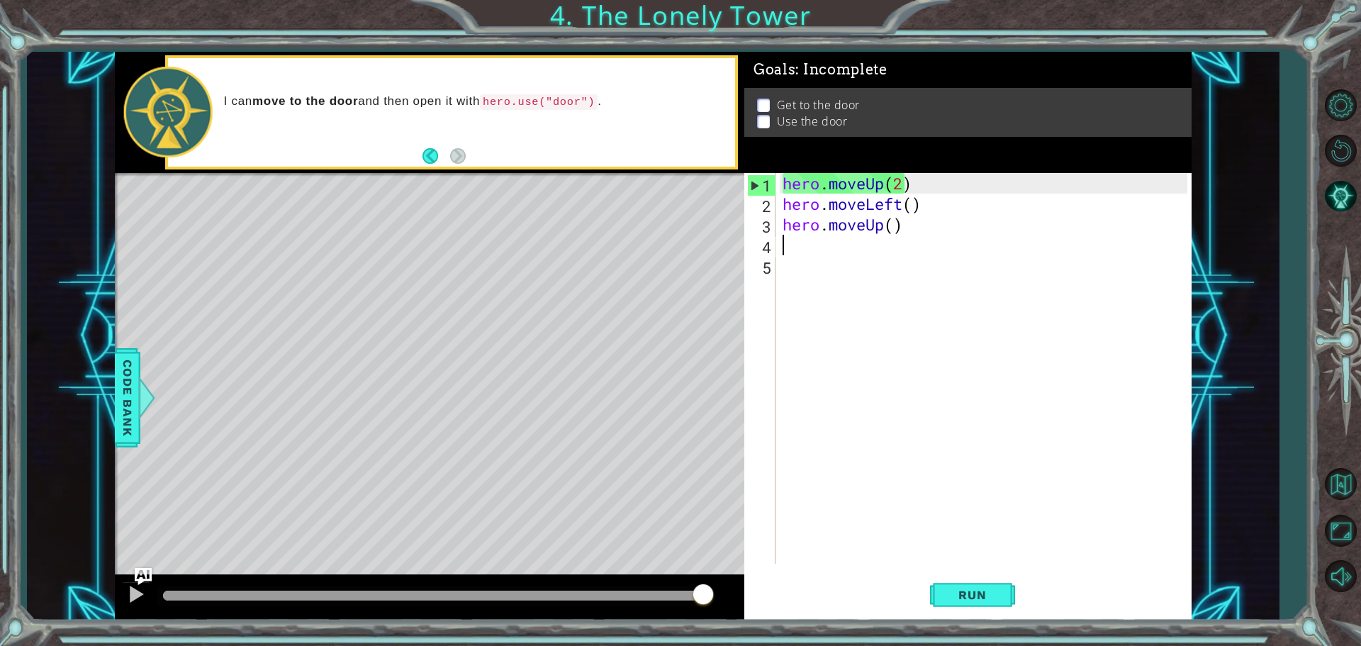
type textarea "r"
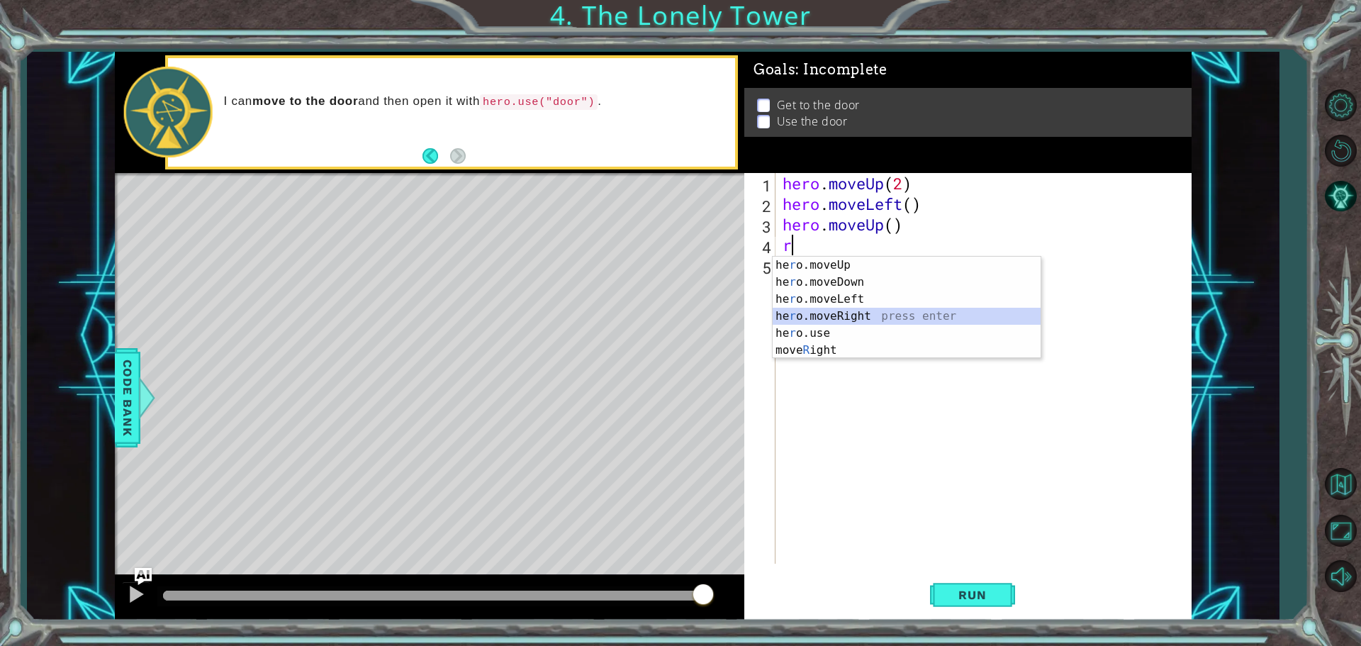
click at [828, 312] on div "he r o.moveUp press enter he r o.moveDown press enter he r o.moveLeft press ent…" at bounding box center [907, 325] width 268 height 136
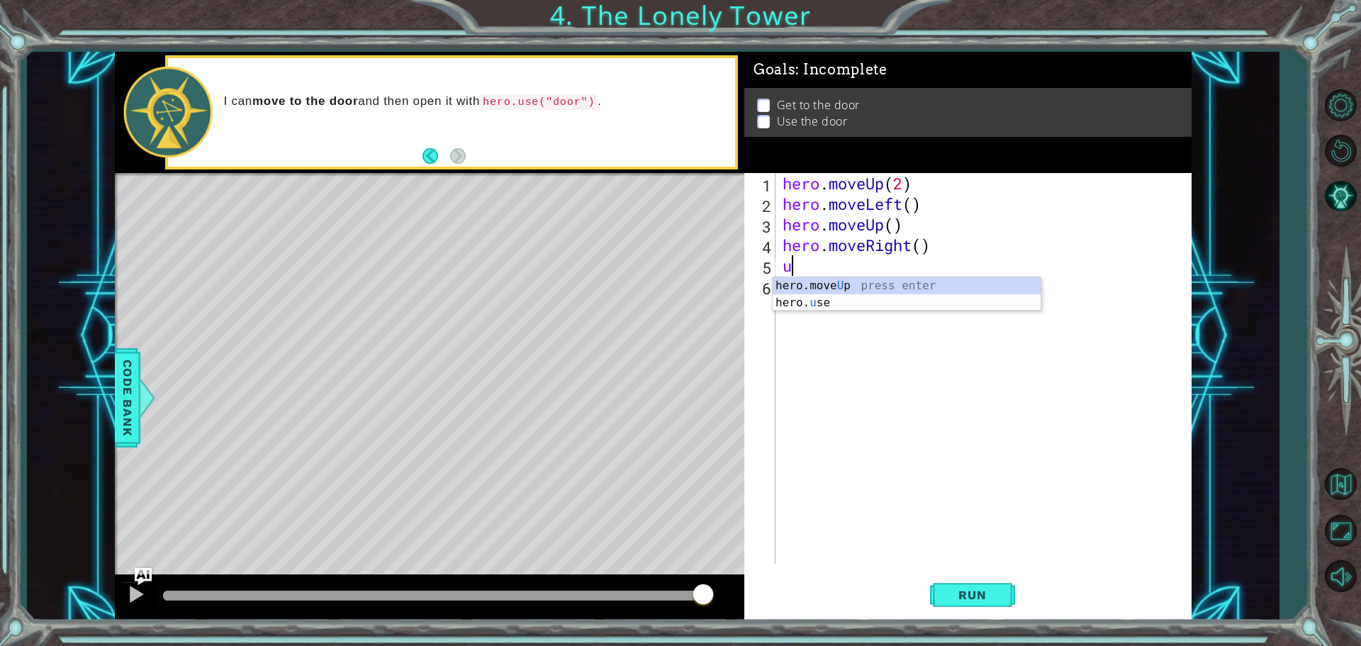
type textarea "up"
click at [839, 284] on div "hero.move Up press enter" at bounding box center [907, 302] width 268 height 51
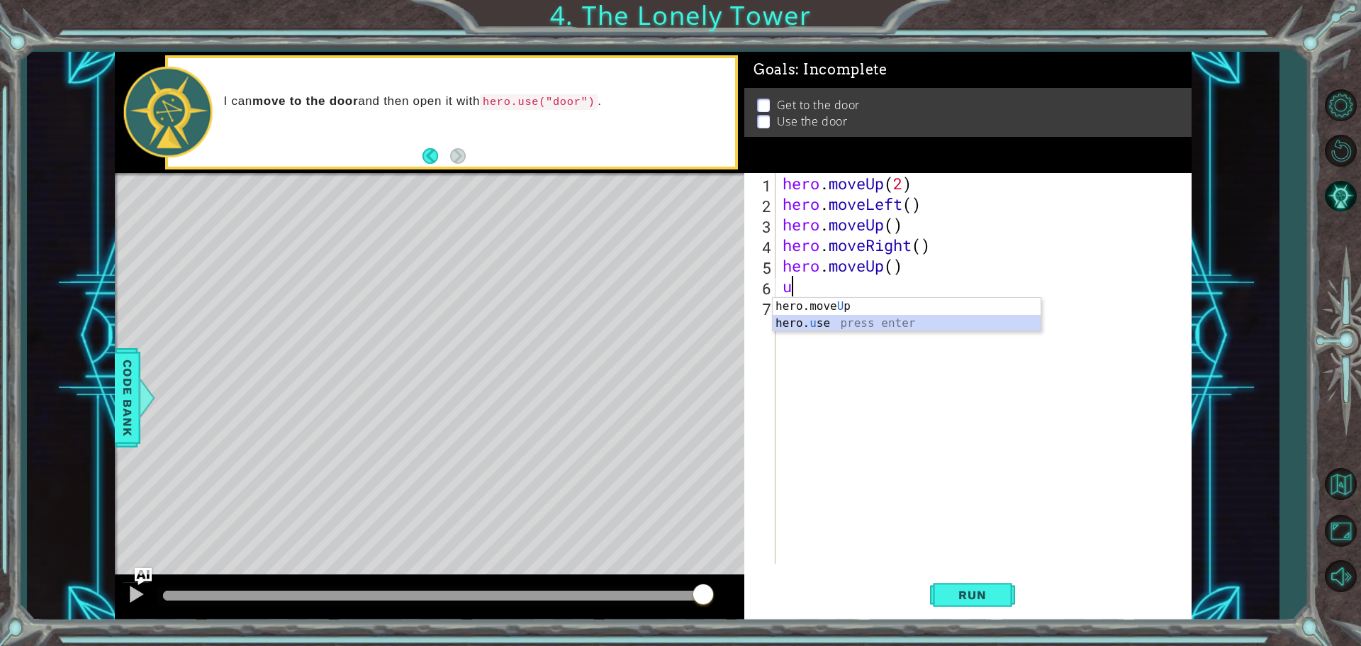
click at [841, 324] on div "hero.move U p press enter hero. u se press enter" at bounding box center [907, 332] width 268 height 68
click at [980, 275] on div "hero . moveUp ( 2 ) hero . moveLeft ( ) hero . moveUp ( ) hero . moveRight ( ) …" at bounding box center [987, 389] width 415 height 432
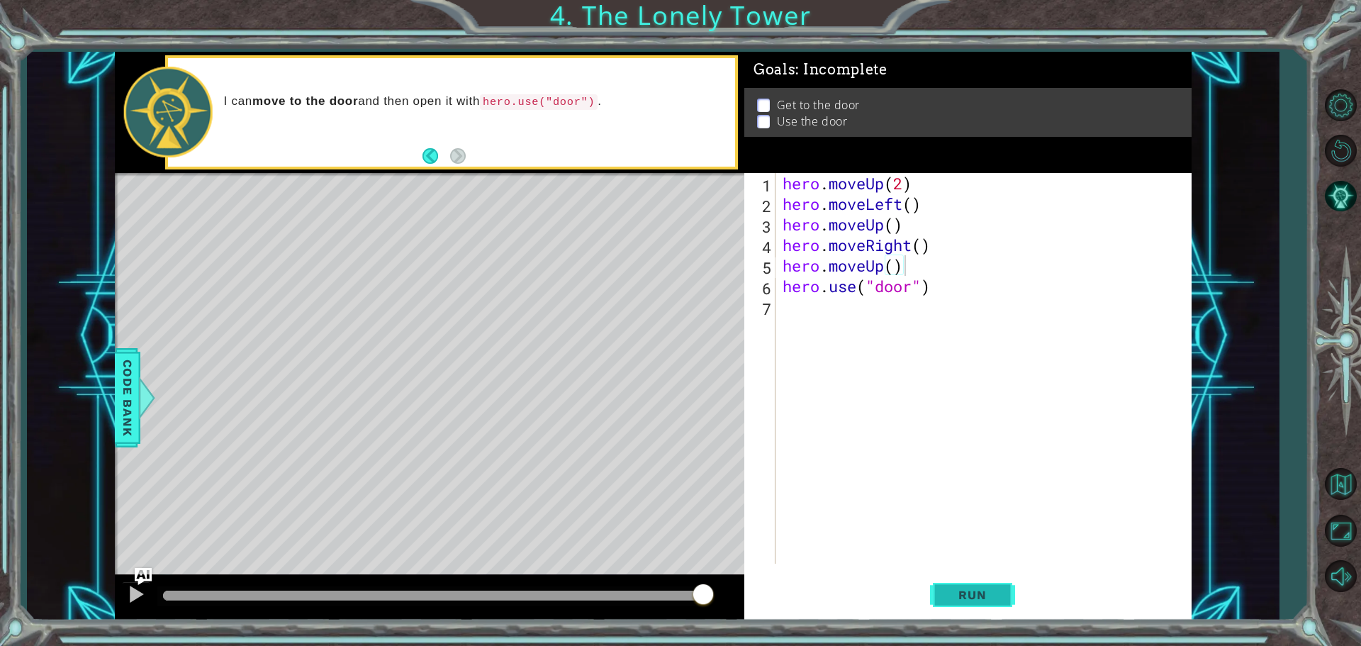
click at [980, 600] on span "Run" at bounding box center [972, 595] width 56 height 14
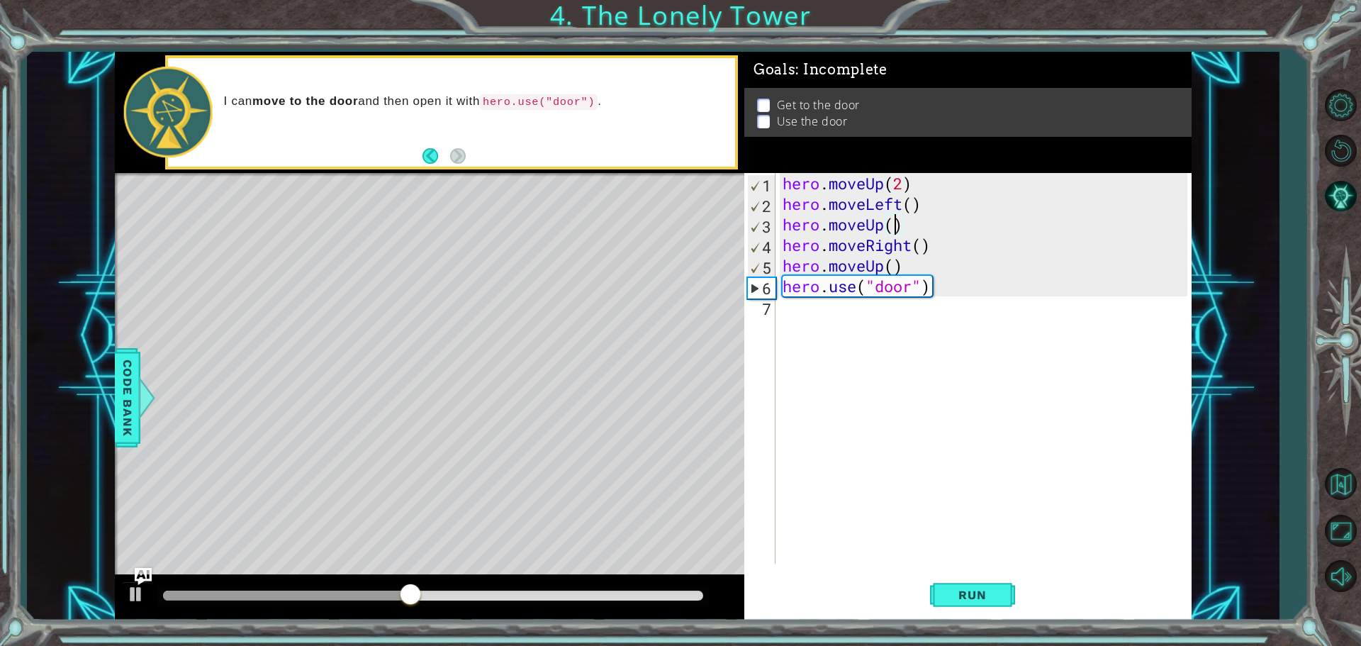
click at [895, 227] on div "hero . moveUp ( 2 ) hero . moveLeft ( ) hero . moveUp ( ) hero . moveRight ( ) …" at bounding box center [987, 389] width 415 height 432
type textarea "hero.moveUp(2)"
drag, startPoint x: 951, startPoint y: 512, endPoint x: 970, endPoint y: 566, distance: 57.2
click at [963, 539] on div "hero . moveUp ( 2 ) hero . moveLeft ( ) hero . moveUp ( 2 ) hero . moveRight ( …" at bounding box center [987, 389] width 415 height 432
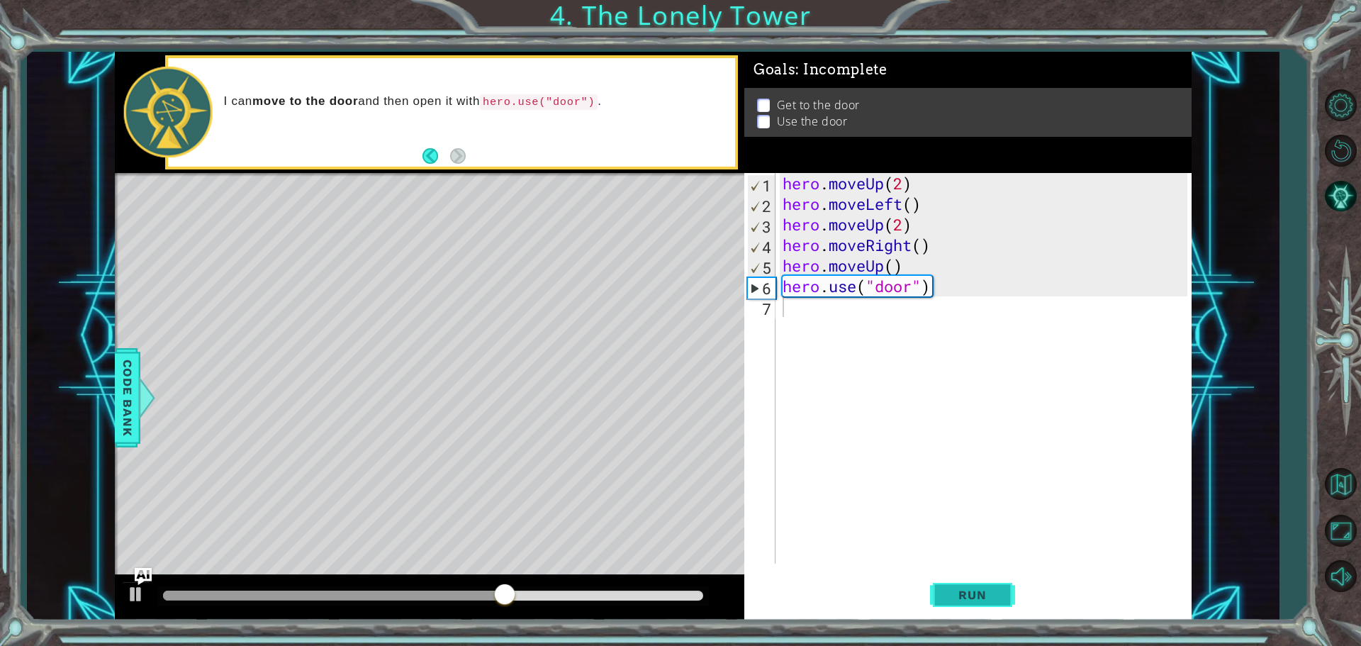
click at [970, 584] on button "Run" at bounding box center [972, 594] width 85 height 45
drag, startPoint x: 405, startPoint y: 456, endPoint x: 739, endPoint y: 515, distance: 339.6
click at [639, 504] on div "Level Map" at bounding box center [442, 381] width 655 height 417
click at [958, 592] on span "Run" at bounding box center [972, 595] width 56 height 14
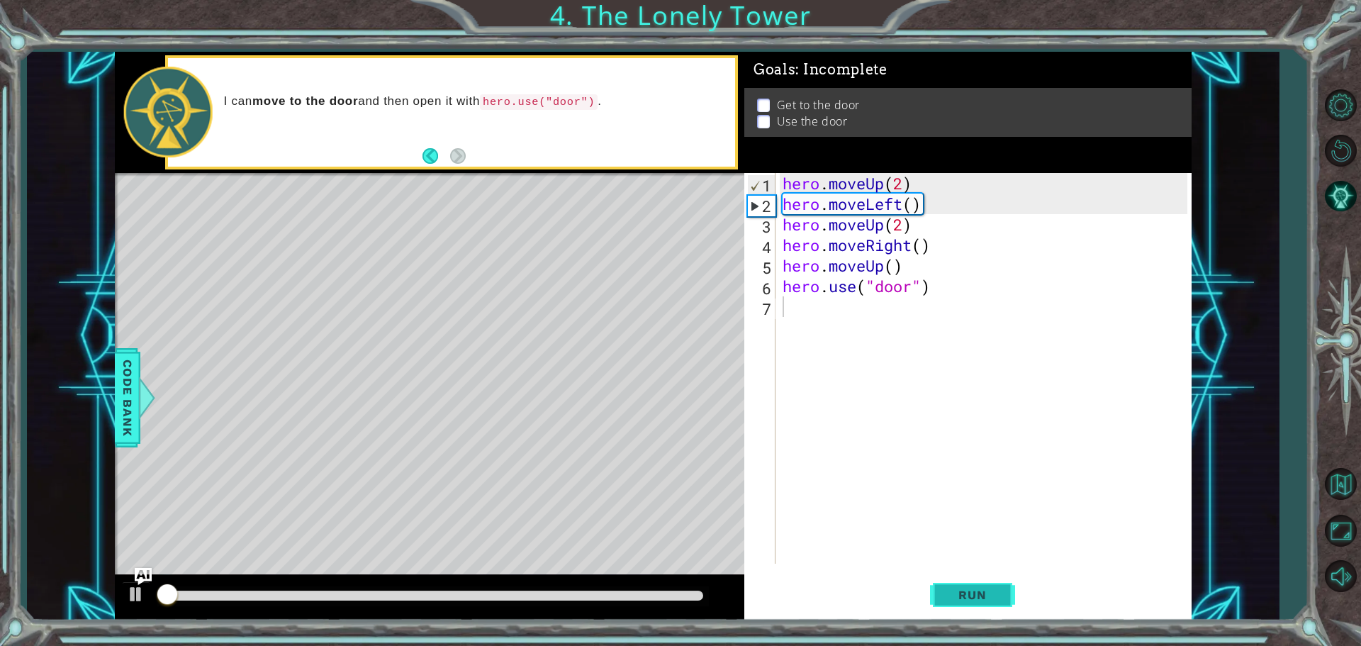
click at [958, 592] on span "Run" at bounding box center [972, 595] width 56 height 14
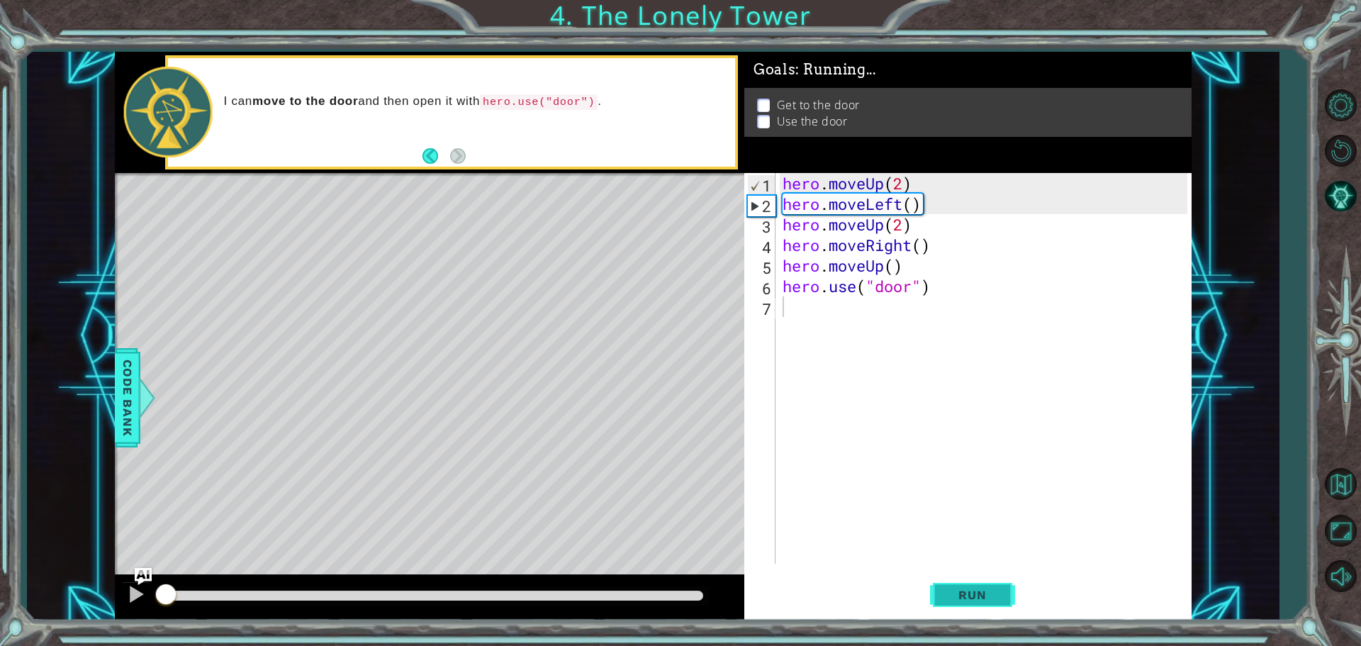
click at [958, 592] on span "Run" at bounding box center [972, 595] width 56 height 14
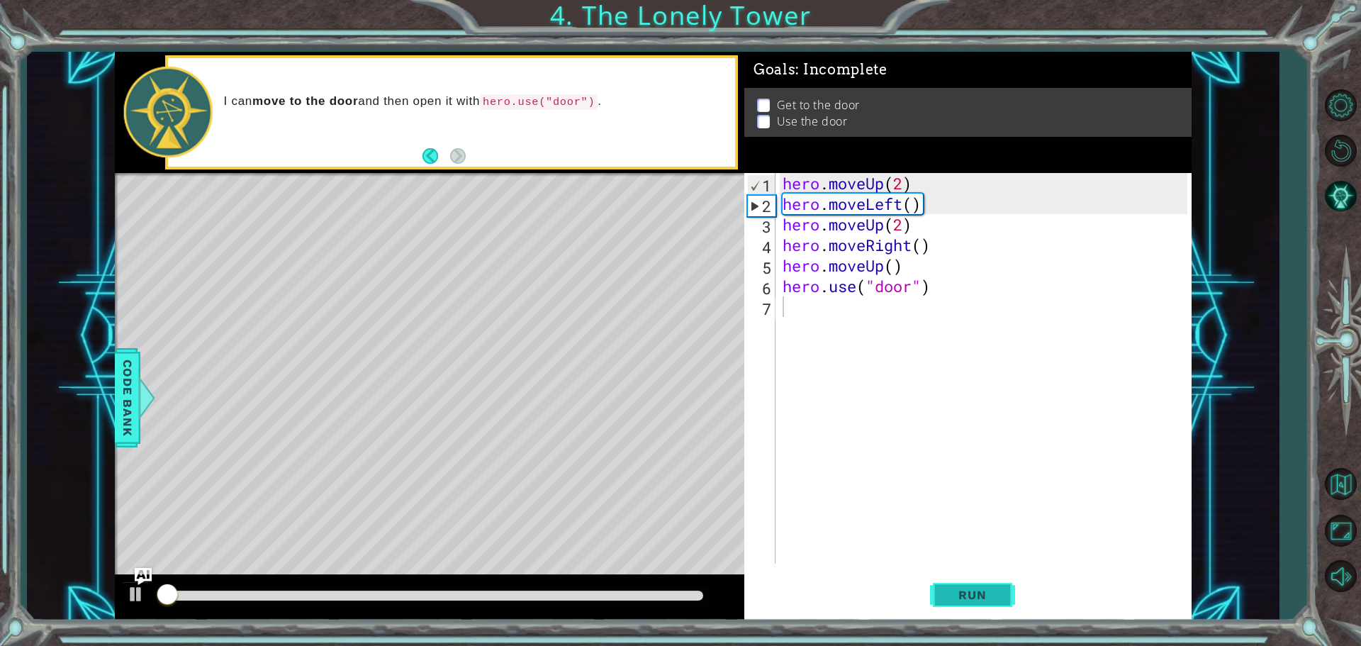
click at [958, 592] on span "Run" at bounding box center [972, 595] width 56 height 14
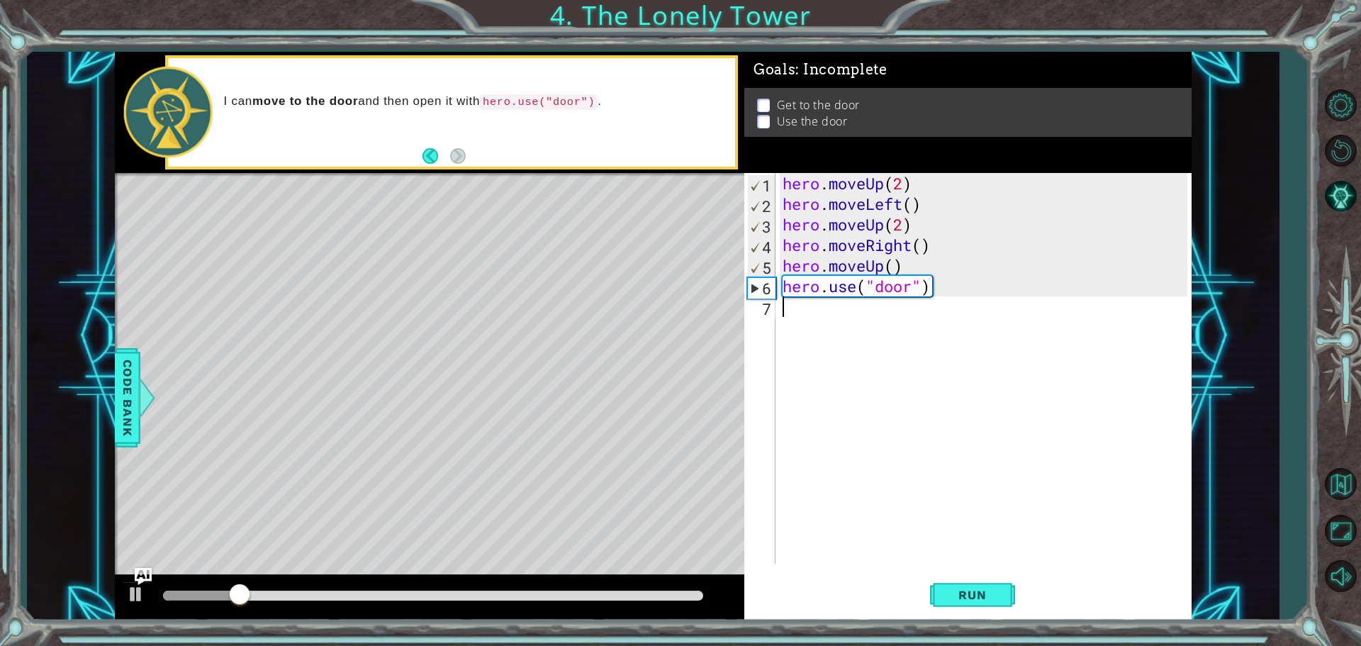
click at [843, 284] on div "hero . moveUp ( 2 ) hero . moveLeft ( ) hero . moveUp ( 2 ) hero . moveRight ( …" at bounding box center [987, 389] width 415 height 432
type textarea "hero.use("door")"
click at [942, 293] on div "hero . moveUp ( 2 ) hero . moveLeft ( ) hero . moveUp ( 2 ) hero . moveRight ( …" at bounding box center [987, 389] width 415 height 432
click at [936, 292] on div "hero . moveUp ( 2 ) hero . moveLeft ( ) hero . moveUp ( 2 ) hero . moveRight ( …" at bounding box center [987, 389] width 415 height 432
drag, startPoint x: 936, startPoint y: 292, endPoint x: 778, endPoint y: 293, distance: 158.1
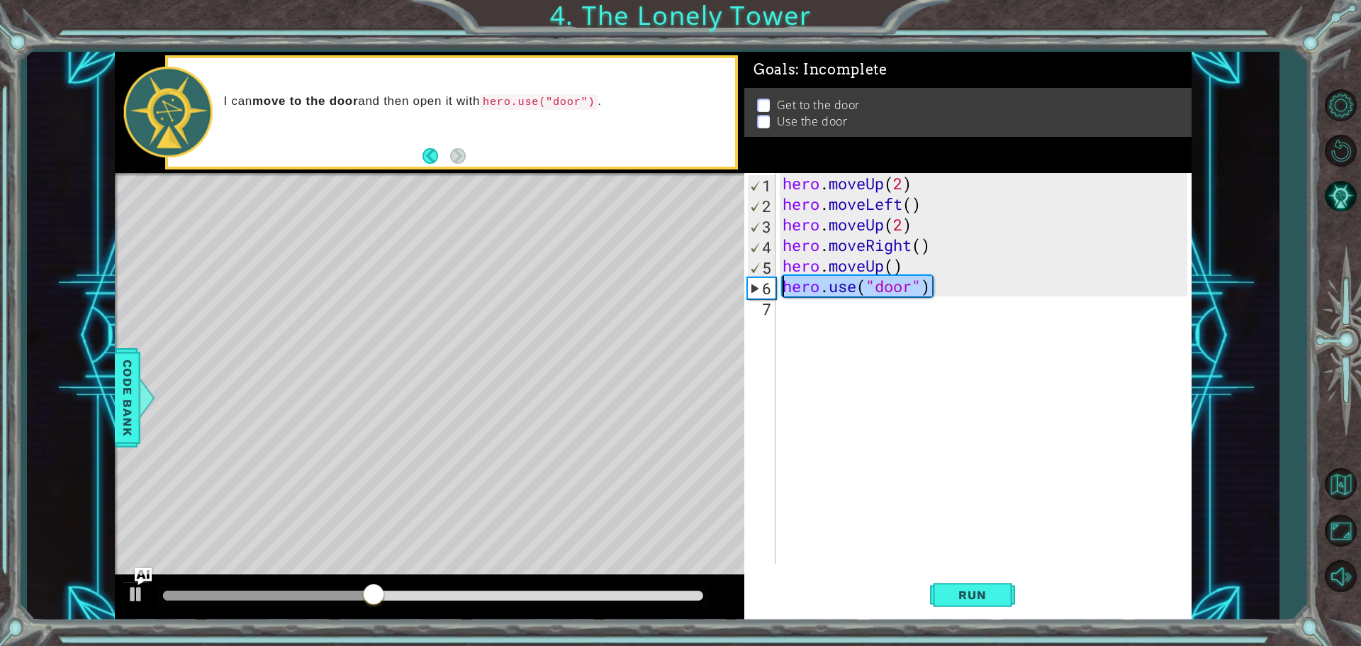
click at [778, 293] on div "hero.use("door") 1 2 3 4 5 6 7 hero . moveUp ( 2 ) hero . moveLeft ( ) hero . m…" at bounding box center [965, 368] width 443 height 391
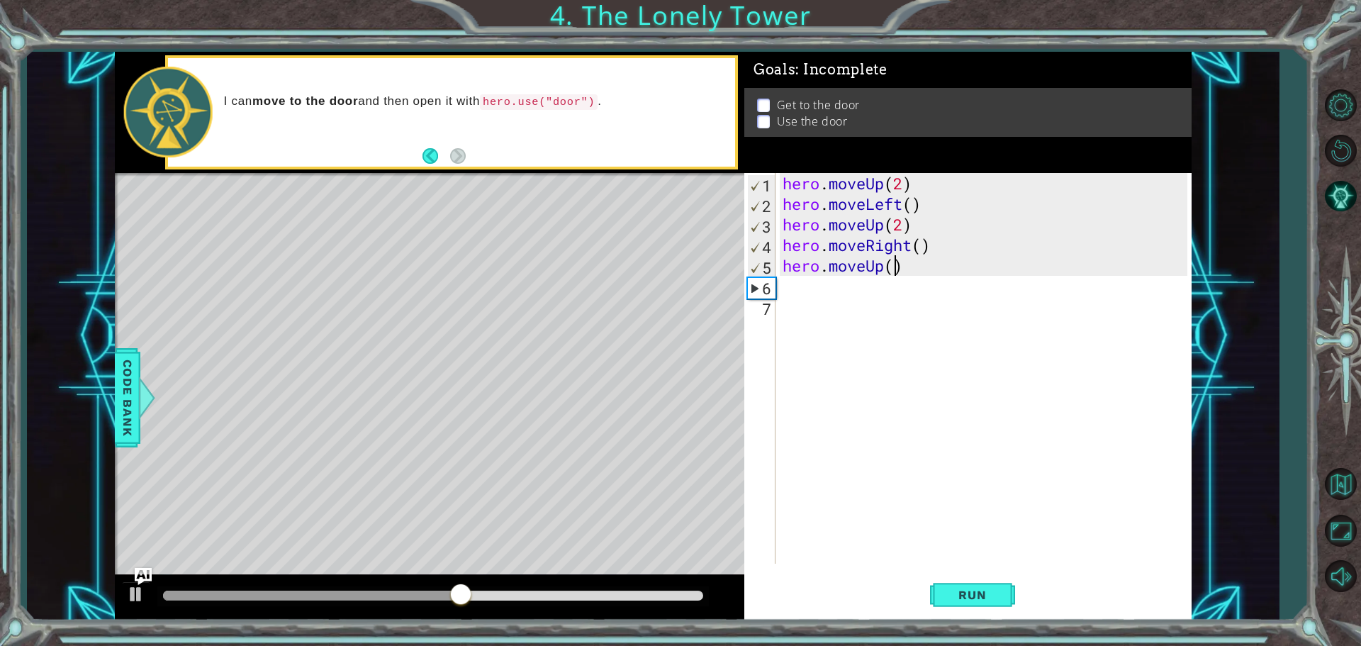
click at [892, 269] on div "hero . moveUp ( 2 ) hero . moveLeft ( ) hero . moveUp ( 2 ) hero . moveRight ( …" at bounding box center [987, 389] width 415 height 432
type textarea "hero.moveUp(2)"
click at [966, 590] on span "Run" at bounding box center [972, 595] width 56 height 14
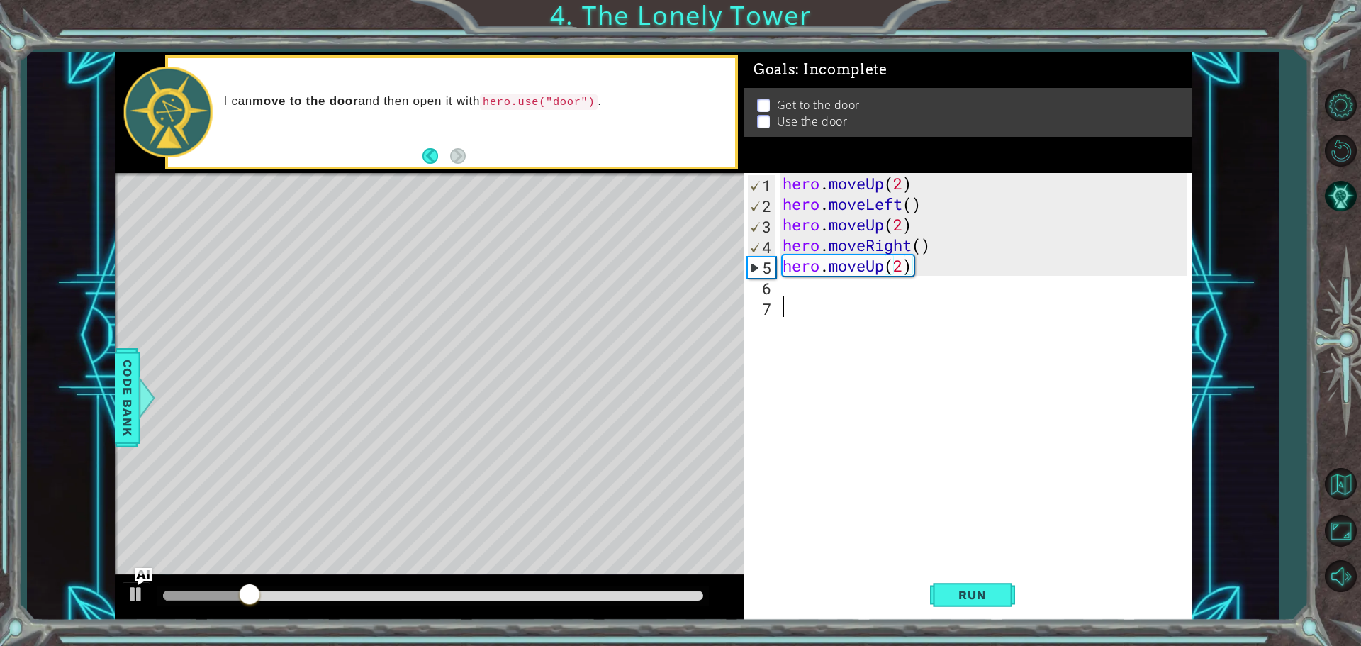
click at [785, 299] on div "hero . moveUp ( 2 ) hero . moveLeft ( ) hero . moveUp ( 2 ) hero . moveRight ( …" at bounding box center [987, 389] width 415 height 432
click at [800, 300] on div "hero . moveUp ( 2 ) hero . moveLeft ( ) hero . moveUp ( 2 ) hero . moveRight ( …" at bounding box center [987, 389] width 415 height 432
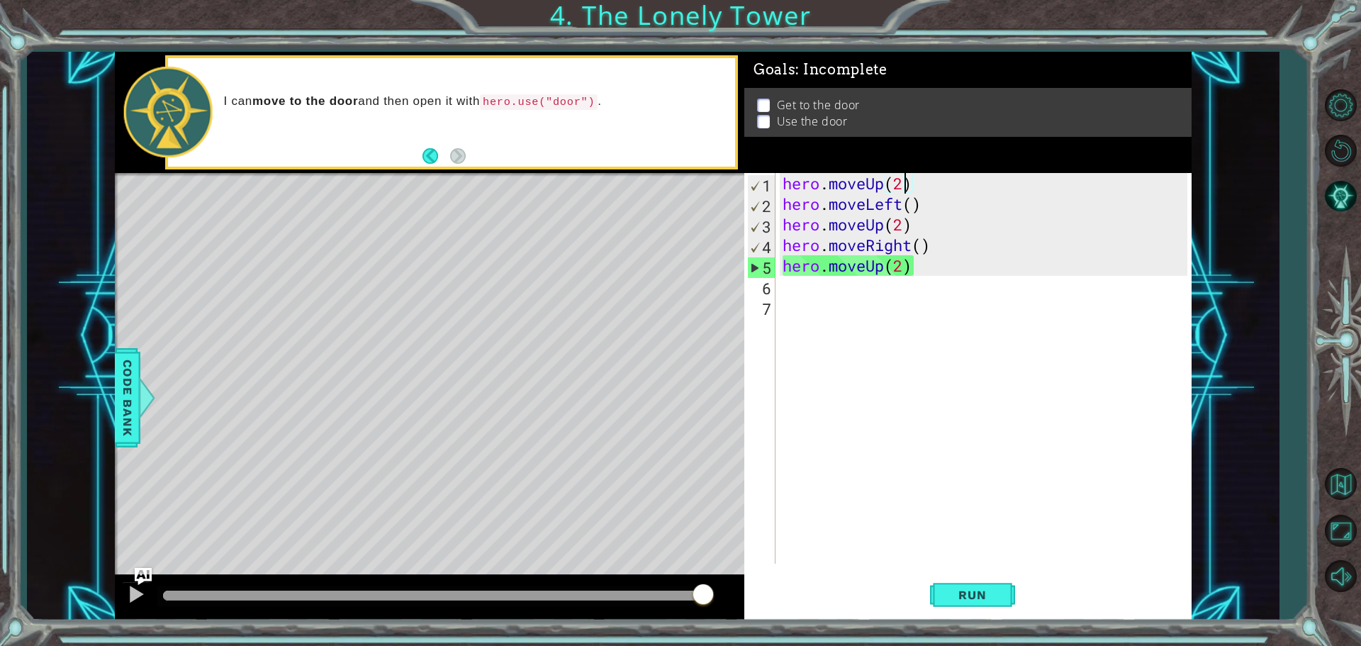
click at [909, 179] on div "hero . moveUp ( 2 ) hero . moveLeft ( ) hero . moveUp ( 2 ) hero . moveRight ( …" at bounding box center [987, 389] width 415 height 432
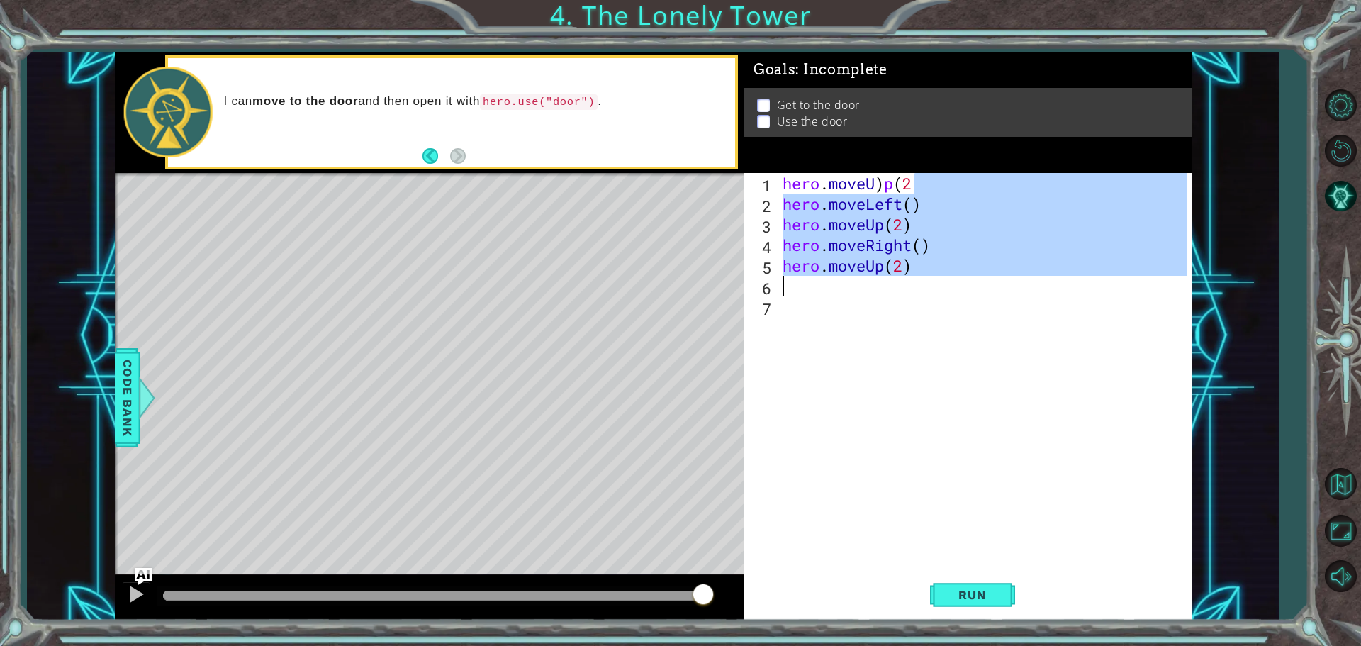
drag, startPoint x: 934, startPoint y: 186, endPoint x: 851, endPoint y: 288, distance: 131.5
click at [851, 288] on div "hero . moveU ) p ( 2 hero . moveLeft ( ) hero . moveUp ( 2 ) hero . moveRight (…" at bounding box center [987, 389] width 415 height 432
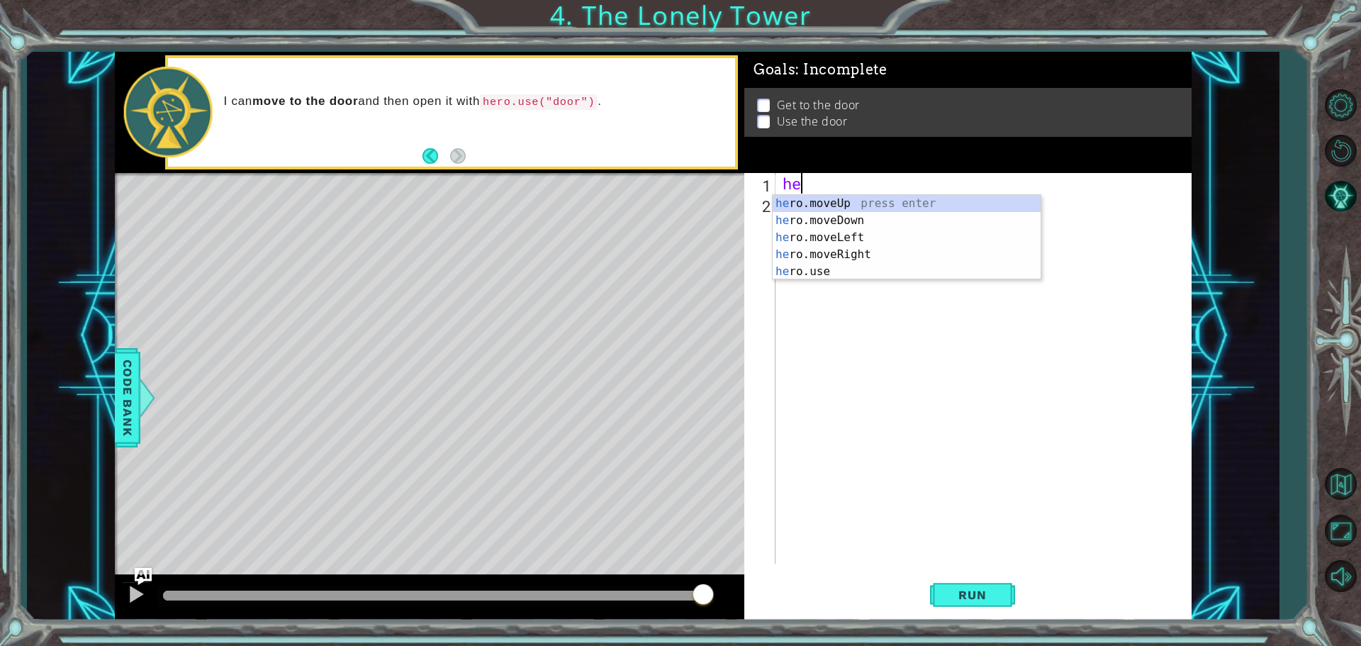
type textarea "h"
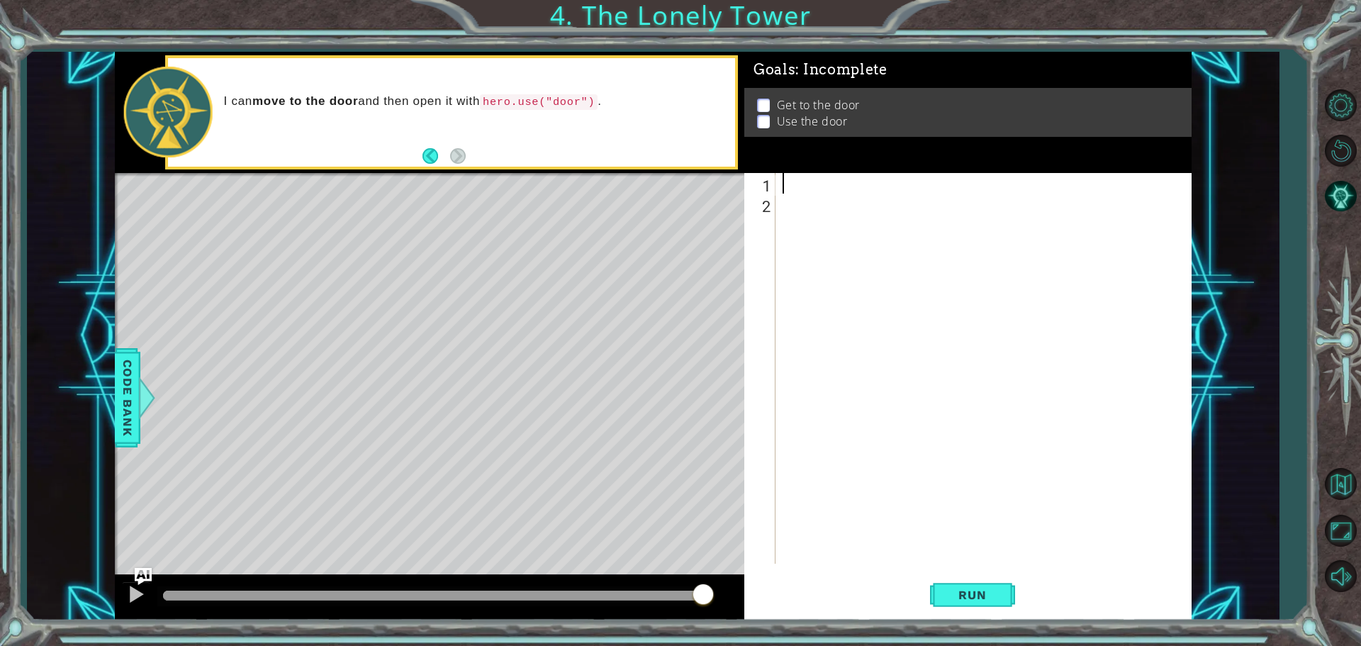
type textarea "h"
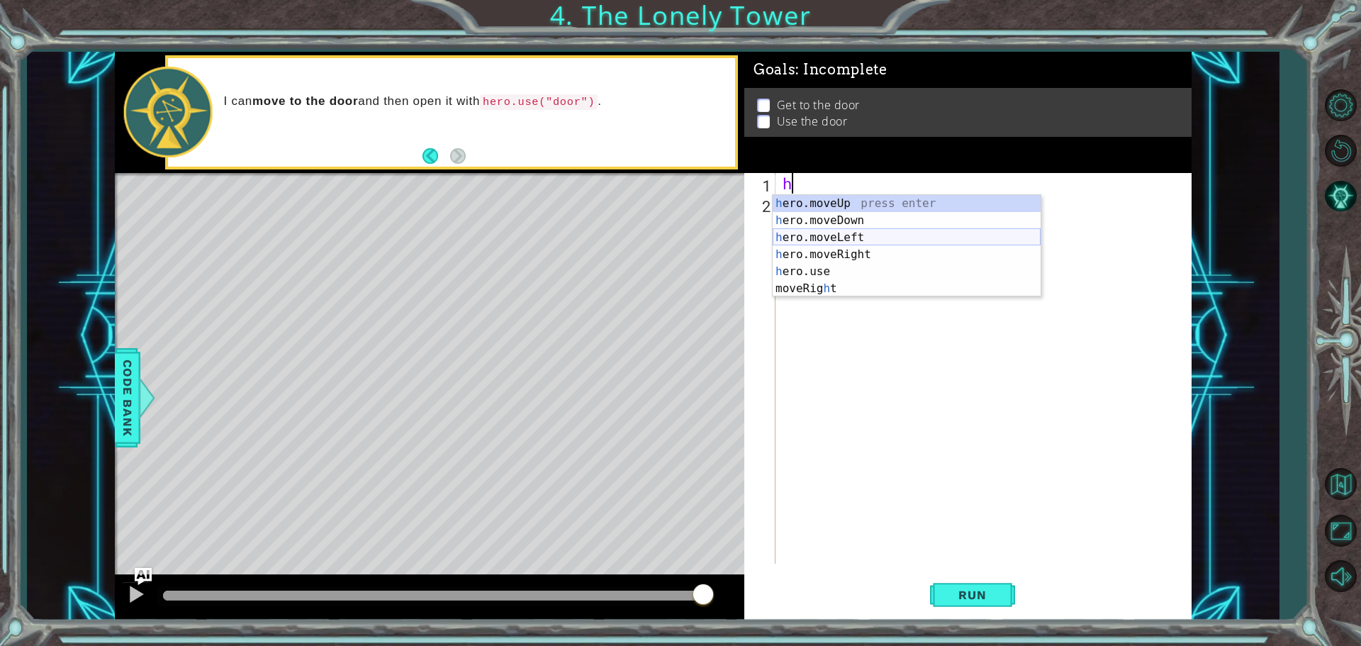
click at [838, 236] on div "h ero.moveUp press enter h ero.moveDown press enter h ero.moveLeft press enter …" at bounding box center [907, 263] width 268 height 136
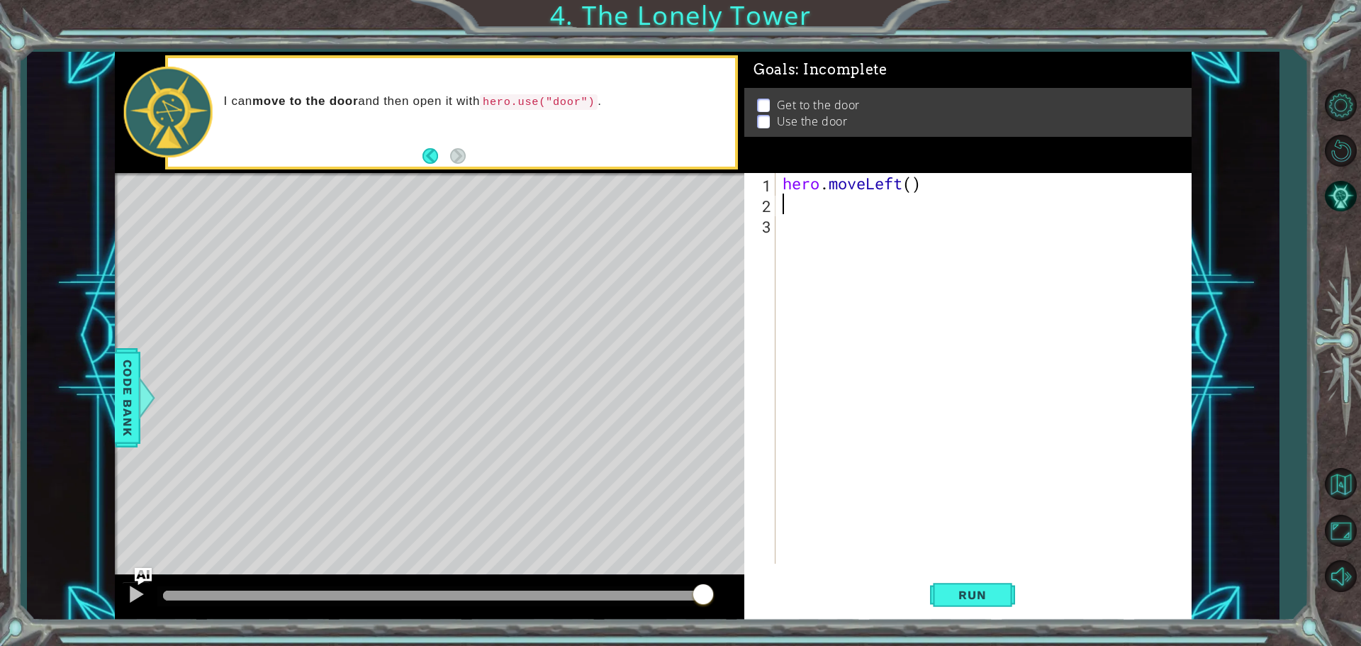
click at [909, 180] on div "hero . moveLeft ( )" at bounding box center [987, 389] width 415 height 432
type textarea "hero.moveLeft(2)"
click at [790, 208] on div "hero . moveLeft ( 2 )" at bounding box center [987, 389] width 415 height 432
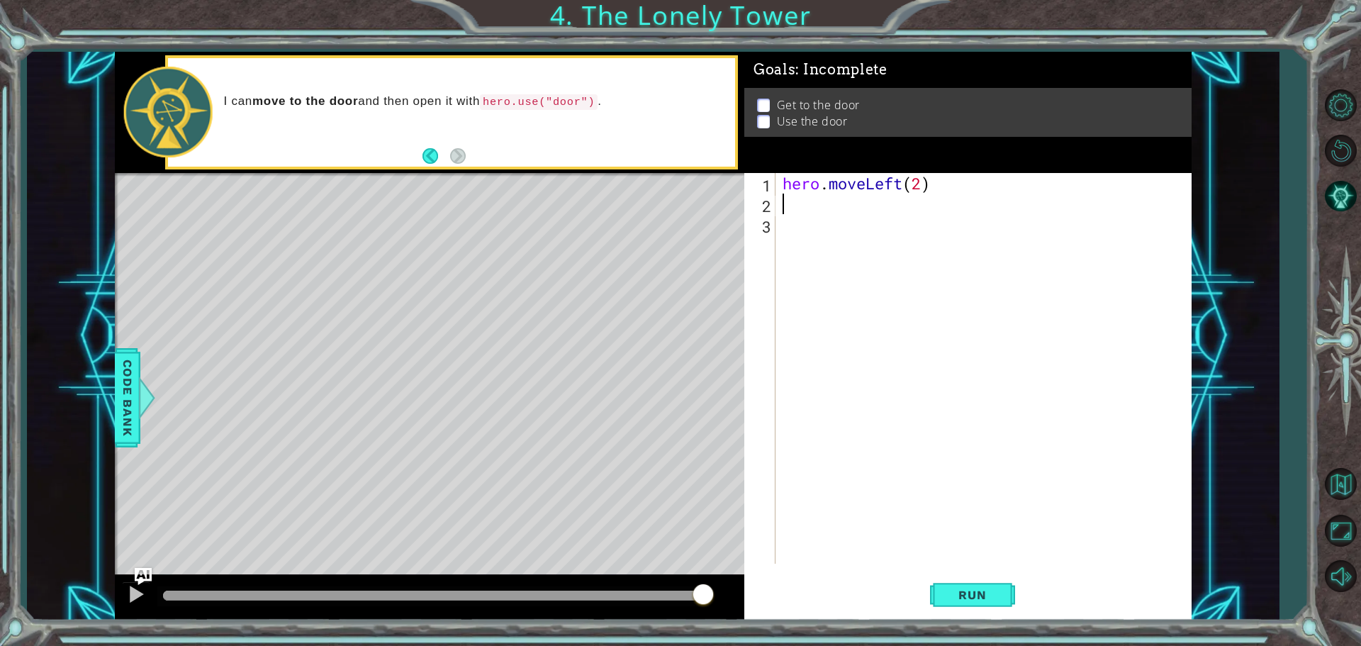
type textarea "h"
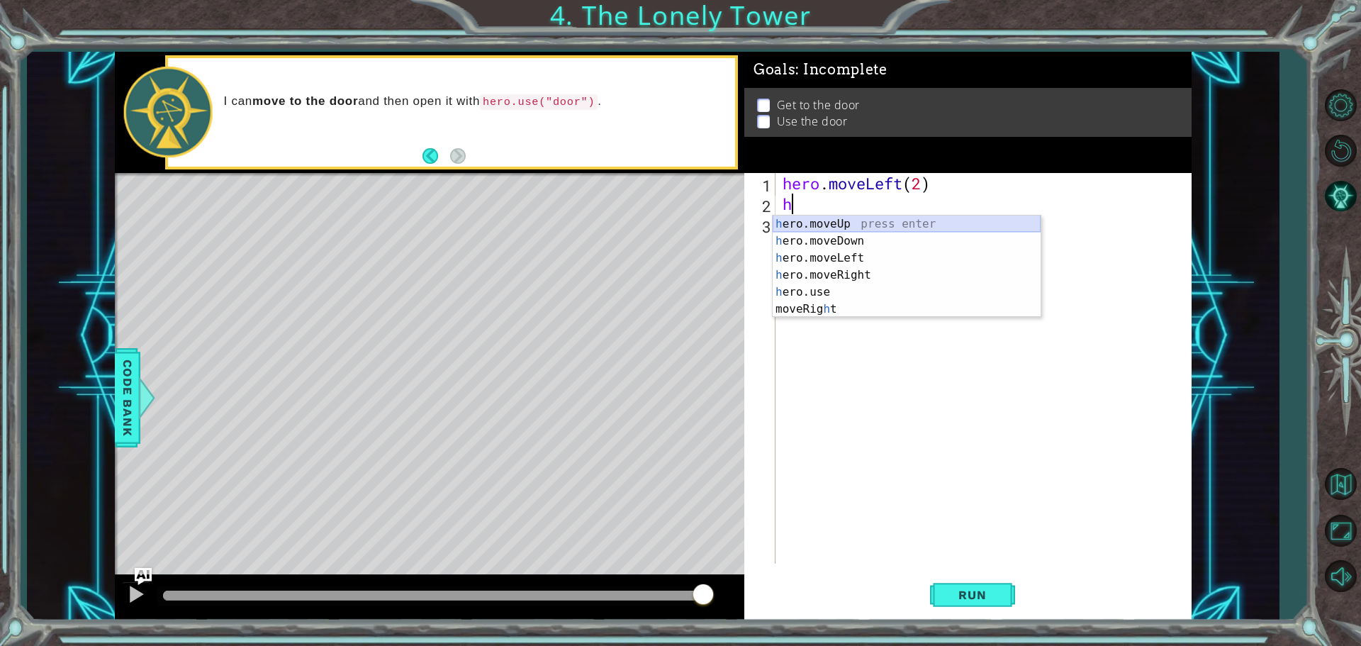
click at [839, 225] on div "h ero.moveUp press enter h ero.moveDown press enter h ero.moveLeft press enter …" at bounding box center [907, 283] width 268 height 136
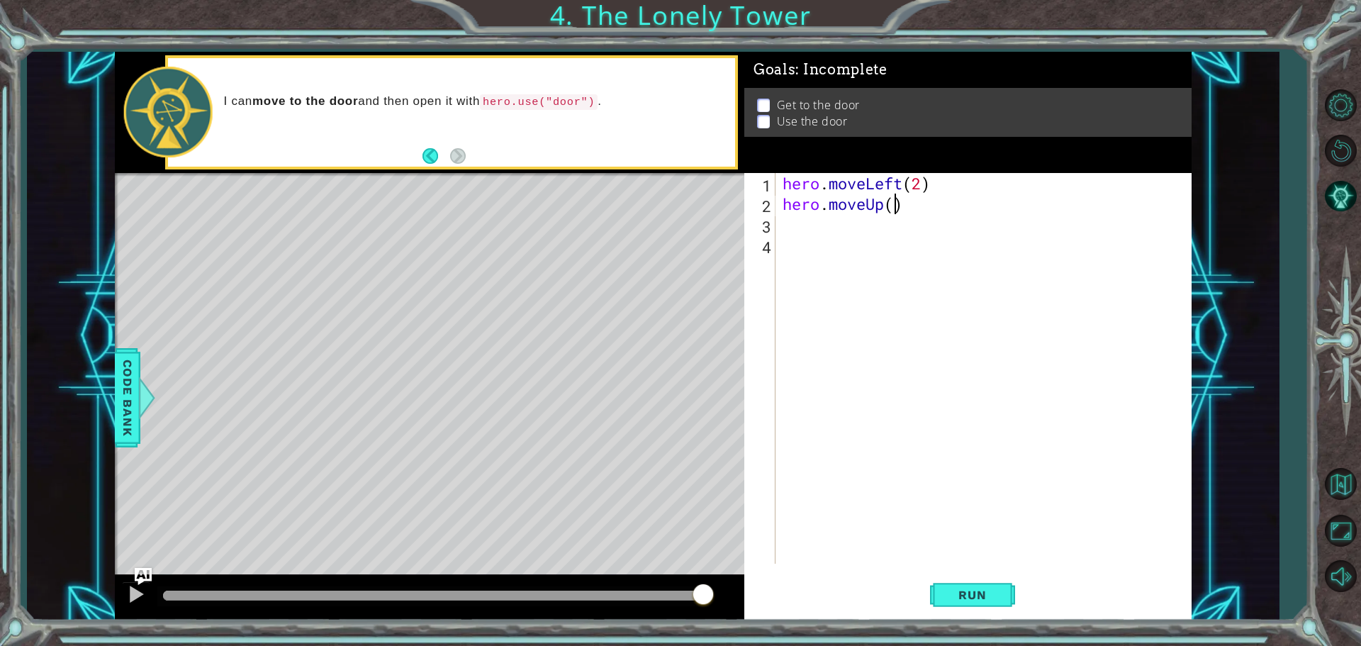
click at [892, 207] on div "hero . moveLeft ( 2 ) hero . moveUp ( )" at bounding box center [987, 389] width 415 height 432
type textarea "hero.moveUp(2)"
click at [799, 225] on div "hero . moveLeft ( 2 ) hero . moveUp ( 2 )" at bounding box center [987, 389] width 415 height 432
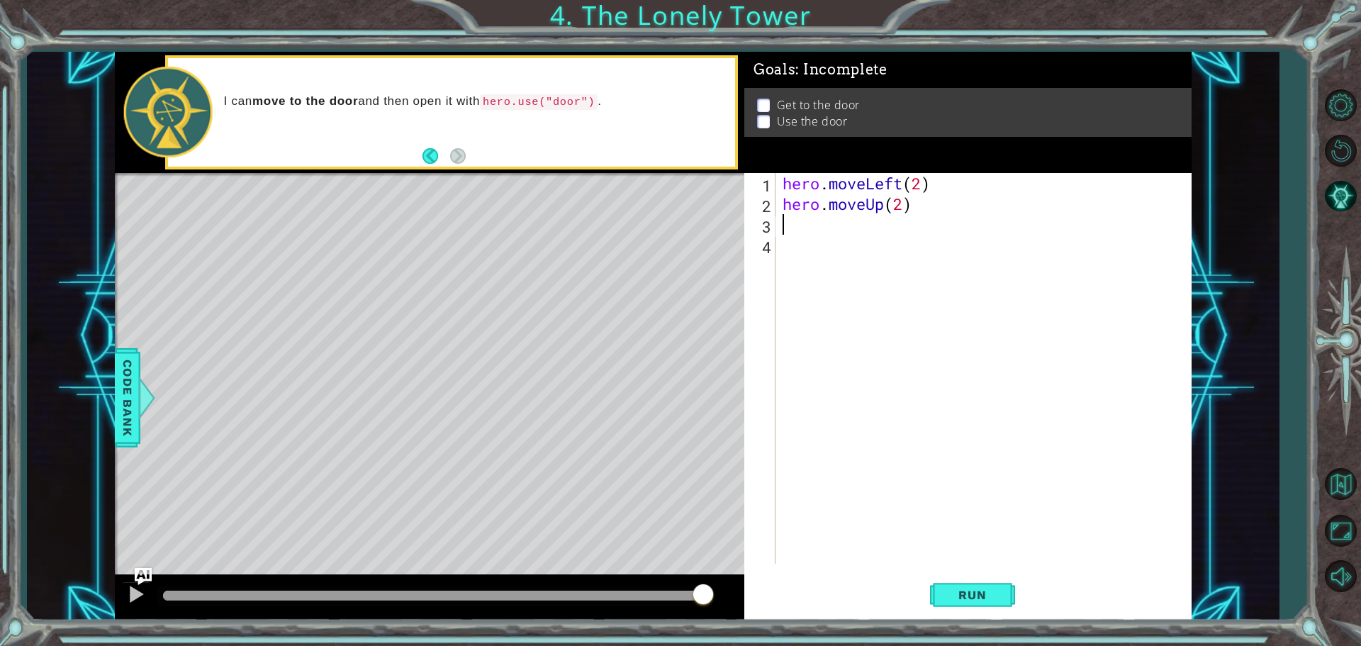
type textarea "h"
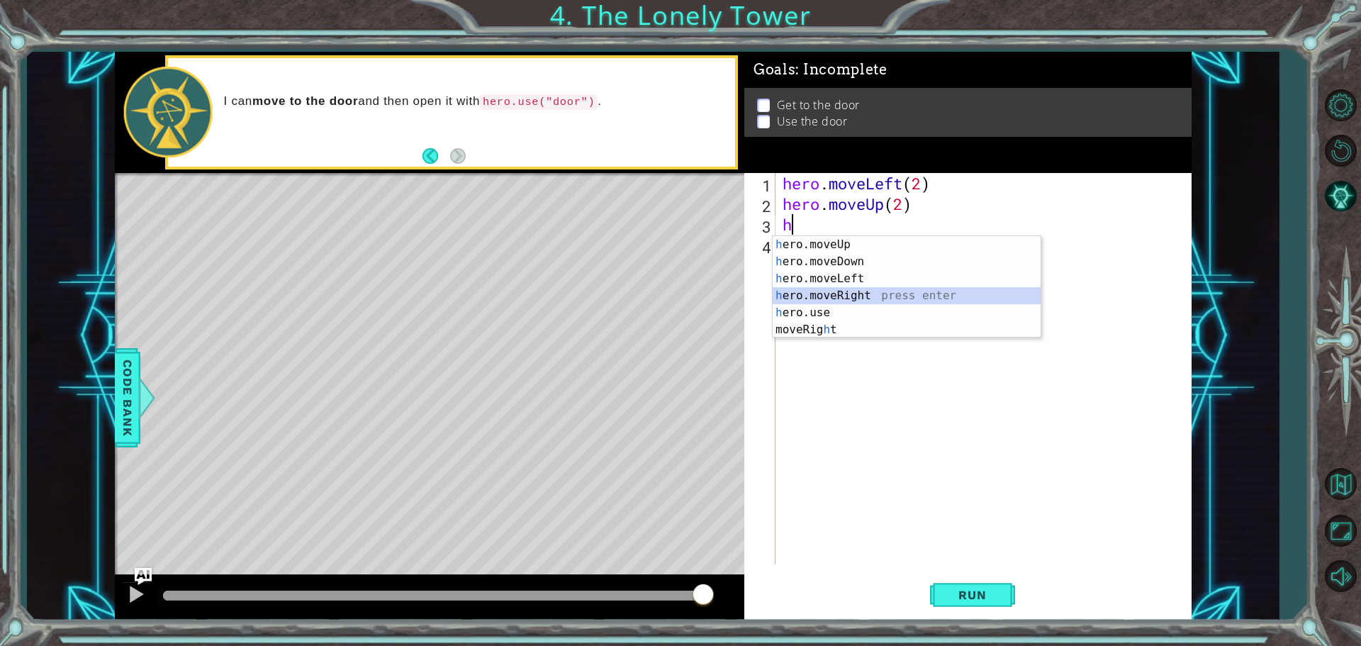
click at [878, 298] on div "h ero.moveUp press enter h ero.moveDown press enter h ero.moveLeft press enter …" at bounding box center [907, 304] width 268 height 136
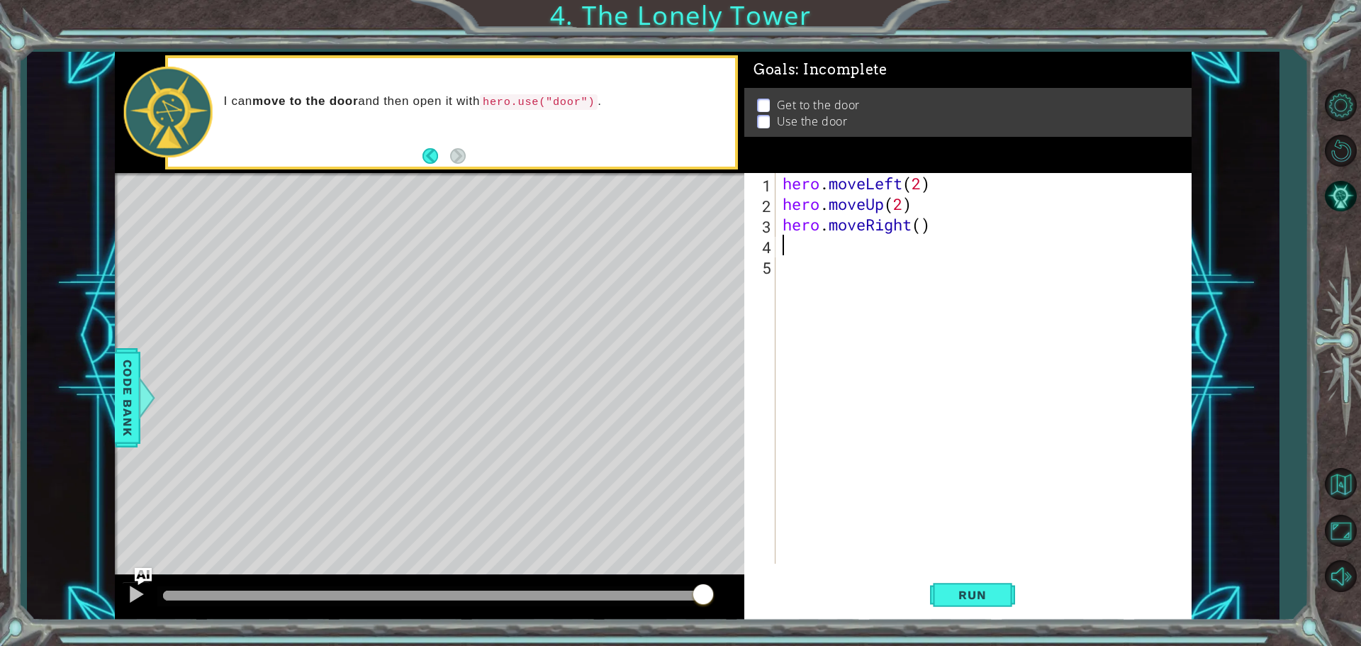
click at [921, 220] on div "hero . moveLeft ( 2 ) hero . moveUp ( 2 ) hero . moveRight ( )" at bounding box center [987, 389] width 415 height 432
type textarea "hero.moveRight(2)"
click at [792, 246] on div "hero . moveLeft ( 2 ) hero . moveUp ( 2 ) hero . moveRight ( 2 )" at bounding box center [987, 389] width 415 height 432
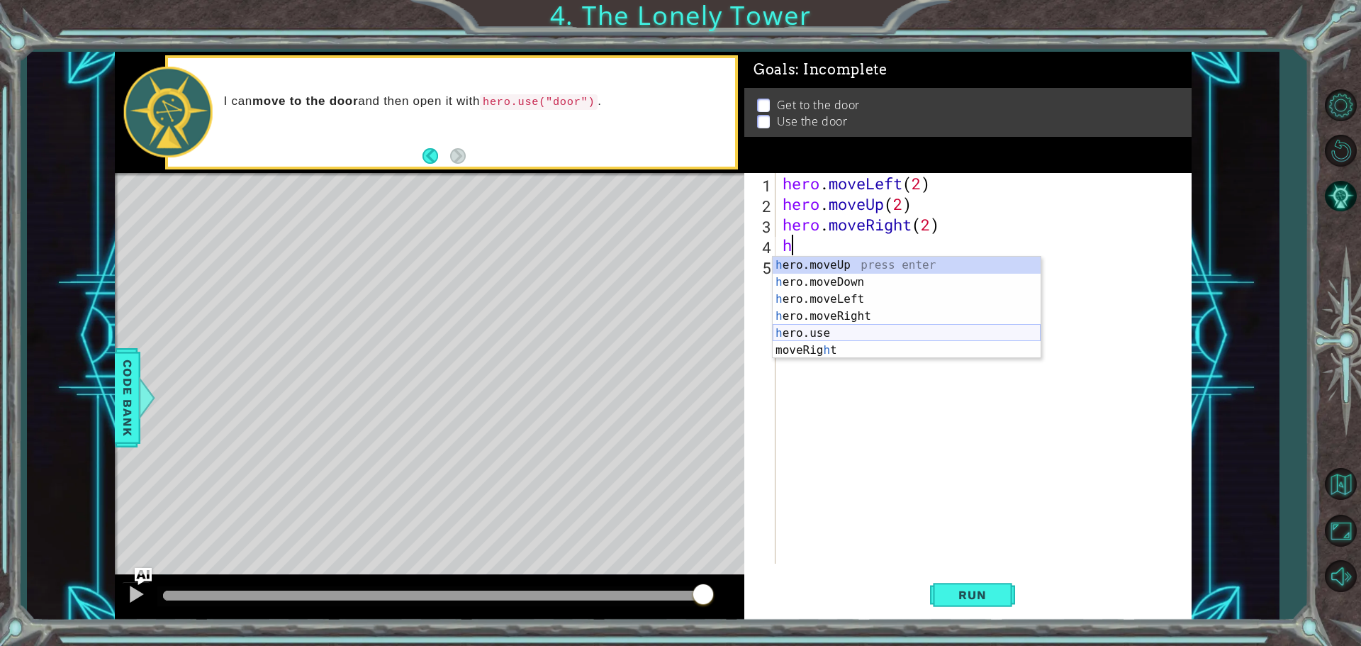
click at [822, 334] on div "h ero.moveUp press enter h ero.moveDown press enter h ero.moveLeft press enter …" at bounding box center [907, 325] width 268 height 136
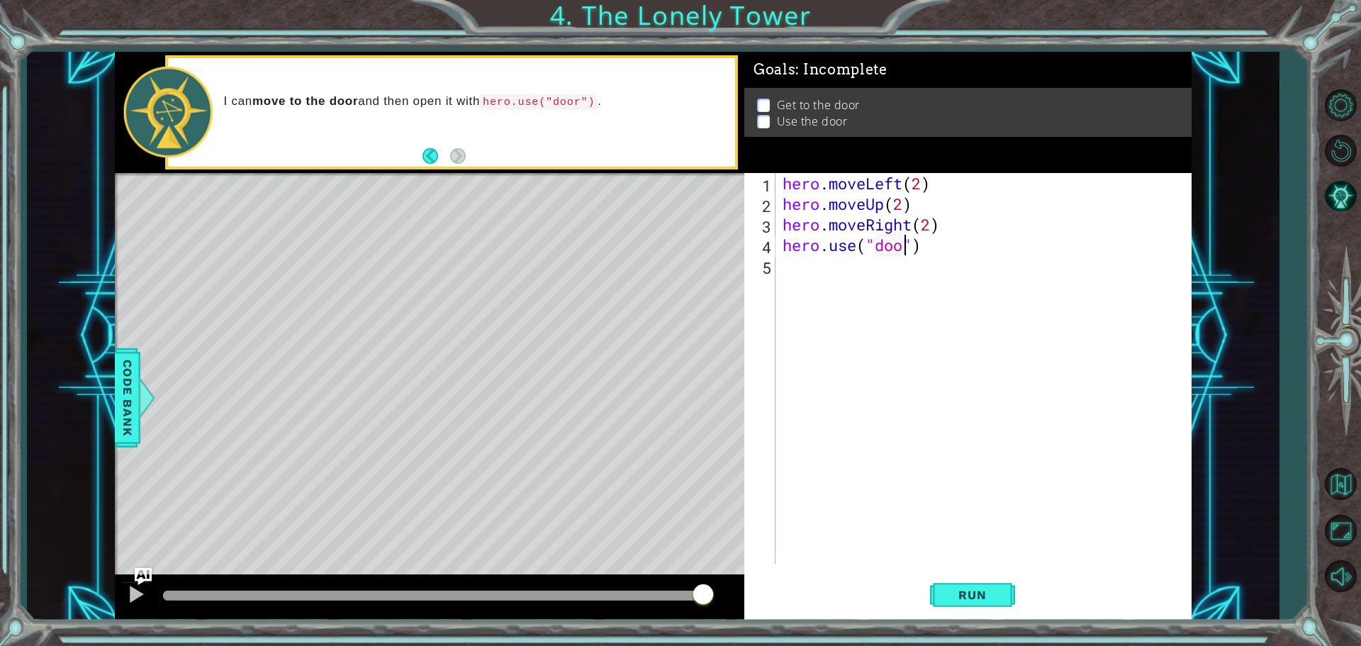
scroll to position [0, 6]
type textarea "hero.use("door")"
click at [963, 598] on span "Run" at bounding box center [972, 595] width 56 height 14
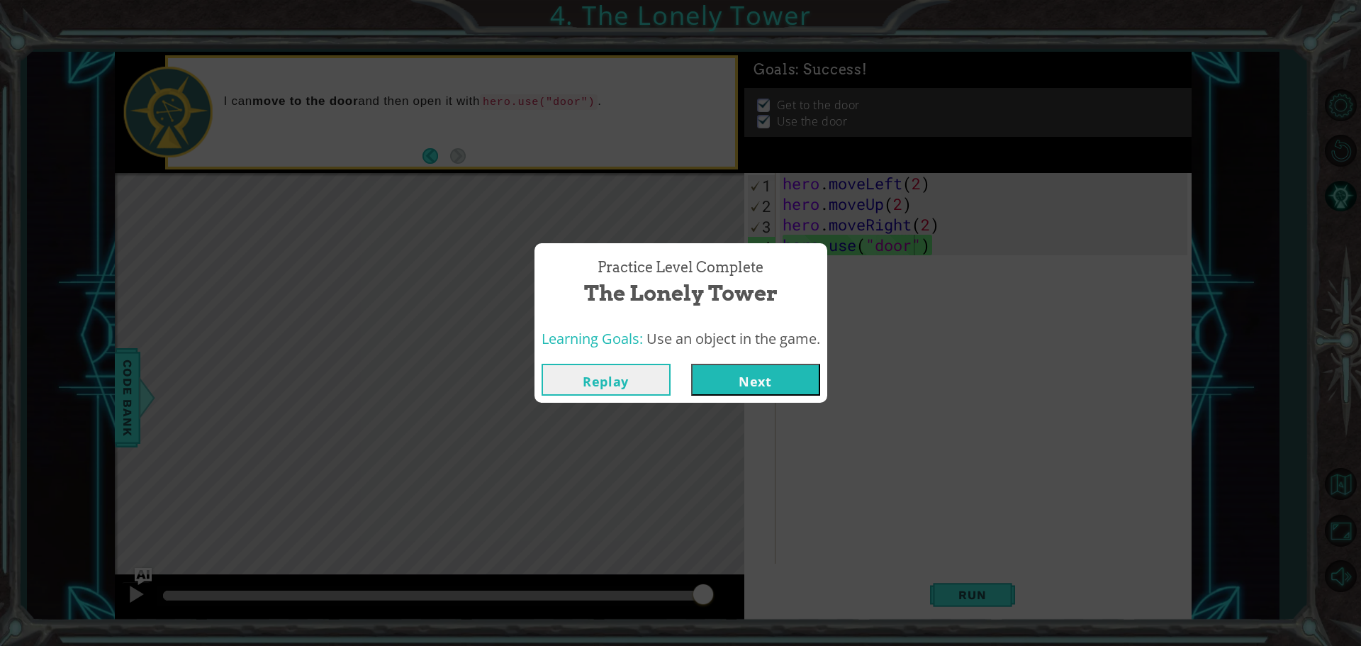
click at [735, 373] on button "Next" at bounding box center [755, 380] width 129 height 32
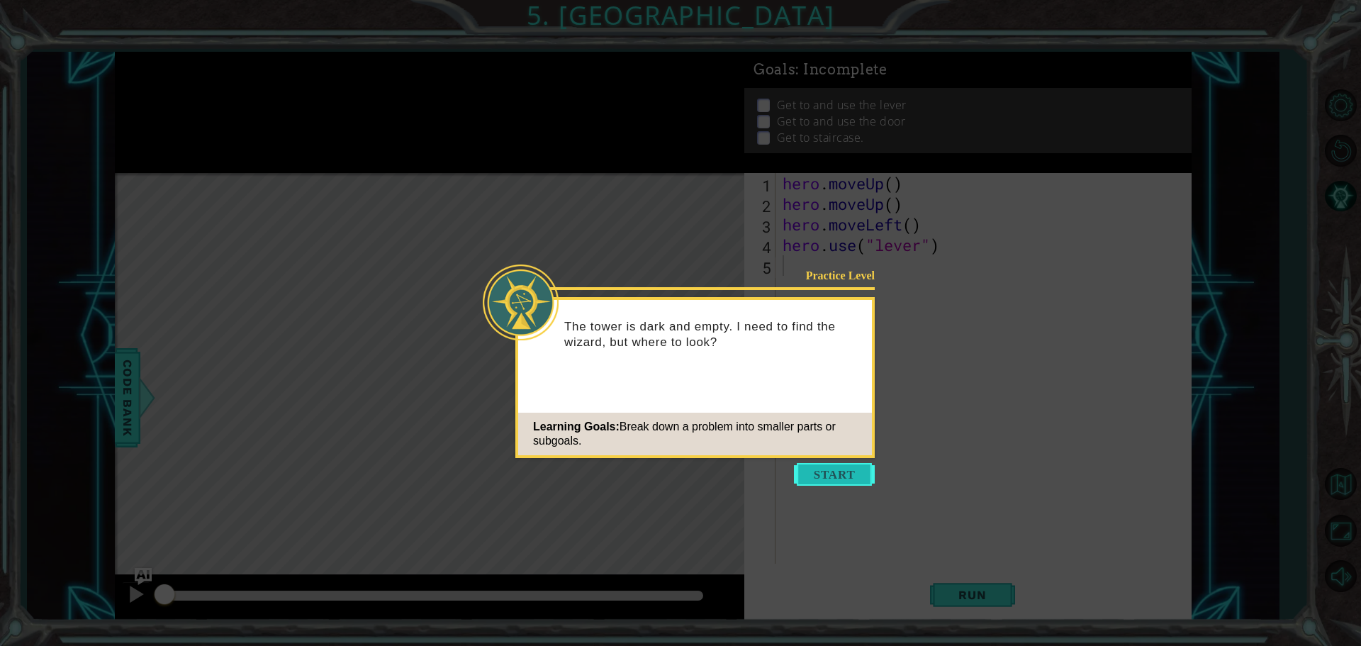
click at [823, 470] on button "Start" at bounding box center [834, 474] width 81 height 23
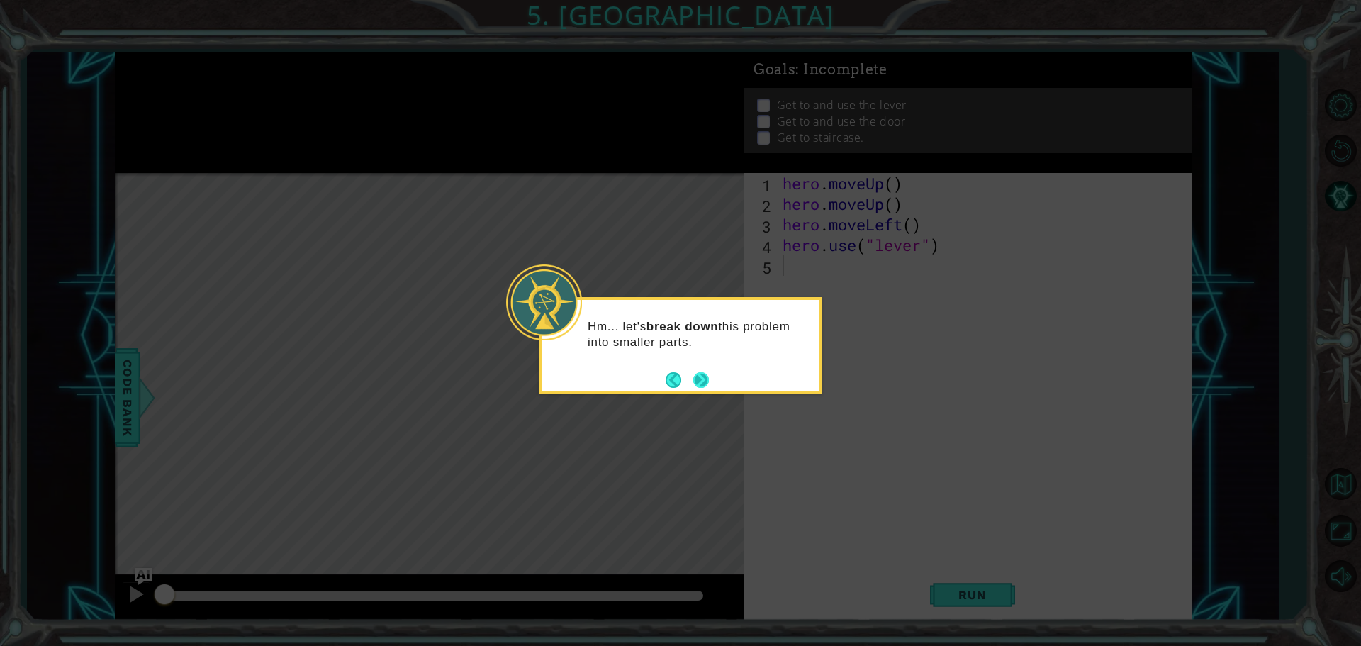
click at [705, 381] on button "Next" at bounding box center [701, 380] width 16 height 16
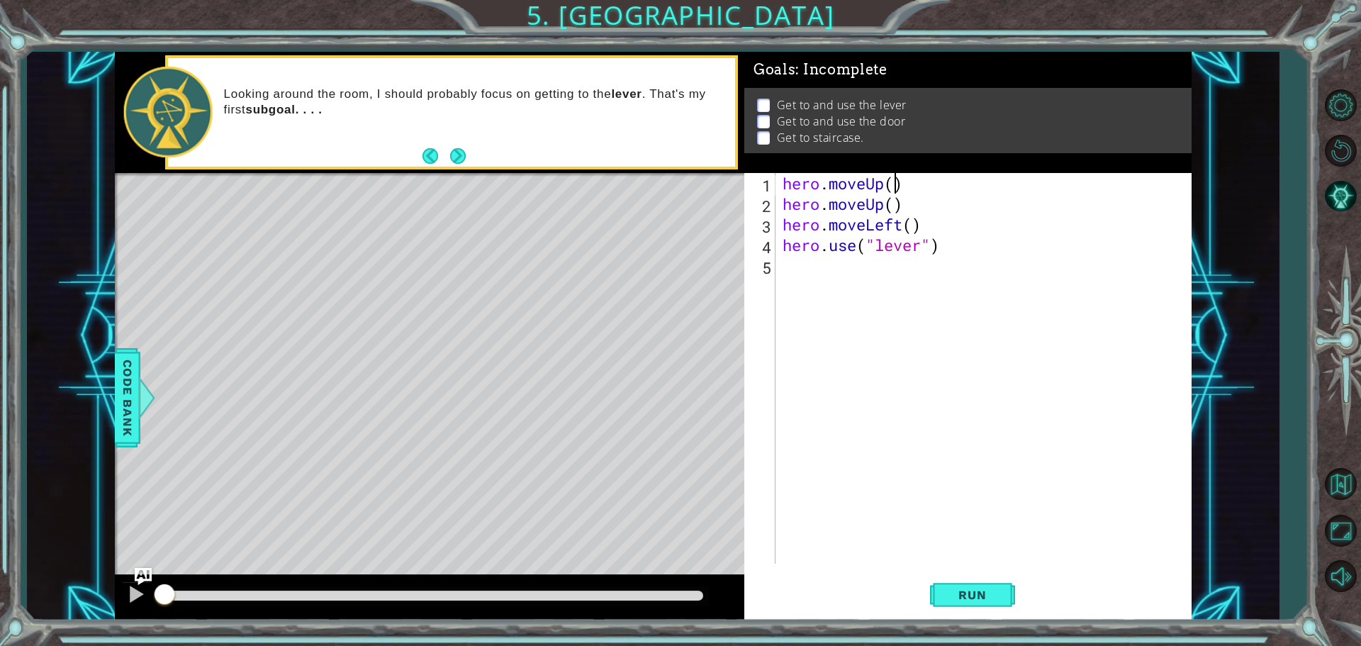
click at [892, 183] on div "hero . moveUp ( ) hero . moveUp ( ) hero . moveLeft ( ) hero . use ( "lever" )" at bounding box center [987, 389] width 415 height 432
click at [905, 209] on div "hero . moveUp ( 2 ) hero . moveUp ( ) hero . moveLeft ( ) hero . use ( "lever" )" at bounding box center [987, 389] width 415 height 432
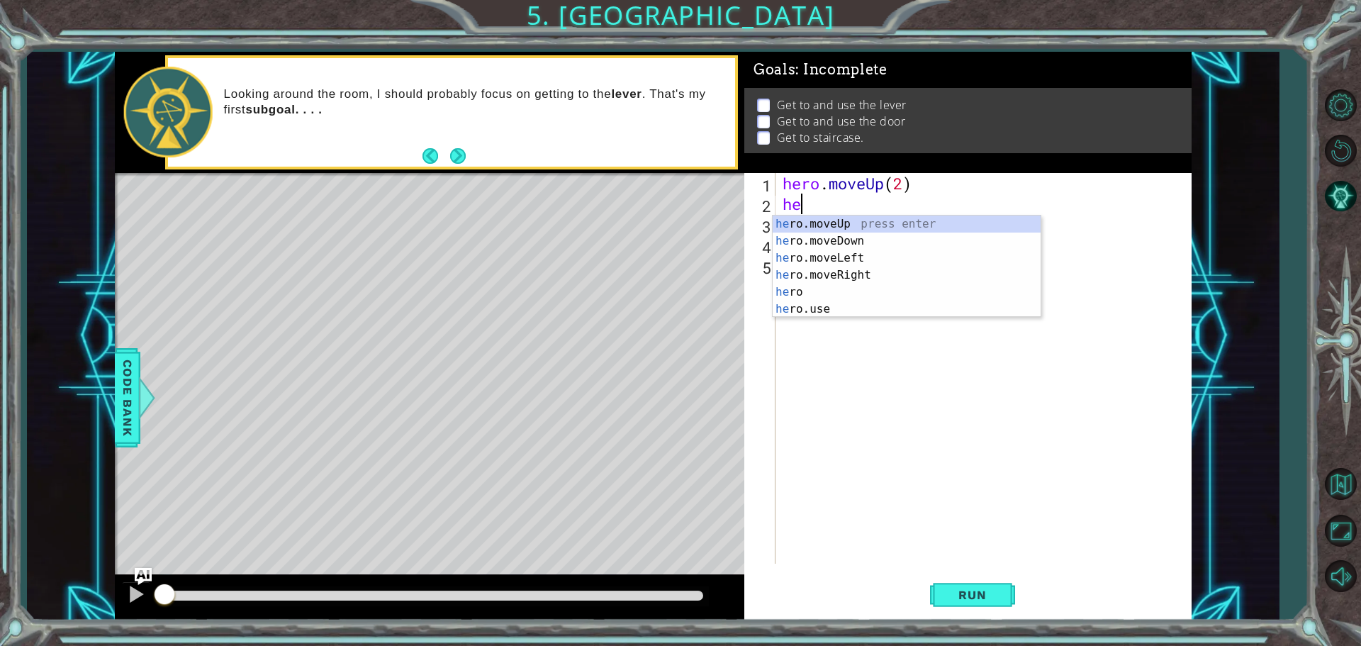
scroll to position [0, 0]
type textarea "h"
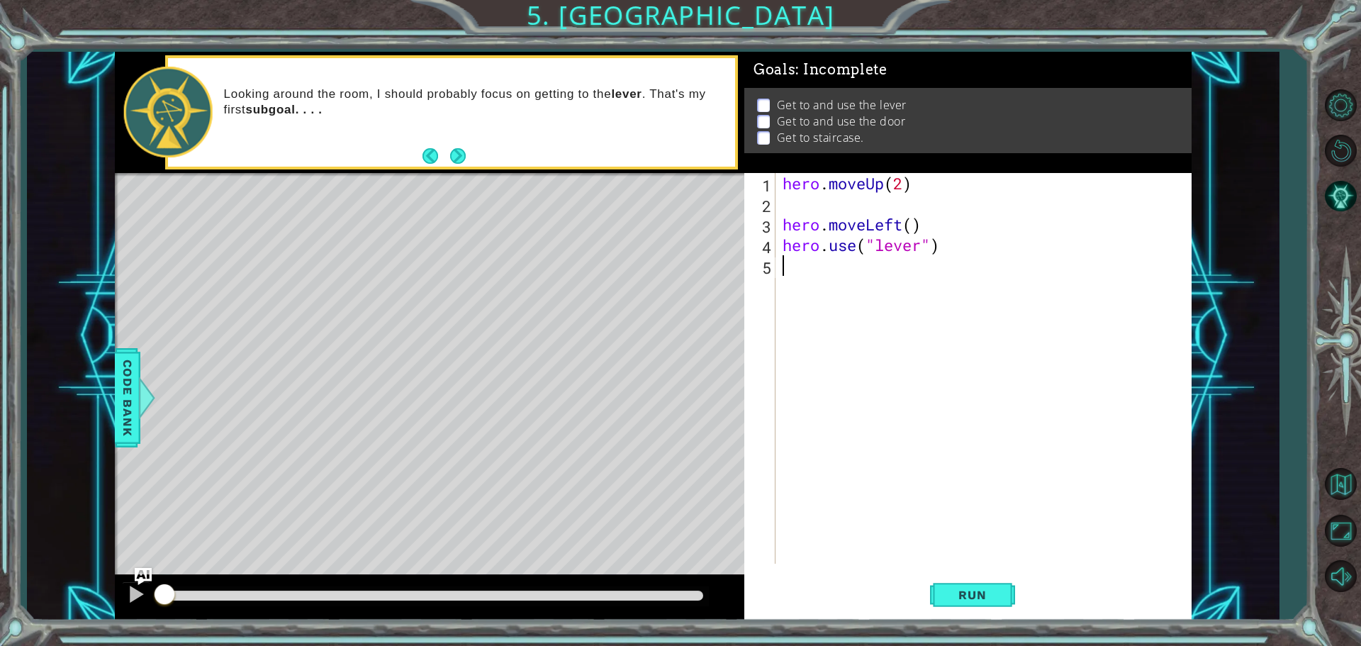
click at [864, 343] on div "hero . moveUp ( 2 ) hero . moveLeft ( ) hero . use ( "lever" )" at bounding box center [987, 389] width 415 height 432
click at [939, 248] on div "hero . moveUp ( 2 ) hero . moveLeft ( ) hero . use ( "lever" )" at bounding box center [987, 389] width 415 height 432
drag, startPoint x: 780, startPoint y: 229, endPoint x: 922, endPoint y: 234, distance: 141.8
click at [922, 234] on div "hero . moveUp ( 2 ) hero . moveLeft ( ) hero . use ( "lever" )" at bounding box center [987, 389] width 415 height 432
type textarea "hero.moveLeft()"
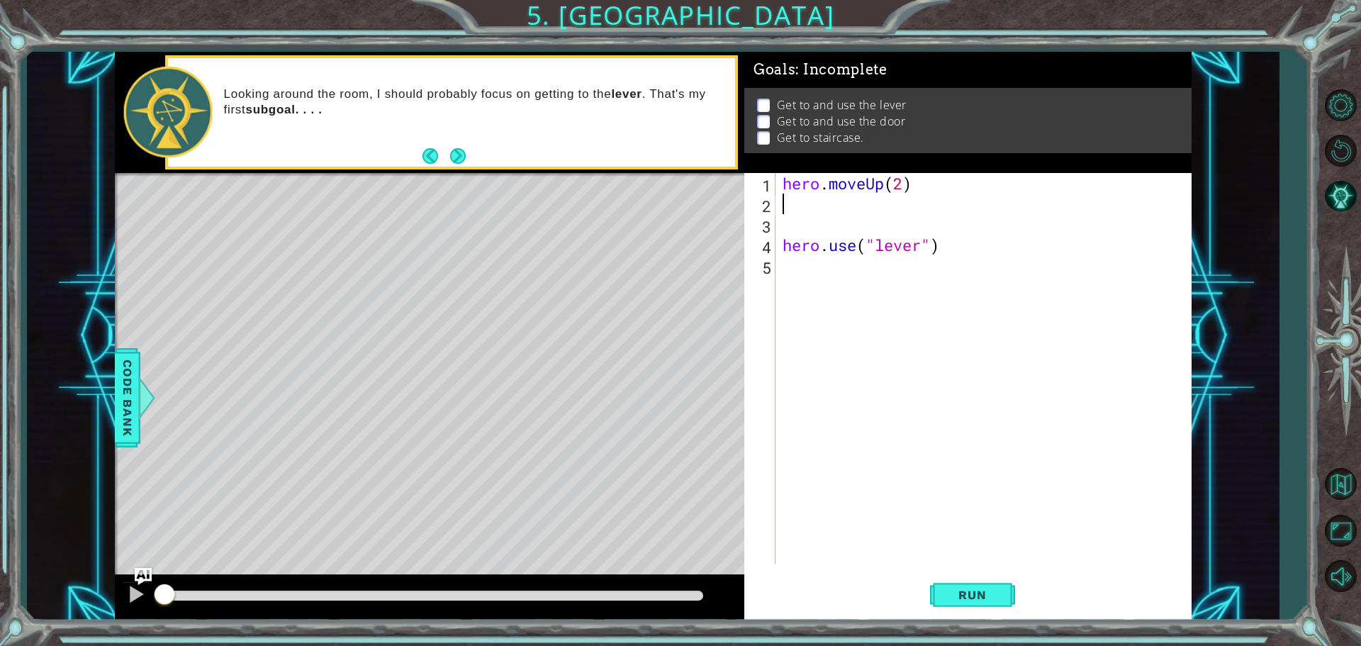
click at [782, 211] on div "hero . moveUp ( 2 ) hero . use ( "lever" )" at bounding box center [987, 389] width 415 height 432
type textarea "l"
click at [810, 219] on div "hero.move L eft press enter" at bounding box center [907, 240] width 268 height 51
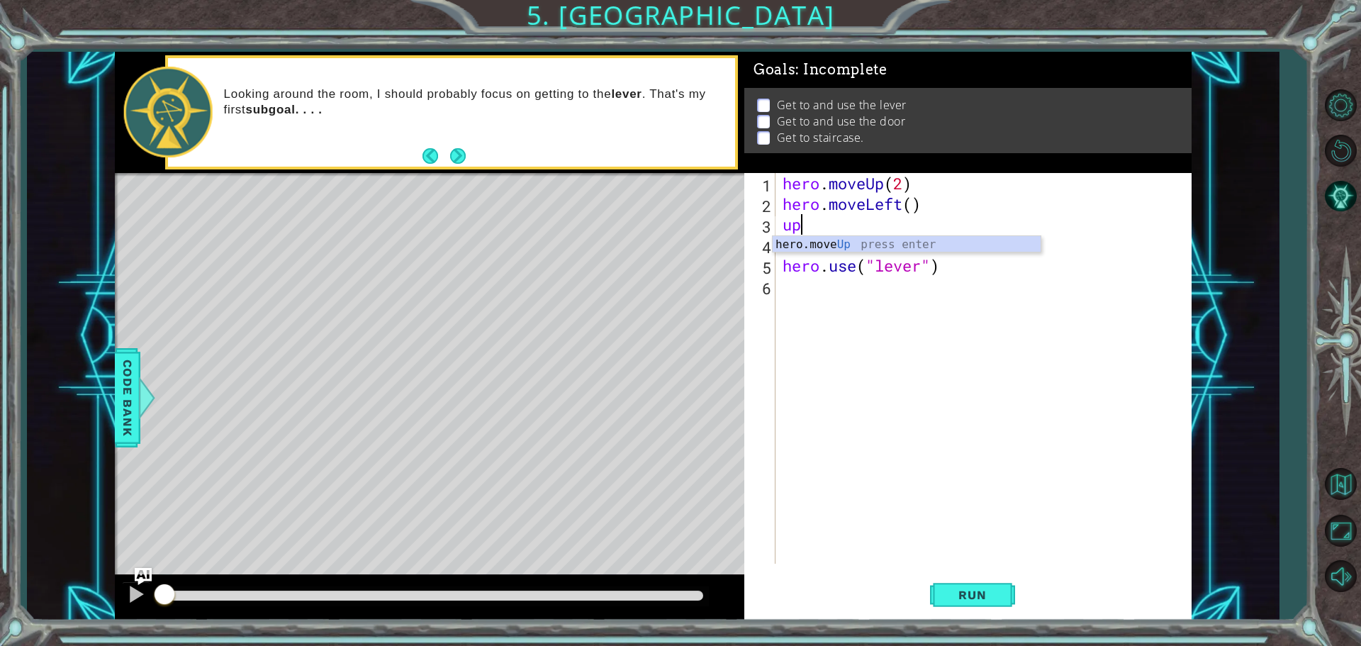
click at [783, 230] on div "hero . moveUp ( 2 ) hero . moveLeft ( ) up hero . use ( "lever" )" at bounding box center [987, 389] width 415 height 432
click at [797, 230] on div "hero . moveUp ( 2 ) hero . moveLeft ( ) up hero . use ( "lever" )" at bounding box center [987, 389] width 415 height 432
type textarea "u"
click at [808, 246] on div "hero.move U p press enter hero. u se press enter" at bounding box center [907, 270] width 268 height 68
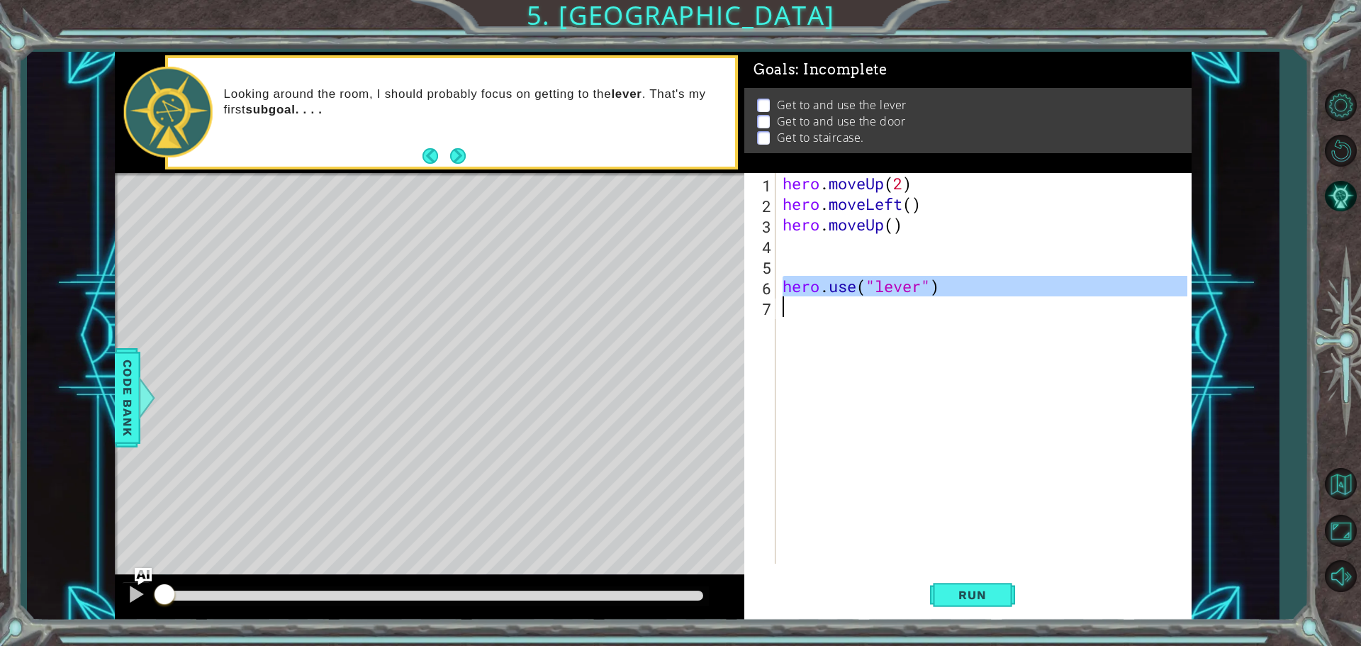
drag, startPoint x: 785, startPoint y: 285, endPoint x: 970, endPoint y: 298, distance: 186.1
click at [970, 298] on div "hero . moveUp ( 2 ) hero . moveLeft ( ) hero . moveUp ( ) hero . use ( "lever" )" at bounding box center [987, 389] width 415 height 432
type textarea "hero.use("lever")"
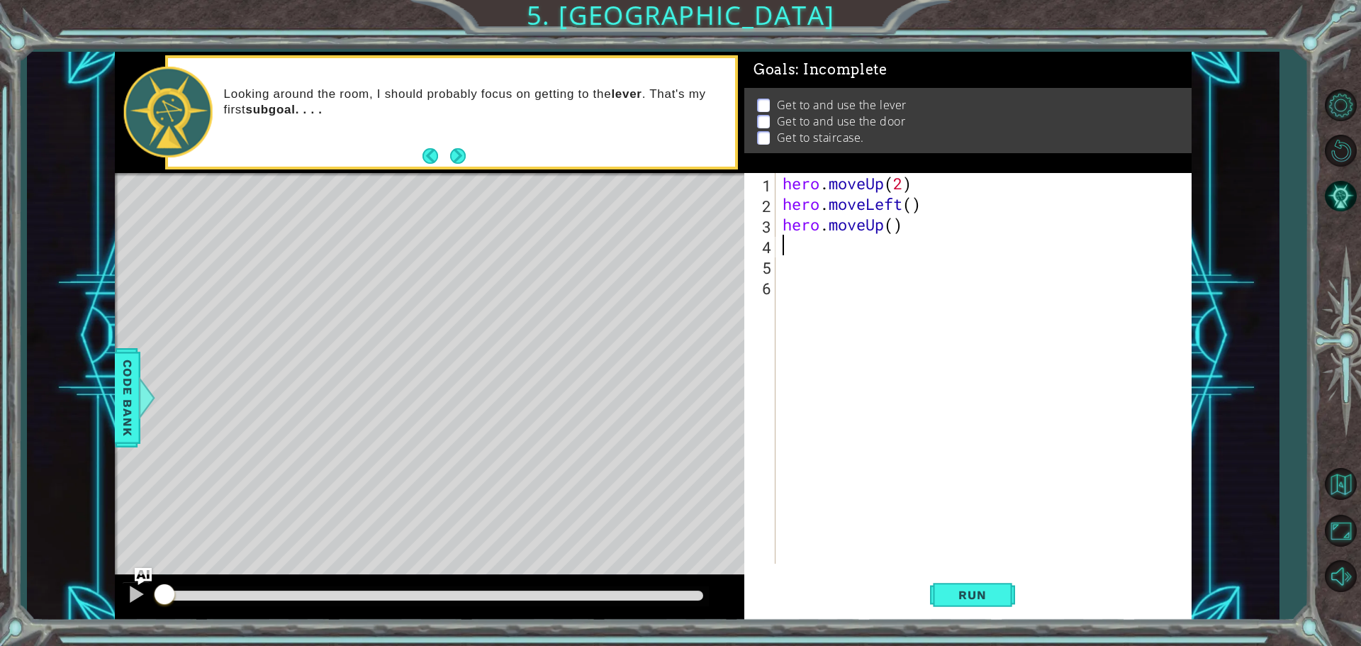
click at [783, 245] on div "hero . moveUp ( 2 ) hero . moveLeft ( ) hero . moveUp ( )" at bounding box center [987, 389] width 415 height 432
type textarea "l"
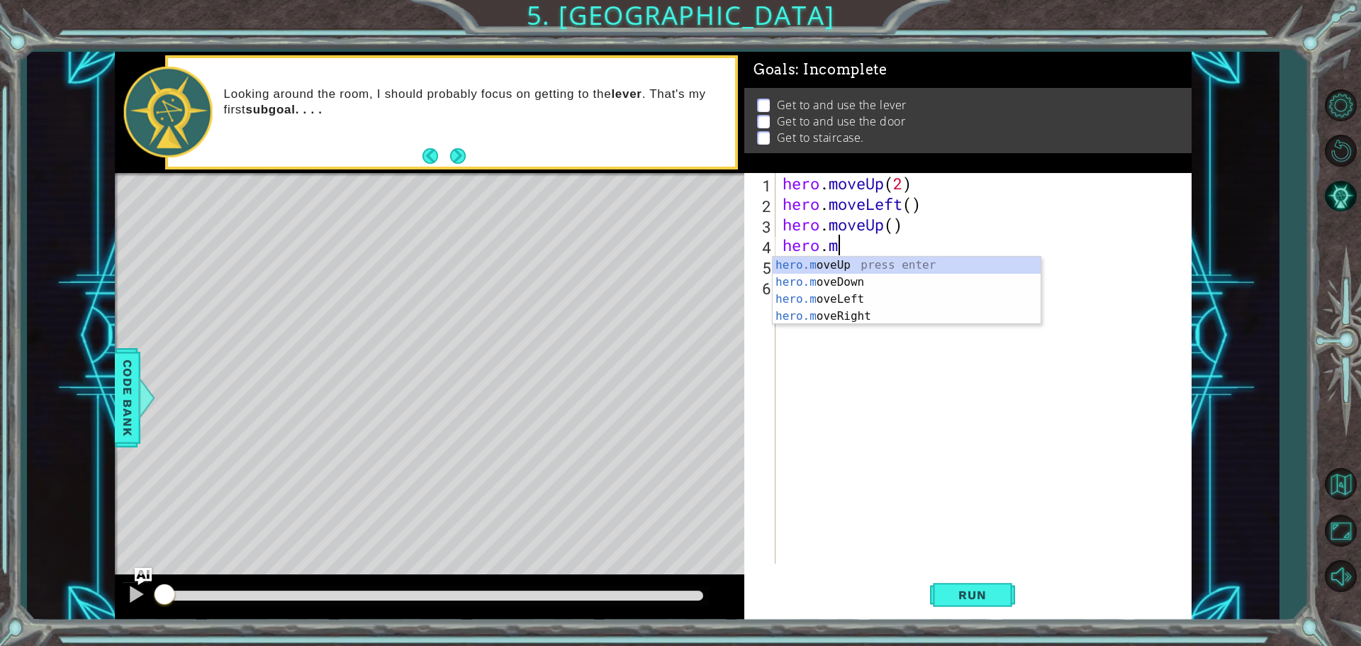
scroll to position [0, 1]
click at [805, 330] on div "hero. moveUp press enter hero. moveDown press enter hero. moveLeft press enter …" at bounding box center [907, 316] width 268 height 119
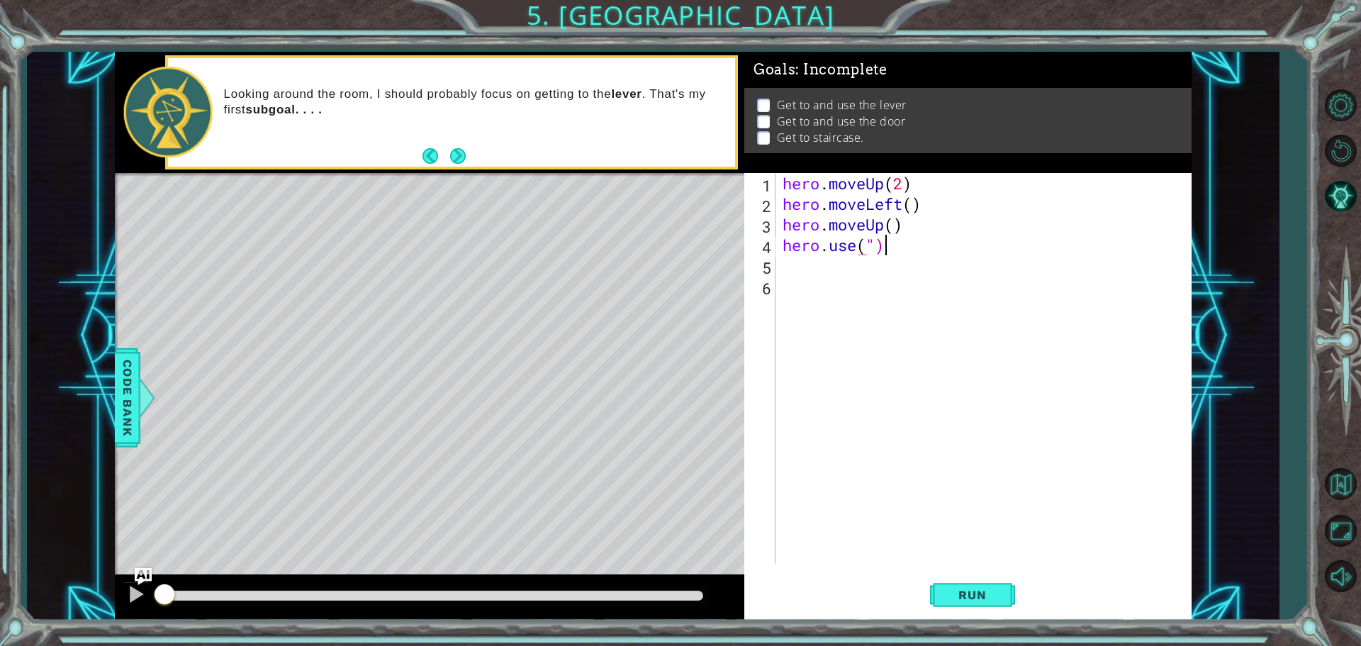
click at [891, 241] on div "hero . moveUp ( 2 ) hero . moveLeft ( ) hero . moveUp ( ) hero . use ( ")" at bounding box center [987, 389] width 415 height 432
click at [845, 260] on div "hero.use press enter" at bounding box center [907, 282] width 268 height 51
click at [893, 266] on div "" lever" press enter" at bounding box center [991, 282] width 268 height 51
click at [979, 595] on span "Run" at bounding box center [972, 595] width 56 height 14
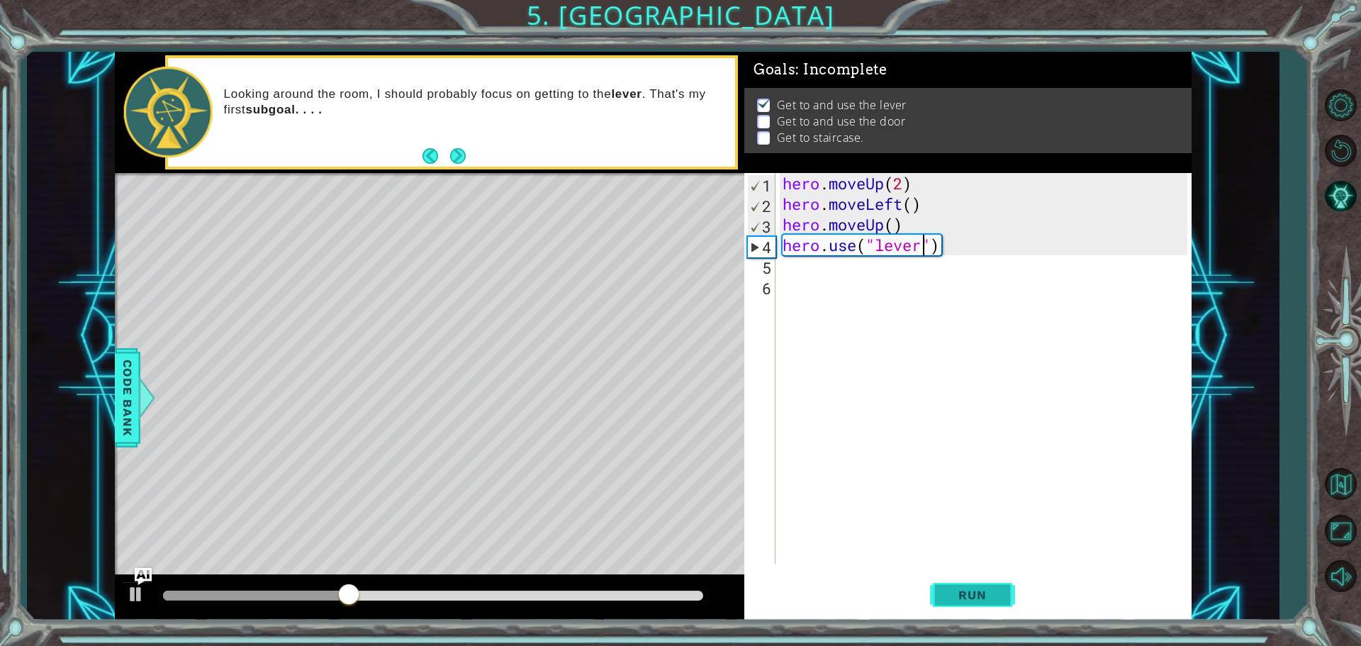
click at [965, 586] on button "Run" at bounding box center [972, 594] width 85 height 45
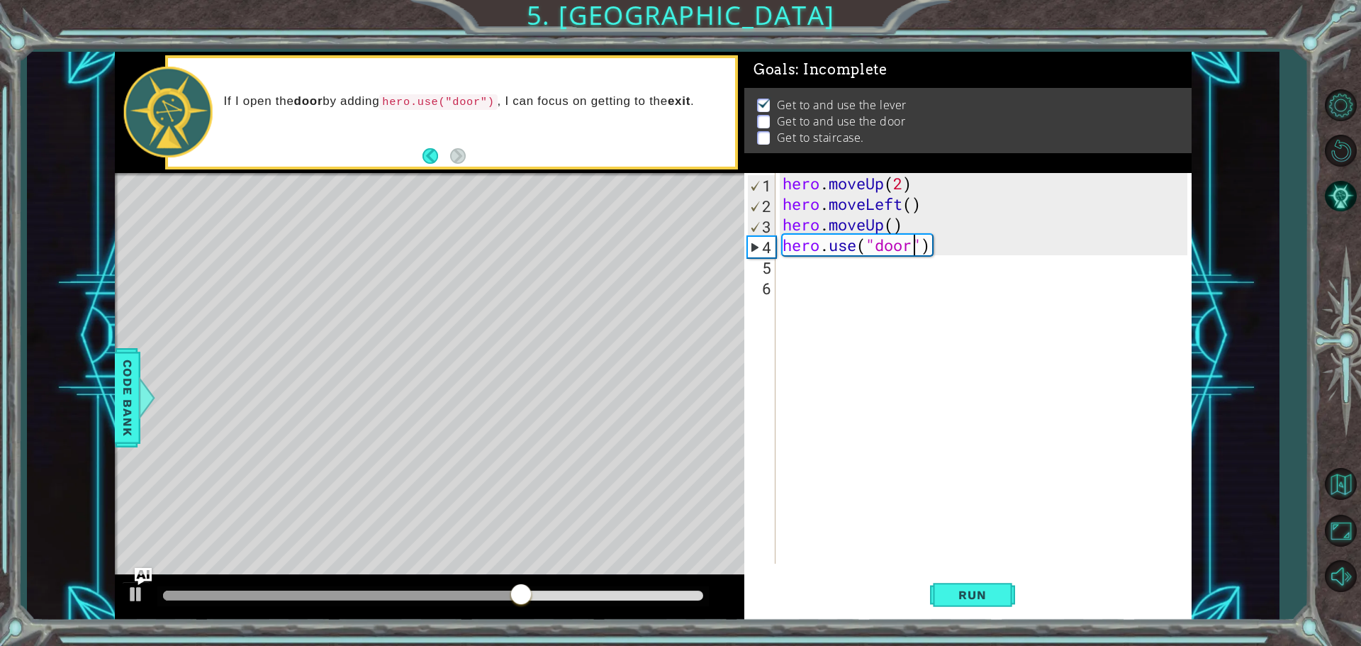
scroll to position [0, 6]
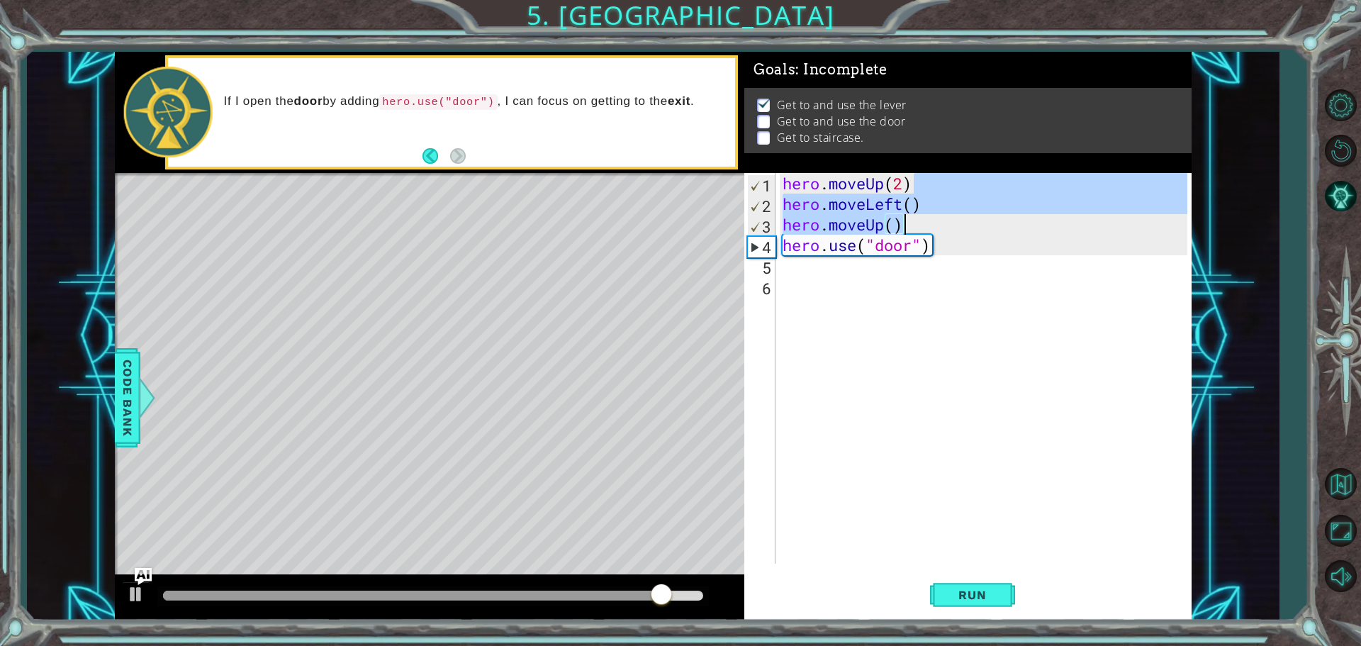
drag, startPoint x: 912, startPoint y: 183, endPoint x: 976, endPoint y: 230, distance: 80.1
click at [976, 230] on div "hero . moveUp ( 2 ) hero . moveLeft ( ) hero . moveUp ( ) hero . use ( "door" )" at bounding box center [987, 389] width 415 height 432
type textarea "hero.moveLeft() hero.moveUp()"
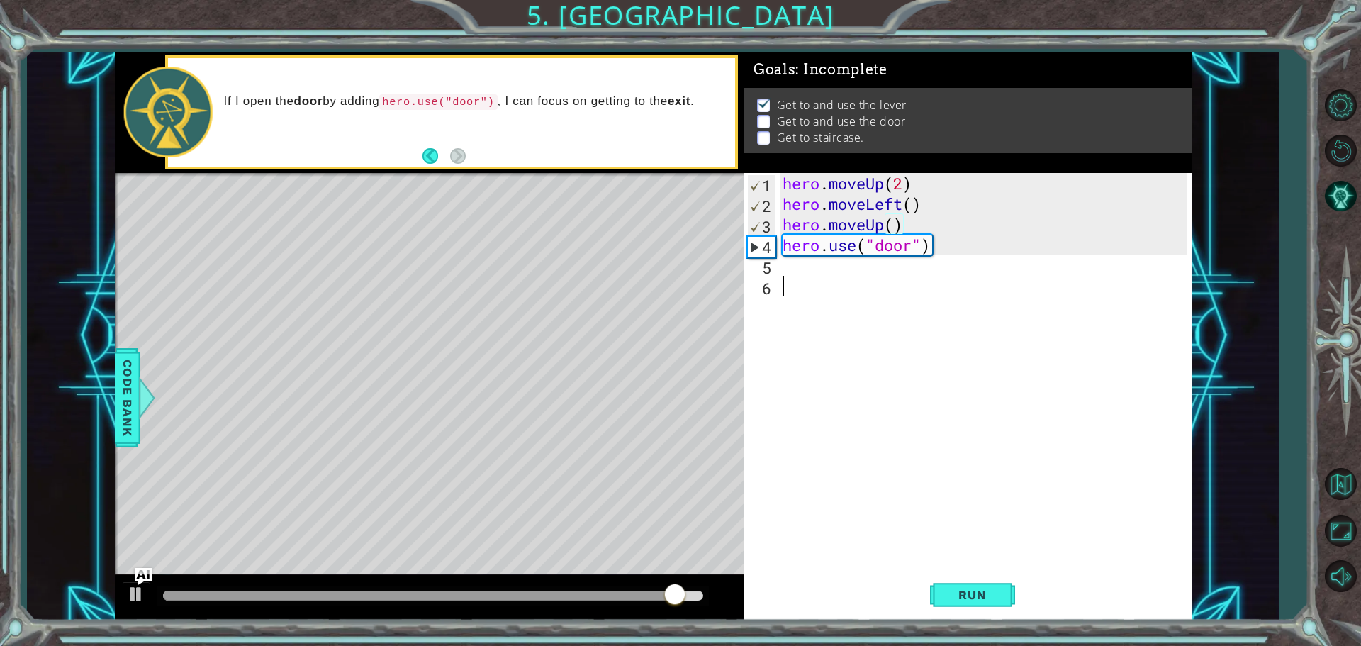
drag, startPoint x: 1028, startPoint y: 312, endPoint x: 795, endPoint y: 196, distance: 261.2
click at [1012, 297] on div "hero . moveUp ( 2 ) hero . moveLeft ( ) hero . moveUp ( ) hero . use ( "door" )" at bounding box center [987, 389] width 415 height 432
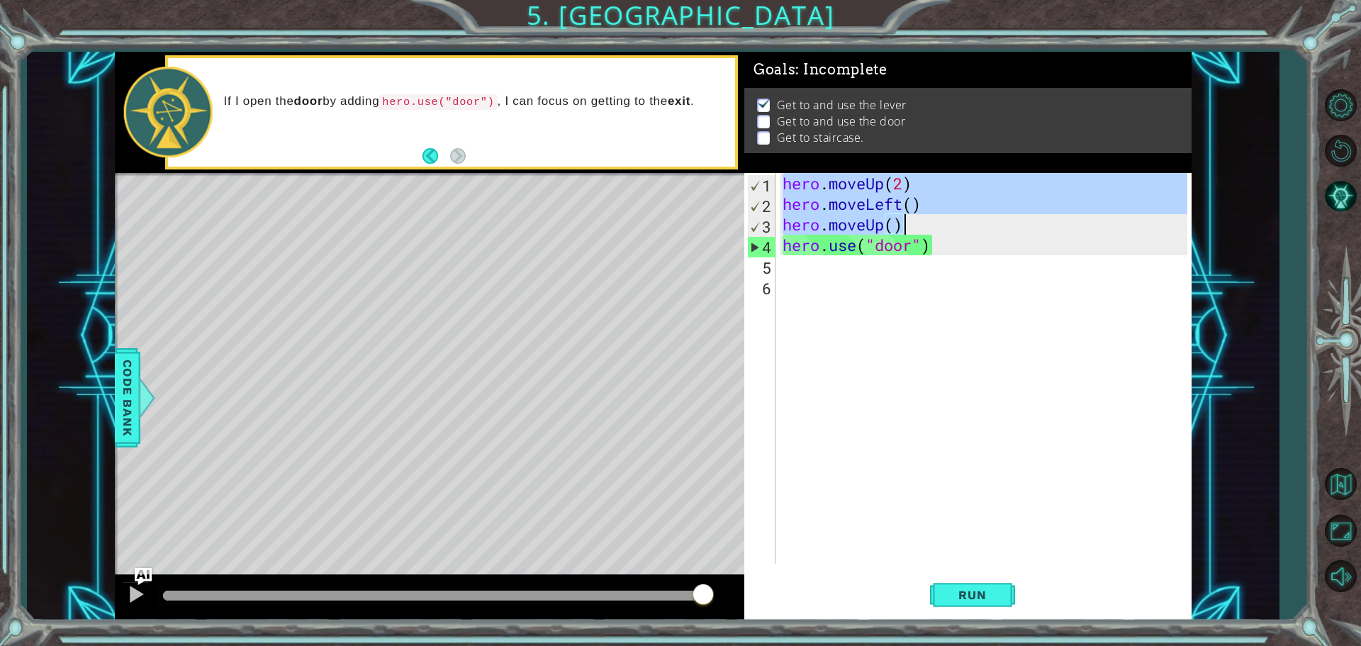
drag, startPoint x: 781, startPoint y: 184, endPoint x: 916, endPoint y: 228, distance: 142.6
click at [916, 228] on div "hero . moveUp ( 2 ) hero . moveLeft ( ) hero . moveUp ( ) hero . use ( "door" )" at bounding box center [987, 389] width 415 height 432
click at [966, 590] on span "Run" at bounding box center [972, 595] width 56 height 14
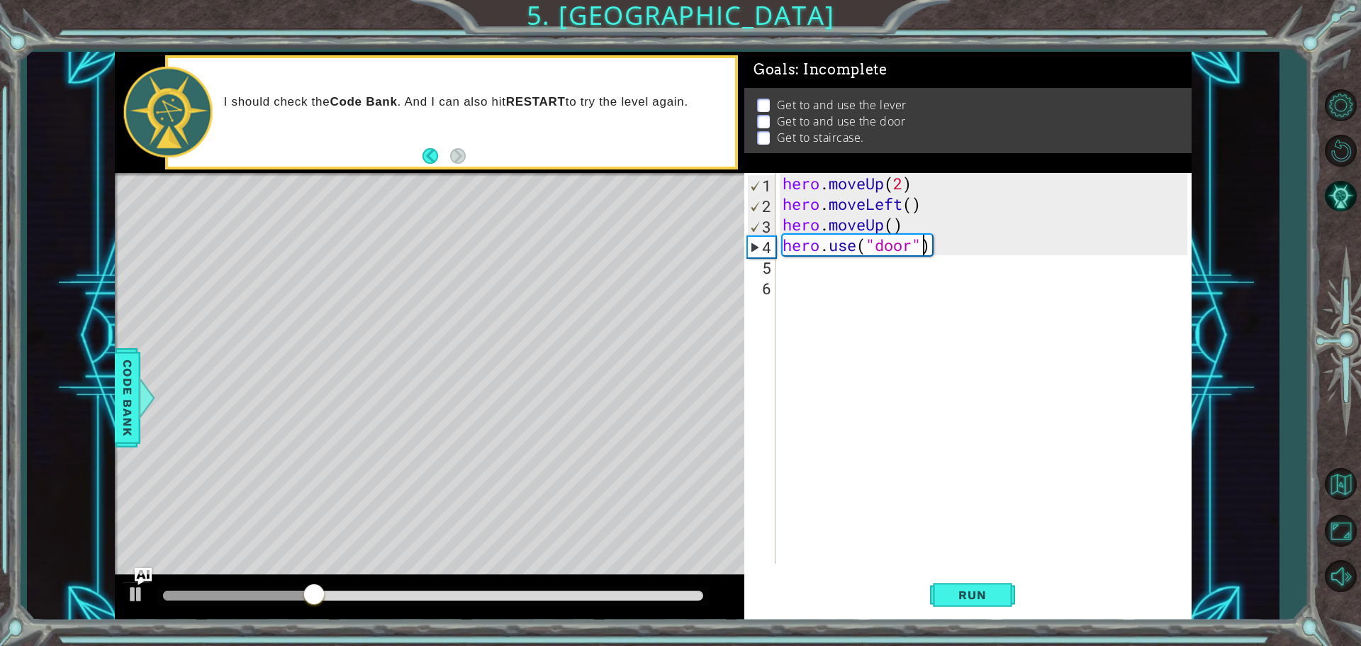
click at [919, 254] on div "hero . moveUp ( 2 ) hero . moveLeft ( ) hero . moveUp ( ) hero . use ( "door" )" at bounding box center [987, 389] width 415 height 432
click at [884, 258] on div "" lever" press enter" at bounding box center [991, 282] width 268 height 51
type textarea "hero.use("lever")"
click at [968, 591] on span "Run" at bounding box center [972, 595] width 56 height 14
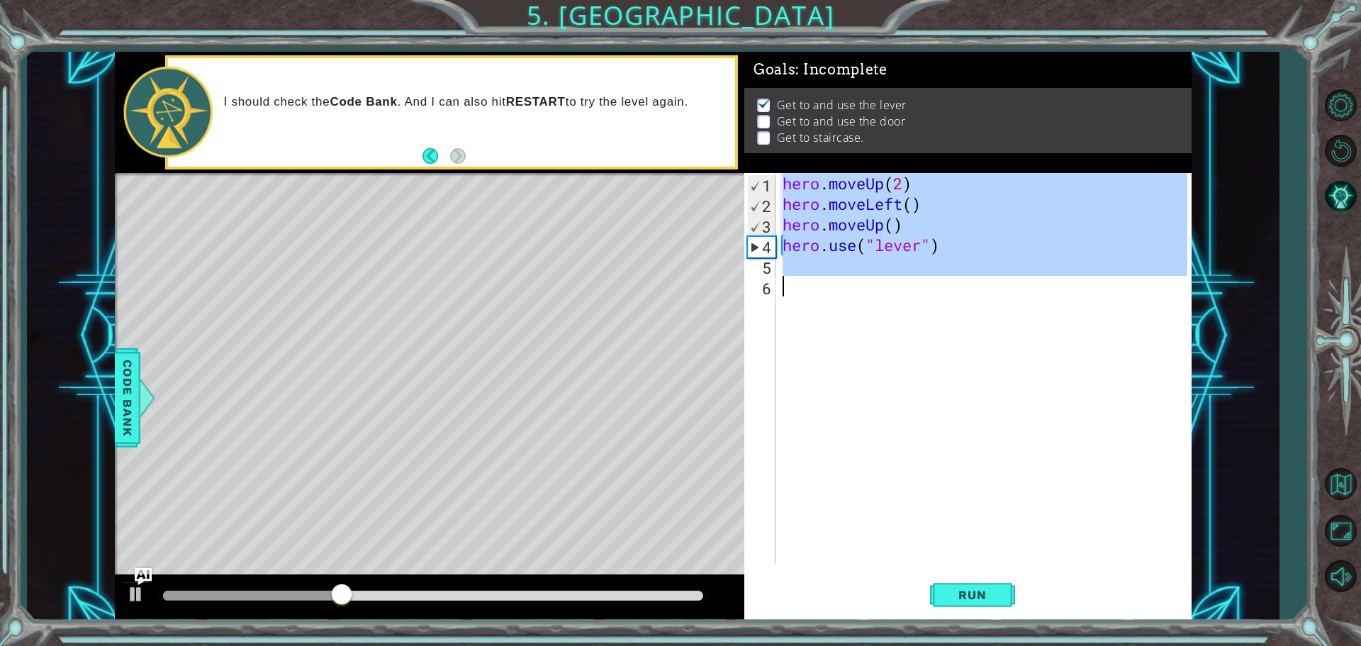
drag, startPoint x: 781, startPoint y: 185, endPoint x: 1100, endPoint y: 276, distance: 331.8
click at [1100, 276] on div "hero . moveUp ( 2 ) hero . moveLeft ( ) hero . moveUp ( ) hero . use ( "lever" )" at bounding box center [987, 389] width 415 height 432
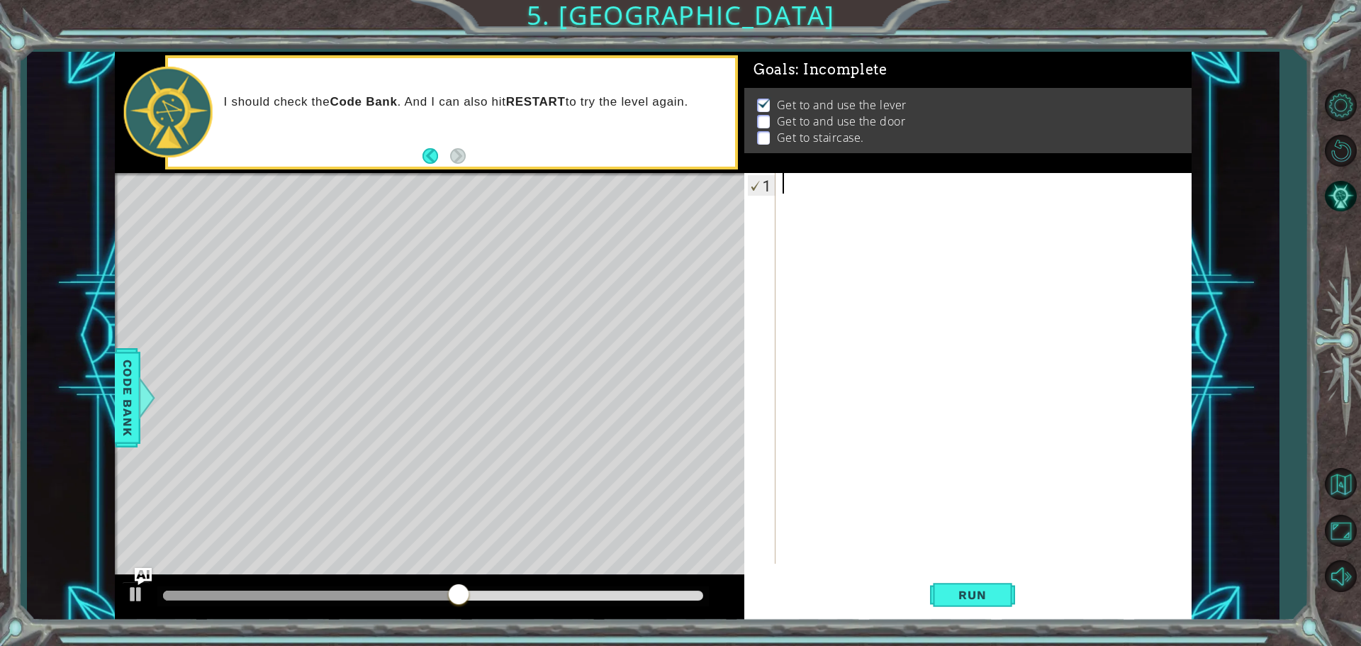
type textarea "r"
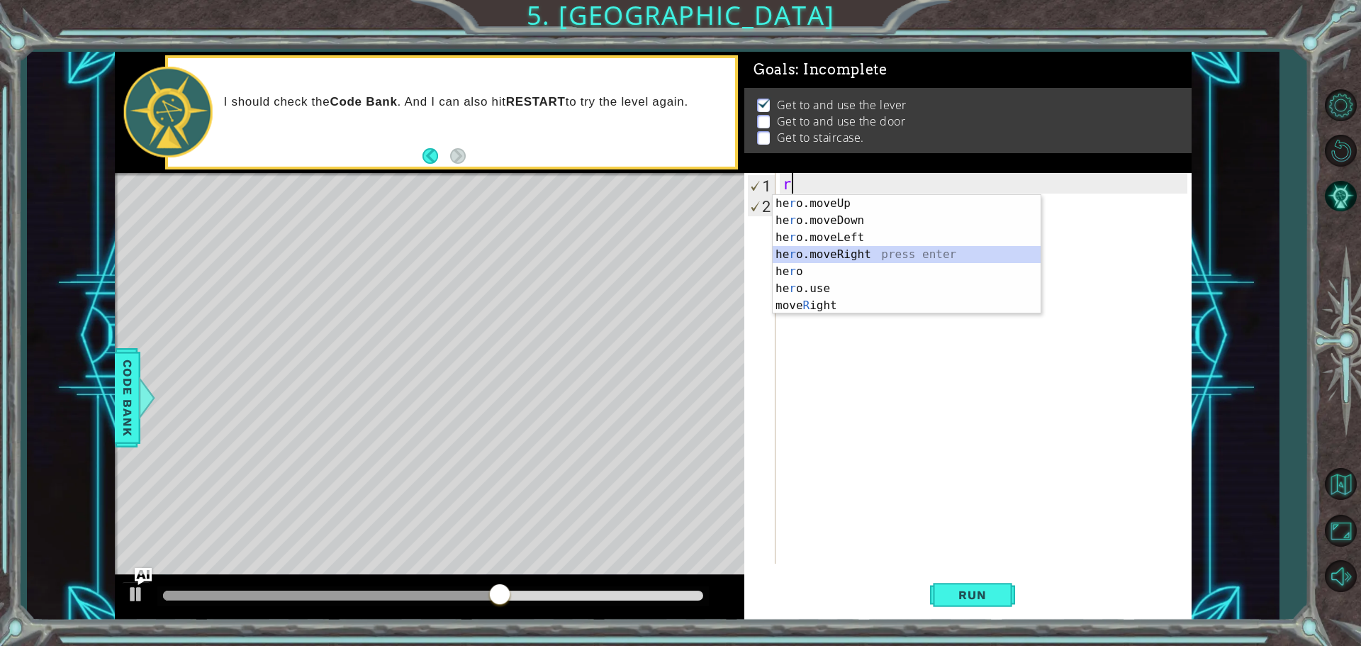
click at [858, 252] on div "he r o.moveUp press enter he r o.moveDown press enter he r o.moveLeft press ent…" at bounding box center [907, 271] width 268 height 153
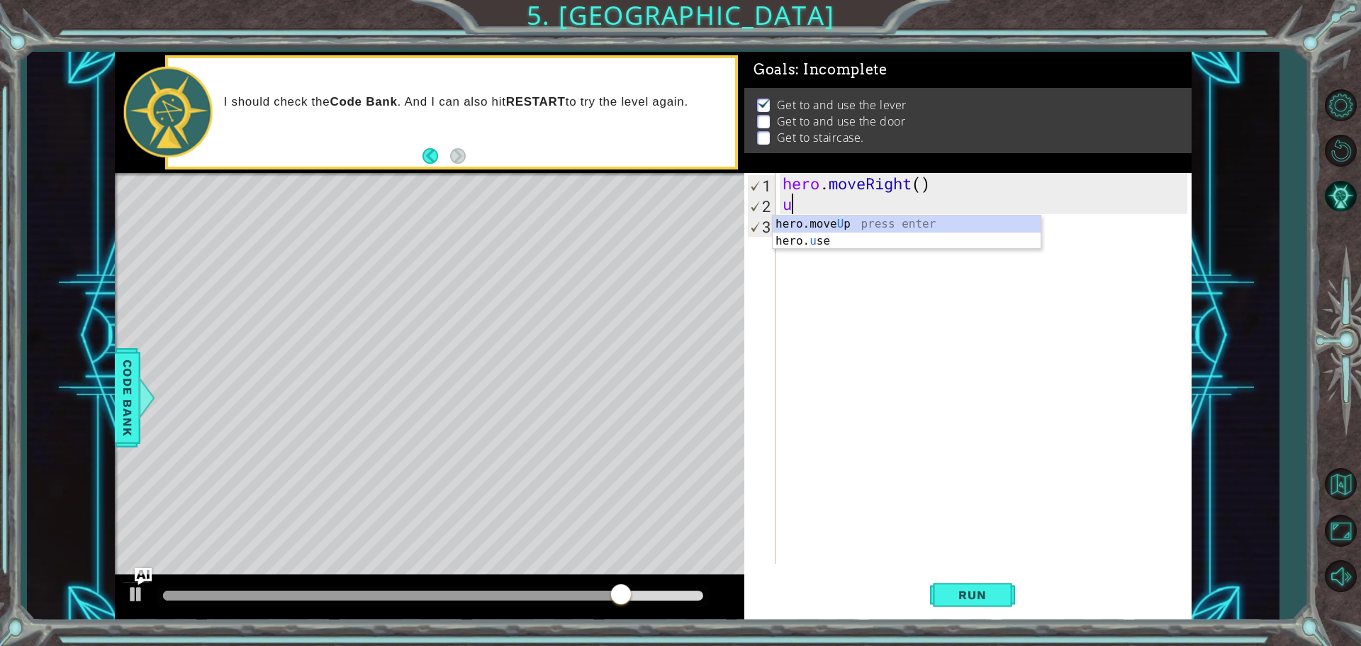
type textarea "up"
click at [802, 228] on div "hero.move Up press enter" at bounding box center [907, 240] width 268 height 51
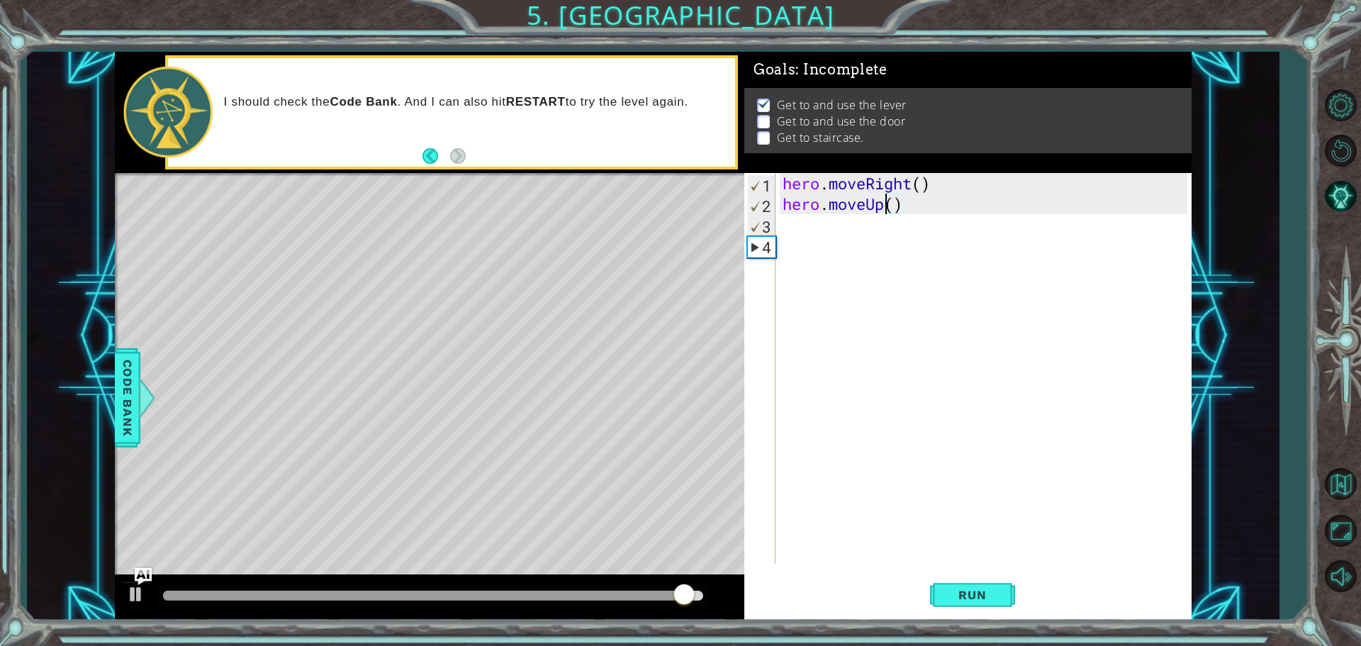
click at [890, 208] on div "hero . moveRight ( ) hero . moveUp ( )" at bounding box center [987, 389] width 415 height 432
click at [894, 207] on div "hero . moveRight ( ) hero . moveUp ( )" at bounding box center [987, 389] width 415 height 432
type textarea "hero.moveUp(3)"
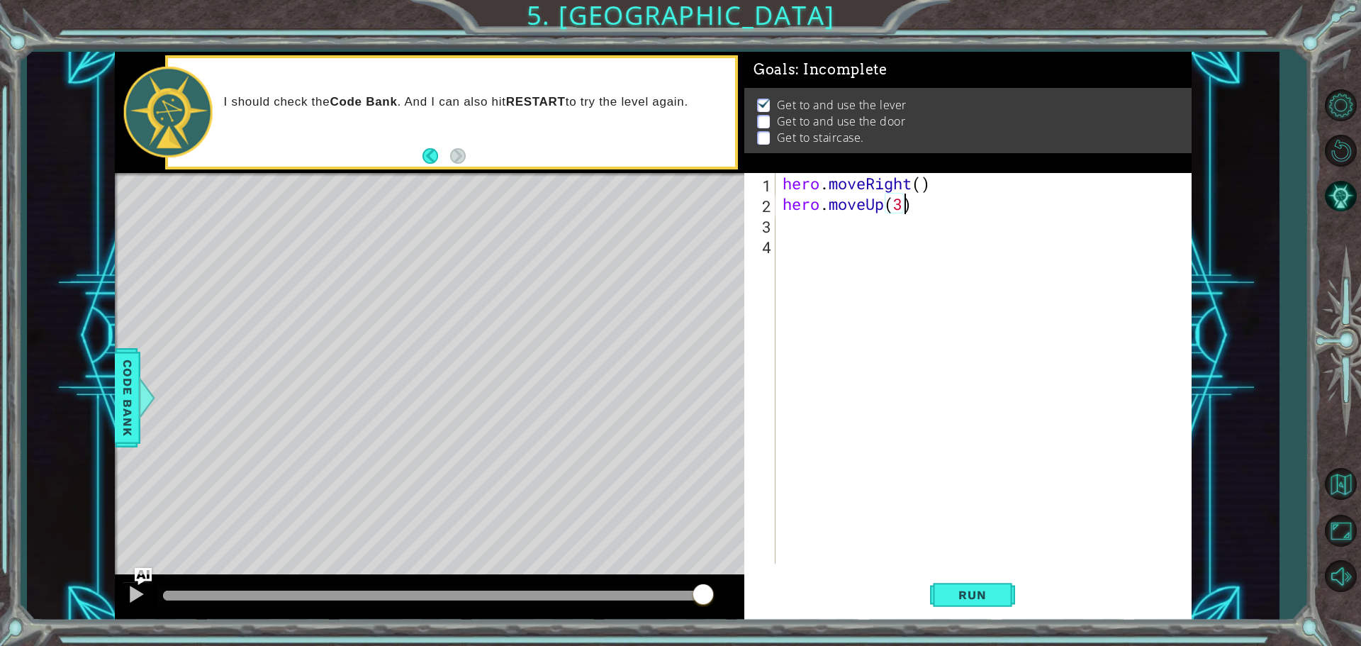
scroll to position [0, 5]
click at [807, 232] on div "hero . moveRight ( ) hero . moveUp ( 3 )" at bounding box center [987, 389] width 415 height 432
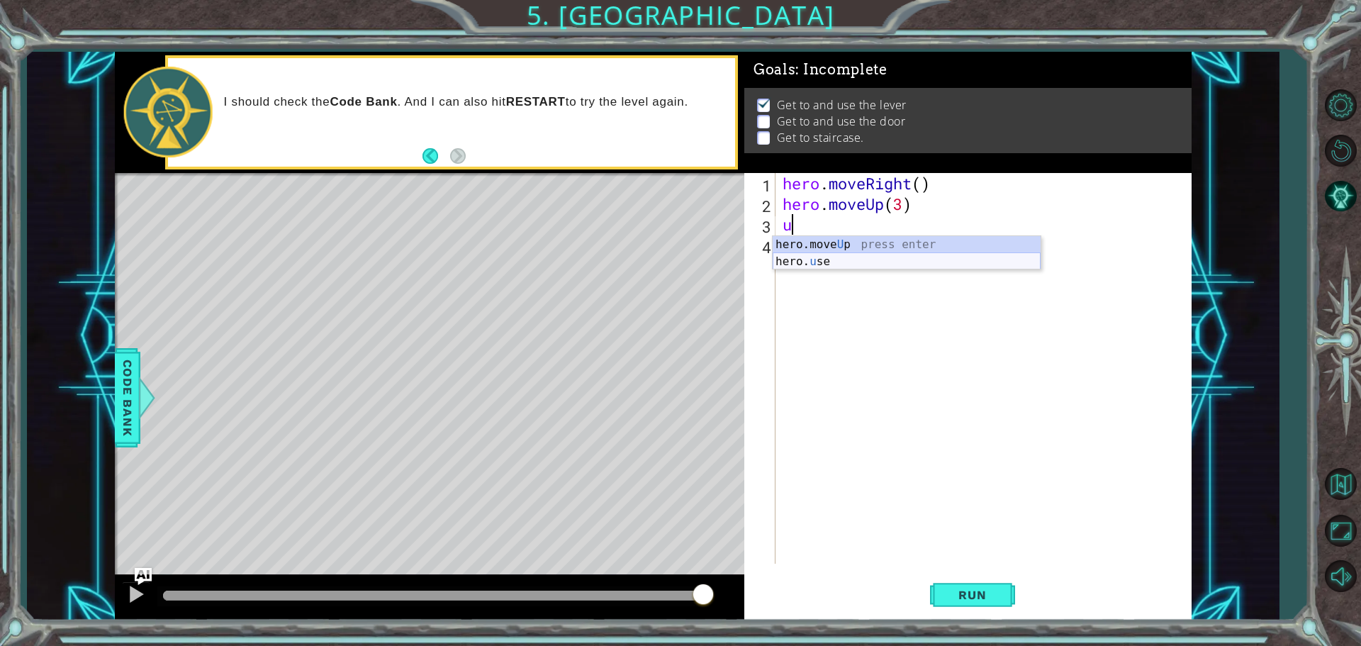
click at [797, 258] on div "hero.move U p press enter hero. u se press enter" at bounding box center [907, 270] width 268 height 68
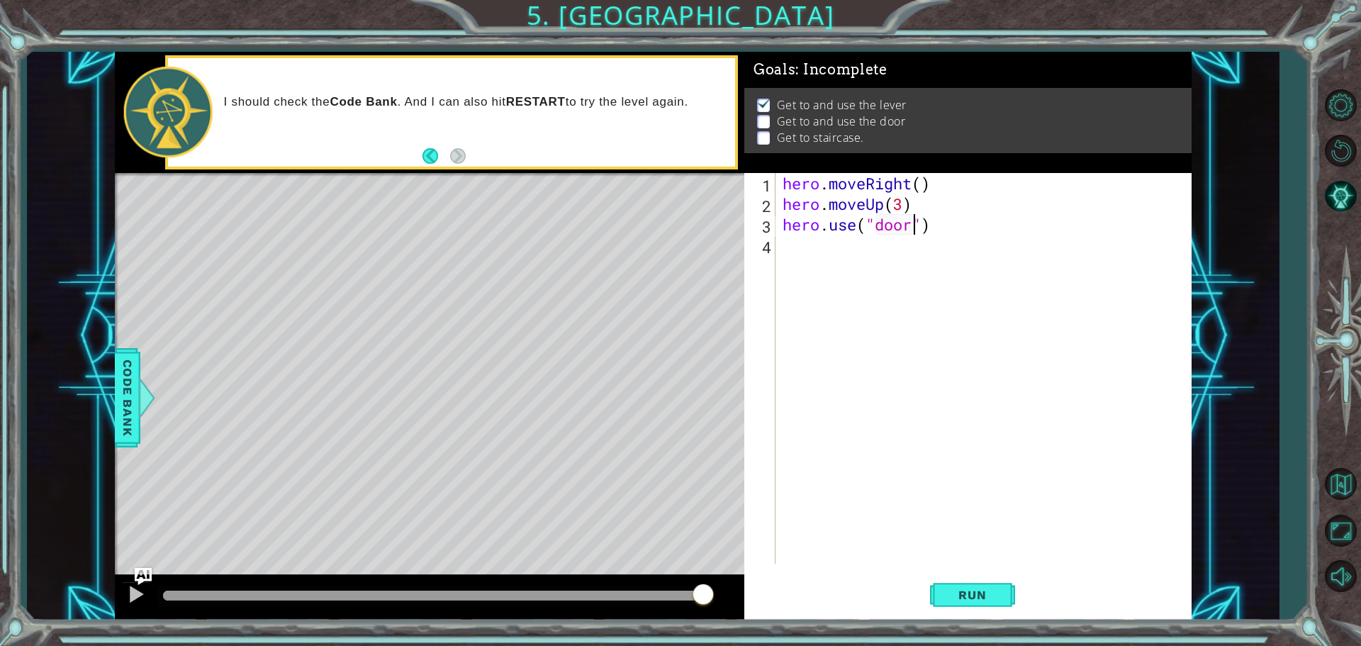
scroll to position [0, 6]
click at [985, 595] on span "Run" at bounding box center [972, 595] width 56 height 14
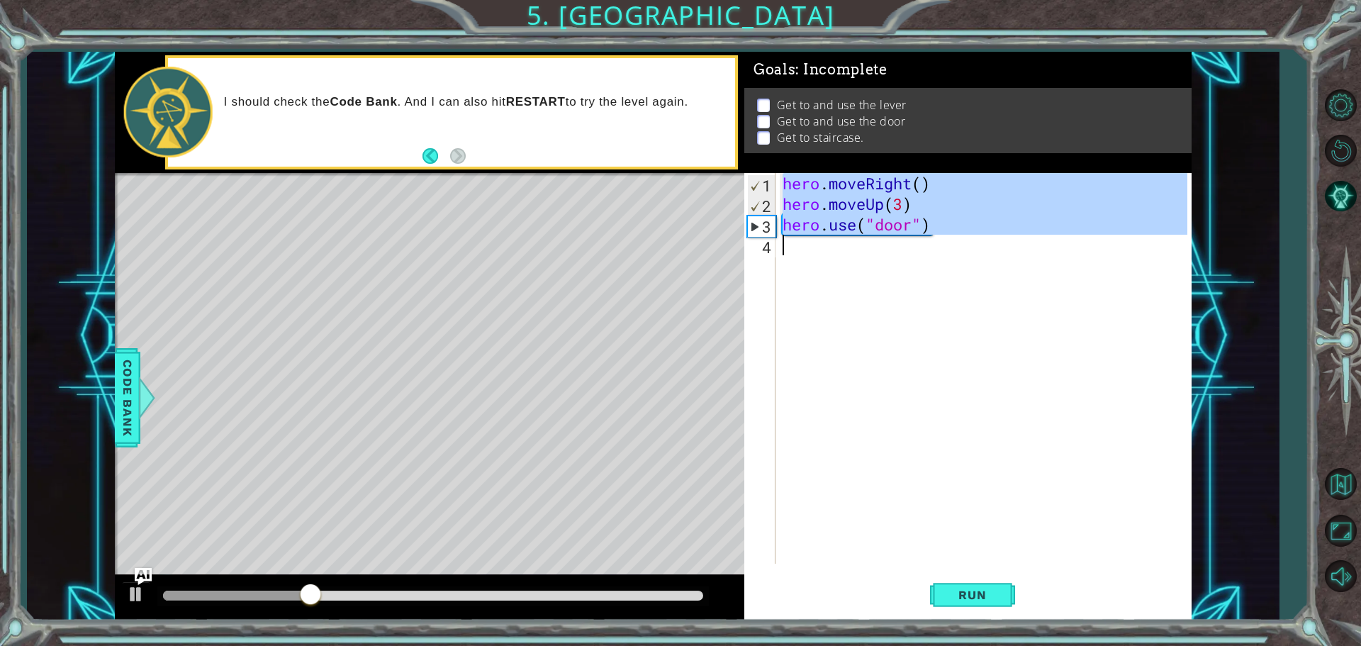
drag, startPoint x: 780, startPoint y: 184, endPoint x: 1174, endPoint y: 284, distance: 406.4
click at [1174, 284] on div "hero . moveRight ( ) hero . moveUp ( 3 ) hero . use ( "door" )" at bounding box center [987, 389] width 415 height 432
type textarea "hero.use("door")"
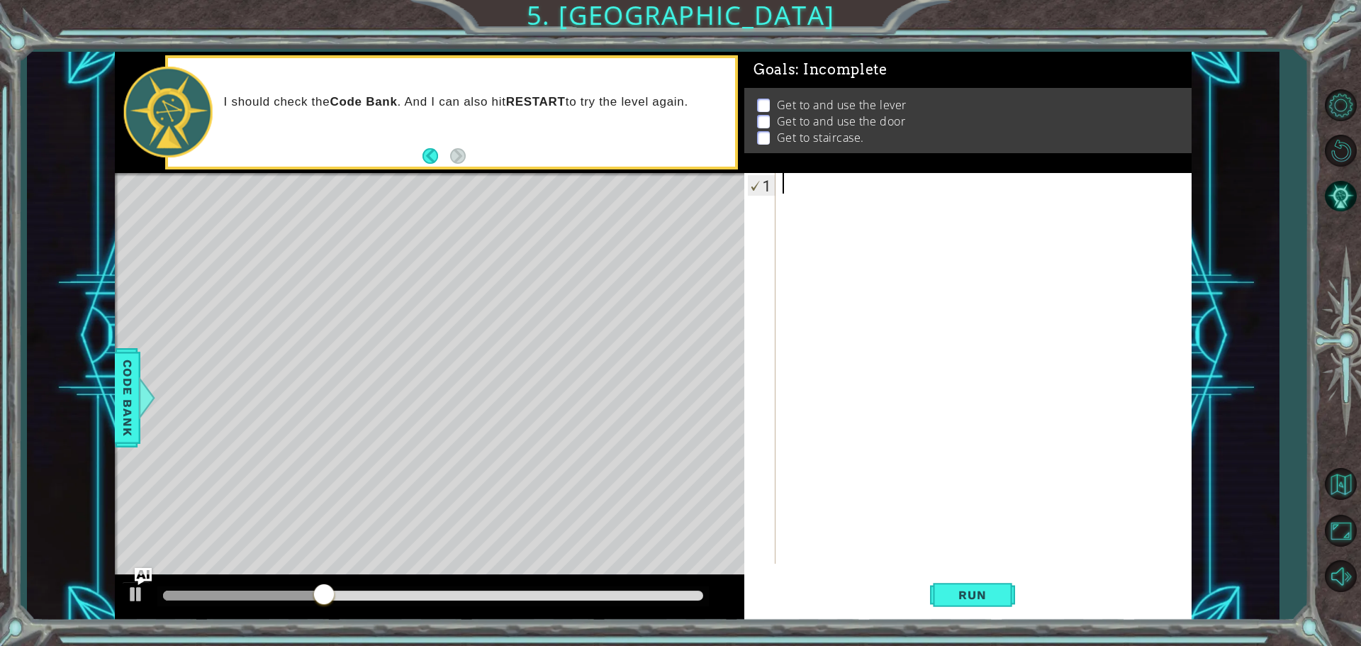
scroll to position [0, 0]
click at [145, 577] on img "Ask AI" at bounding box center [143, 575] width 18 height 18
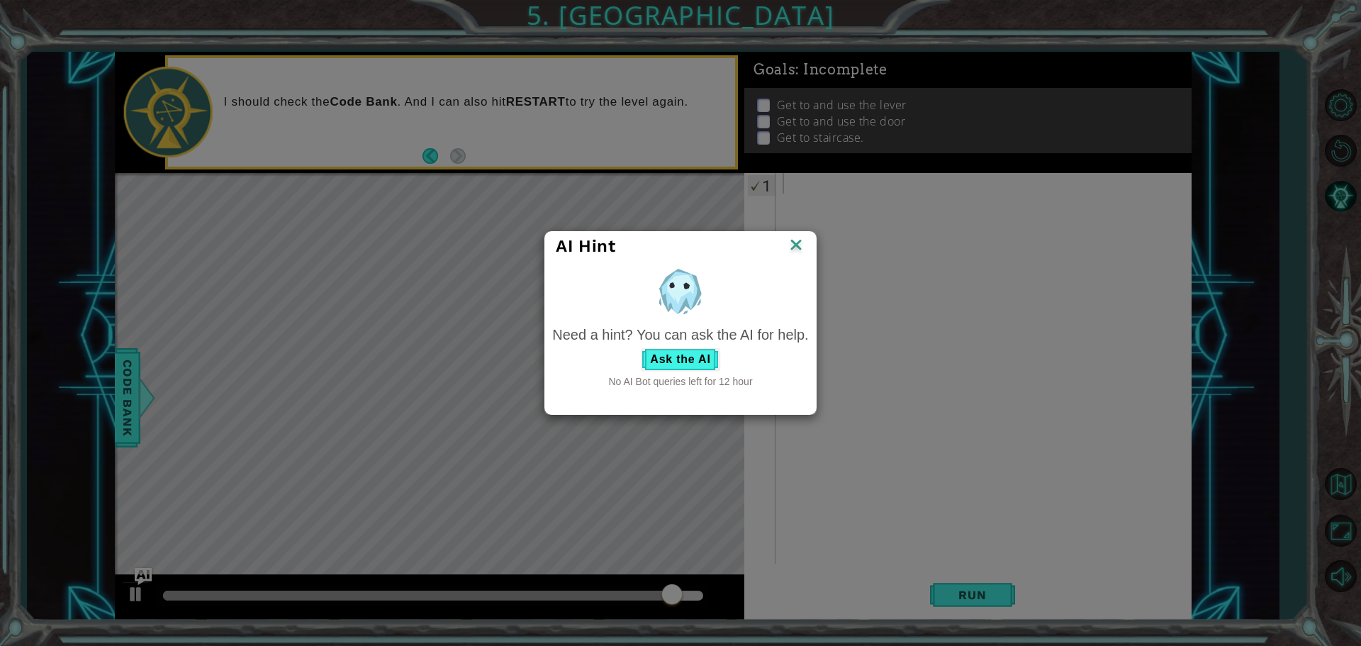
click at [796, 243] on img at bounding box center [796, 245] width 18 height 21
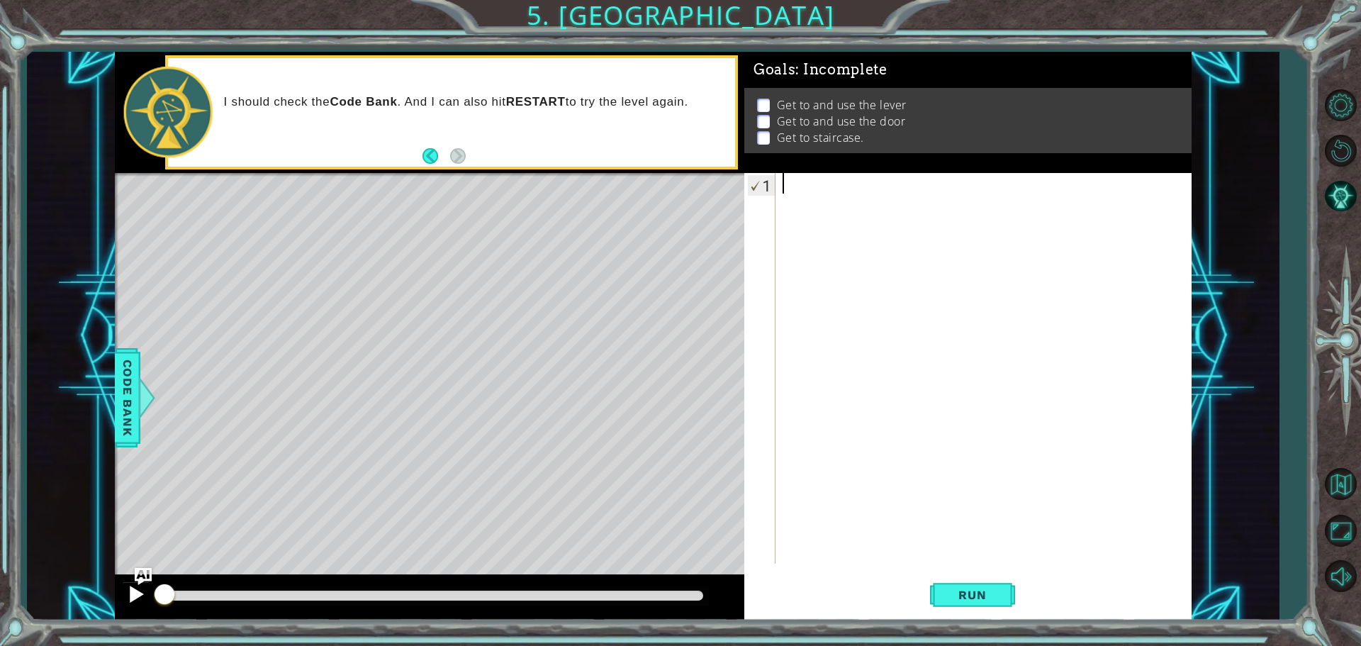
drag, startPoint x: 702, startPoint y: 595, endPoint x: 121, endPoint y: 592, distance: 581.2
click at [121, 592] on div at bounding box center [429, 597] width 629 height 45
click at [132, 595] on div at bounding box center [136, 594] width 18 height 18
drag, startPoint x: 170, startPoint y: 593, endPoint x: 154, endPoint y: 600, distance: 17.8
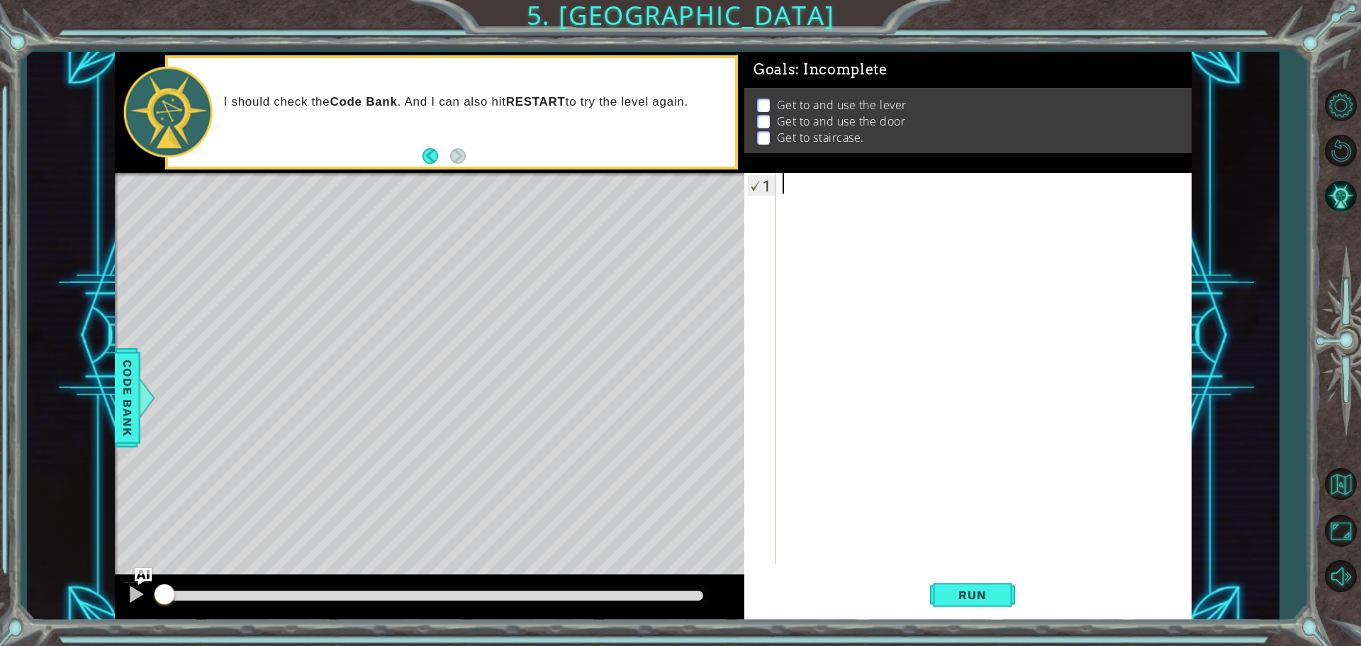
click at [154, 600] on div at bounding box center [165, 596] width 26 height 26
type textarea "up"
click at [781, 206] on div "hero.move Up press enter" at bounding box center [907, 220] width 268 height 51
click at [889, 191] on div "hero . moveUp ( )" at bounding box center [987, 389] width 415 height 432
click at [892, 191] on div "hero . moveUp ( )" at bounding box center [987, 389] width 415 height 432
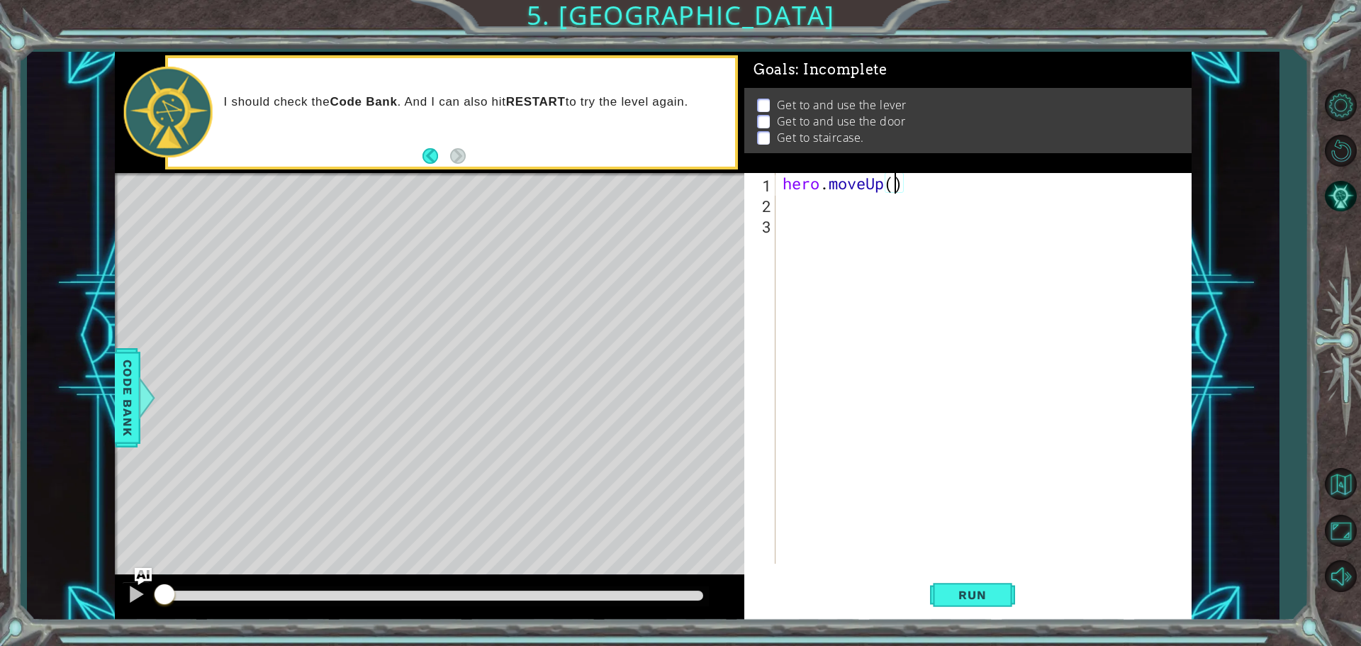
type textarea "hero.moveUp(2)"
click at [790, 208] on div "hero . moveUp ( 2 )" at bounding box center [987, 389] width 415 height 432
type textarea "l"
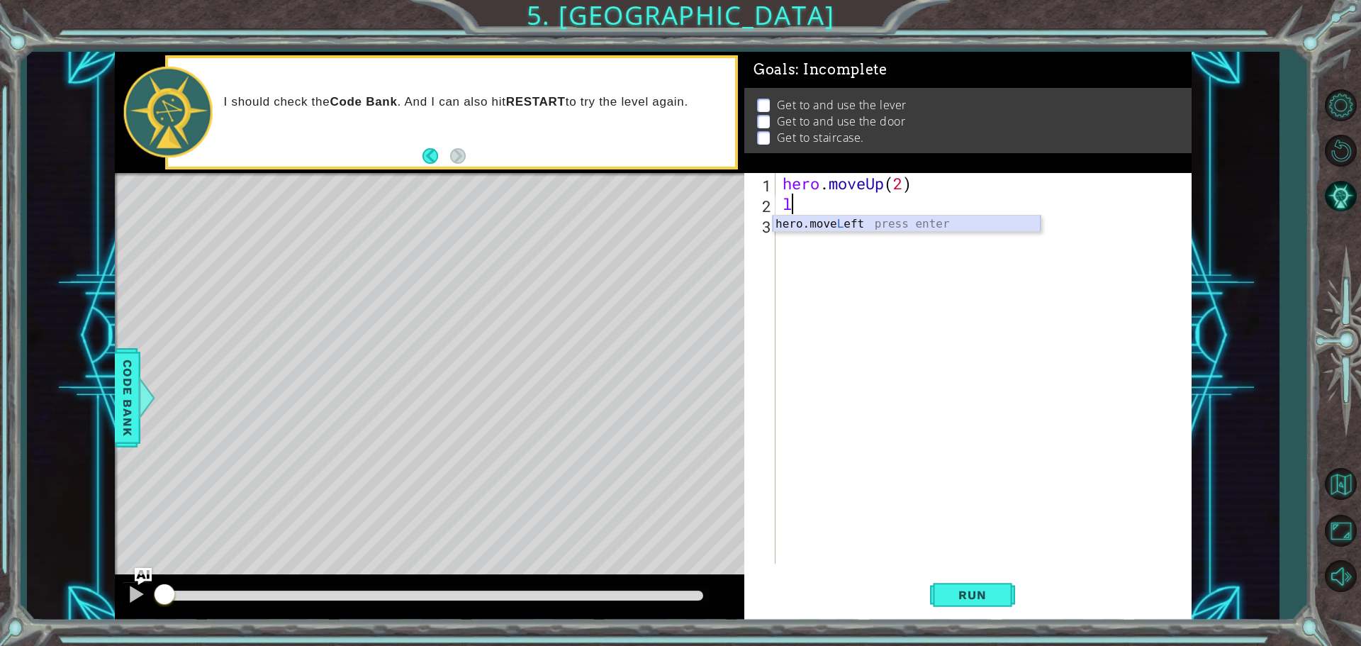
click at [858, 222] on div "hero.move L eft press enter" at bounding box center [907, 240] width 268 height 51
type textarea "u"
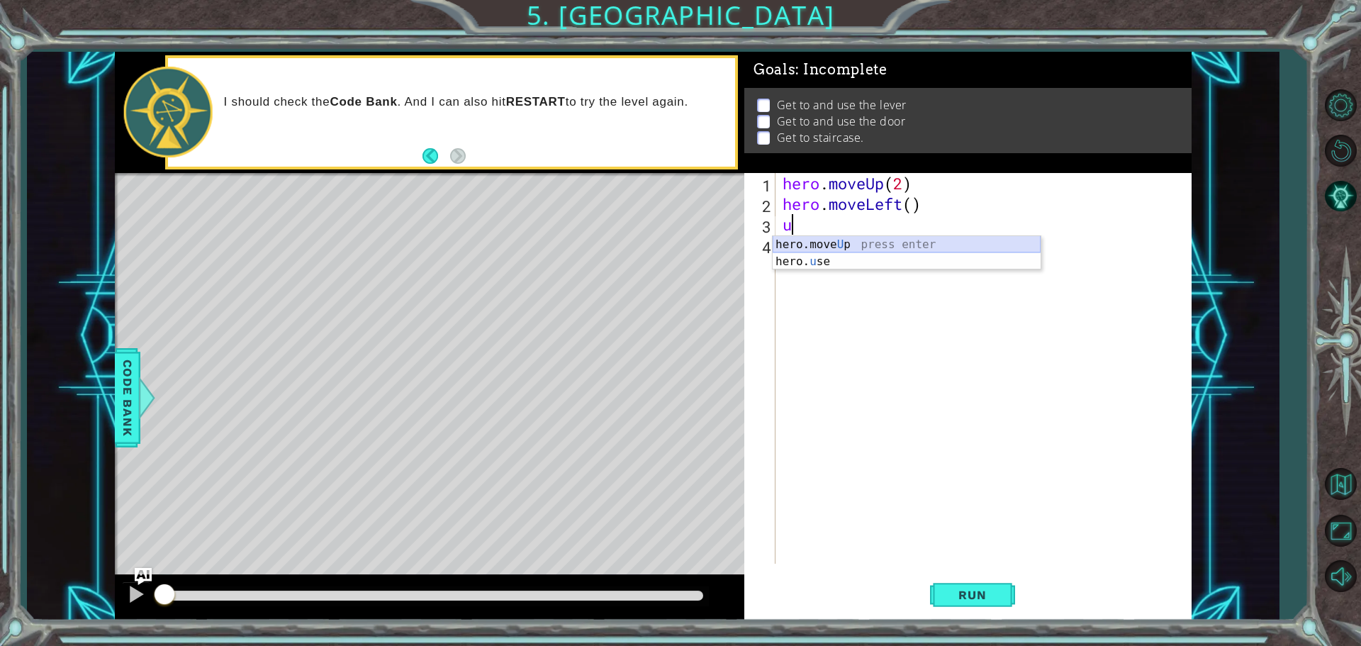
click at [849, 237] on div "hero.move U p press enter hero. u se press enter" at bounding box center [907, 270] width 268 height 68
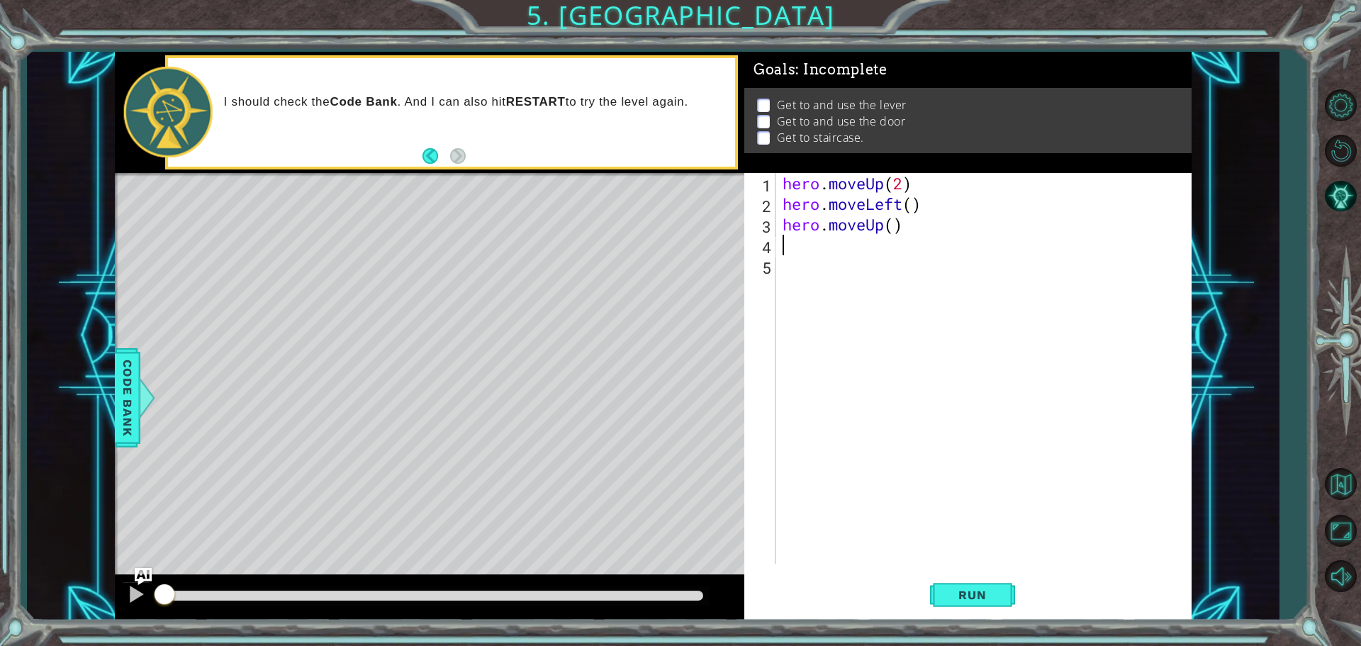
click at [894, 225] on div "hero . moveUp ( 2 ) hero . moveLeft ( ) hero . moveUp ( )" at bounding box center [987, 389] width 415 height 432
click at [902, 224] on div "hero . moveUp ( 2 ) hero . moveLeft ( ) hero . moveUp ( )" at bounding box center [987, 389] width 415 height 432
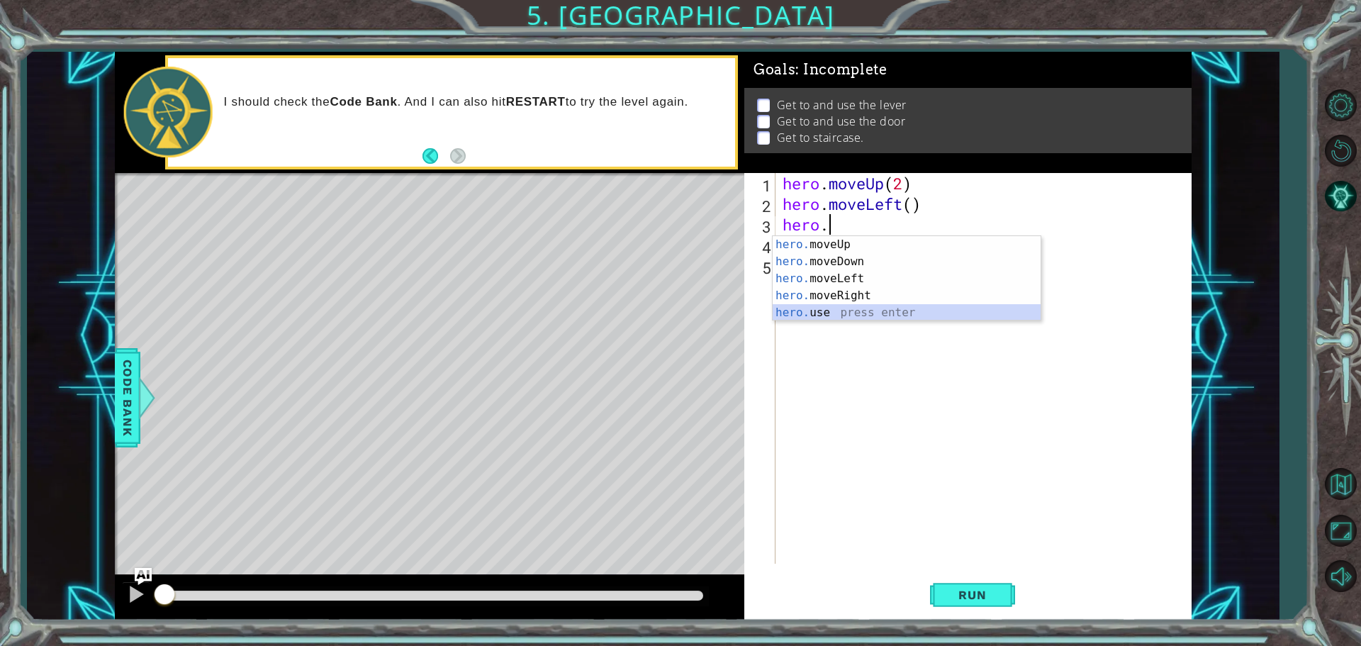
click at [835, 308] on div "hero. moveUp press enter hero. moveDown press enter hero. moveLeft press enter …" at bounding box center [907, 295] width 268 height 119
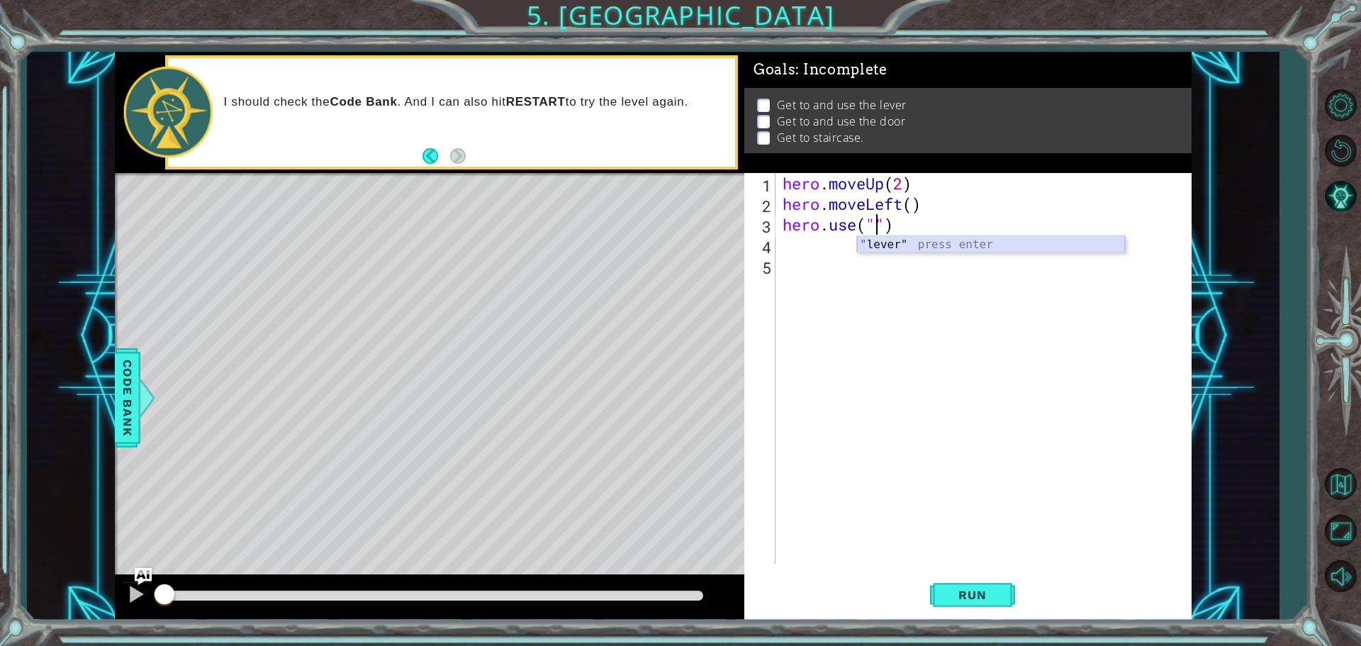
click at [909, 247] on div "" lever" press enter" at bounding box center [991, 261] width 268 height 51
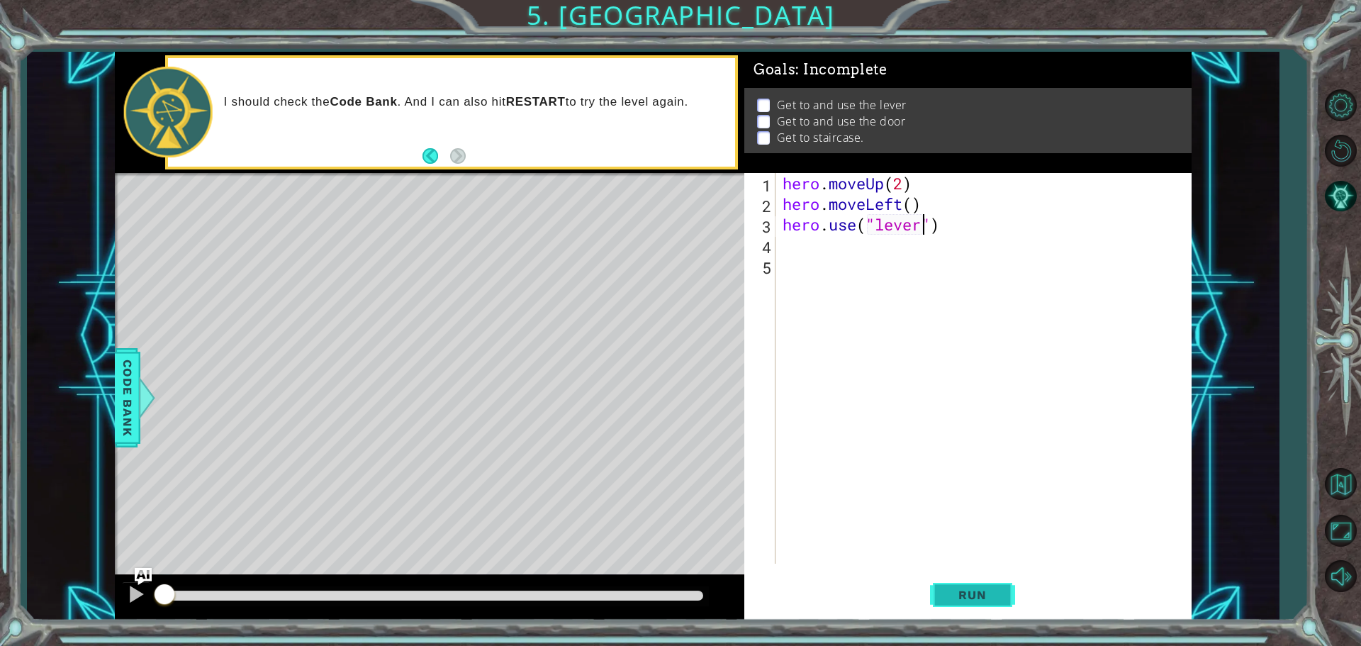
type textarea "hero.use("lever")"
click at [948, 596] on span "Run" at bounding box center [972, 595] width 56 height 14
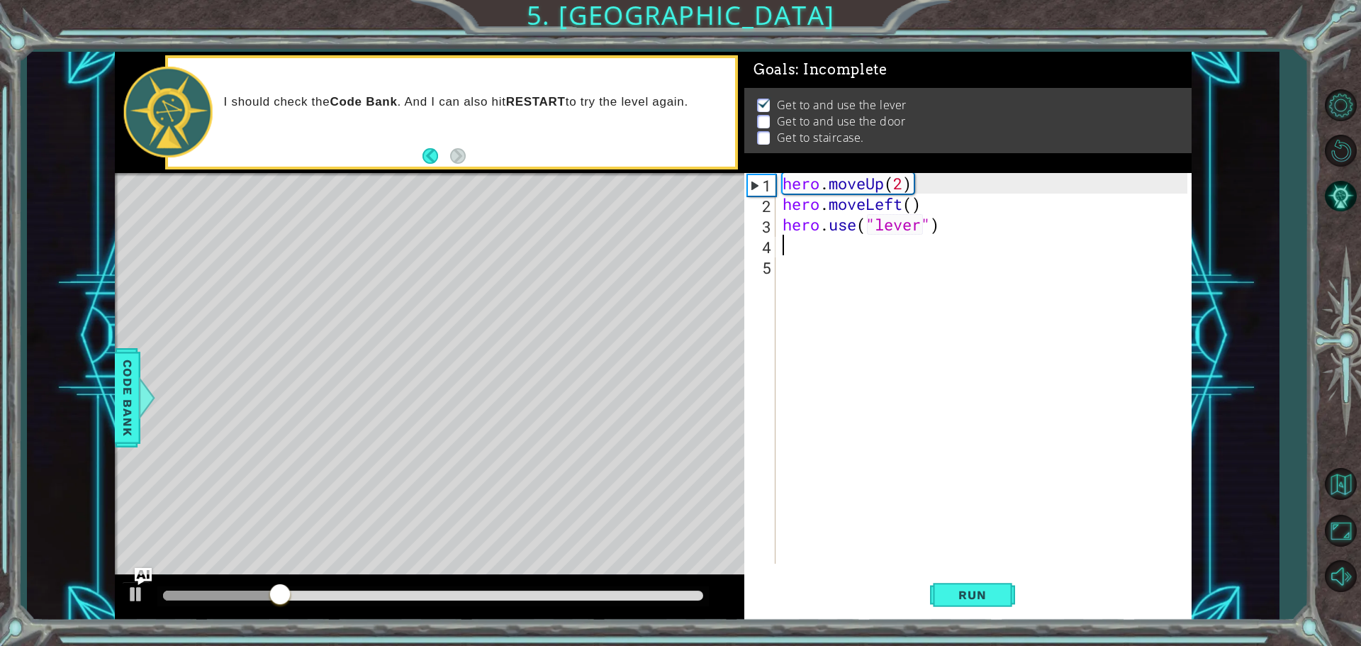
click at [797, 254] on div "hero . moveUp ( 2 ) hero . moveLeft ( ) hero . use ( "lever" )" at bounding box center [987, 389] width 415 height 432
type textarea "r"
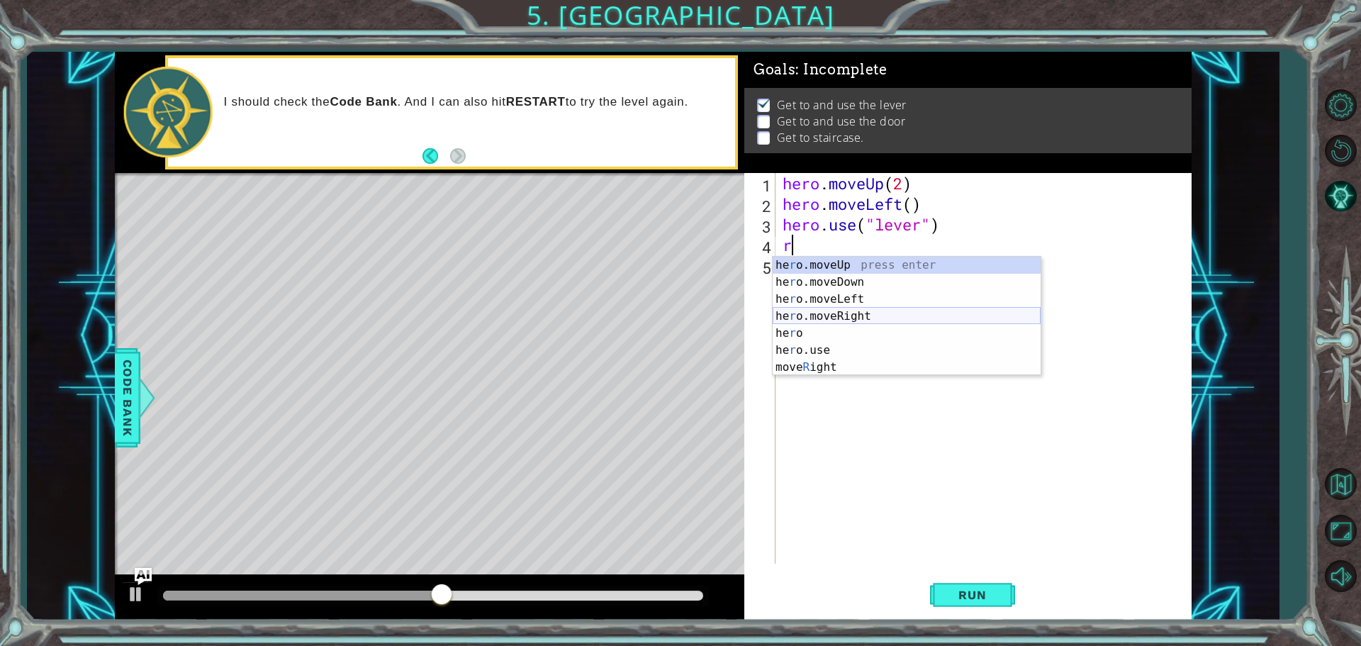
click at [819, 317] on div "he r o.moveUp press enter he r o.moveDown press enter he r o.moveLeft press ent…" at bounding box center [907, 333] width 268 height 153
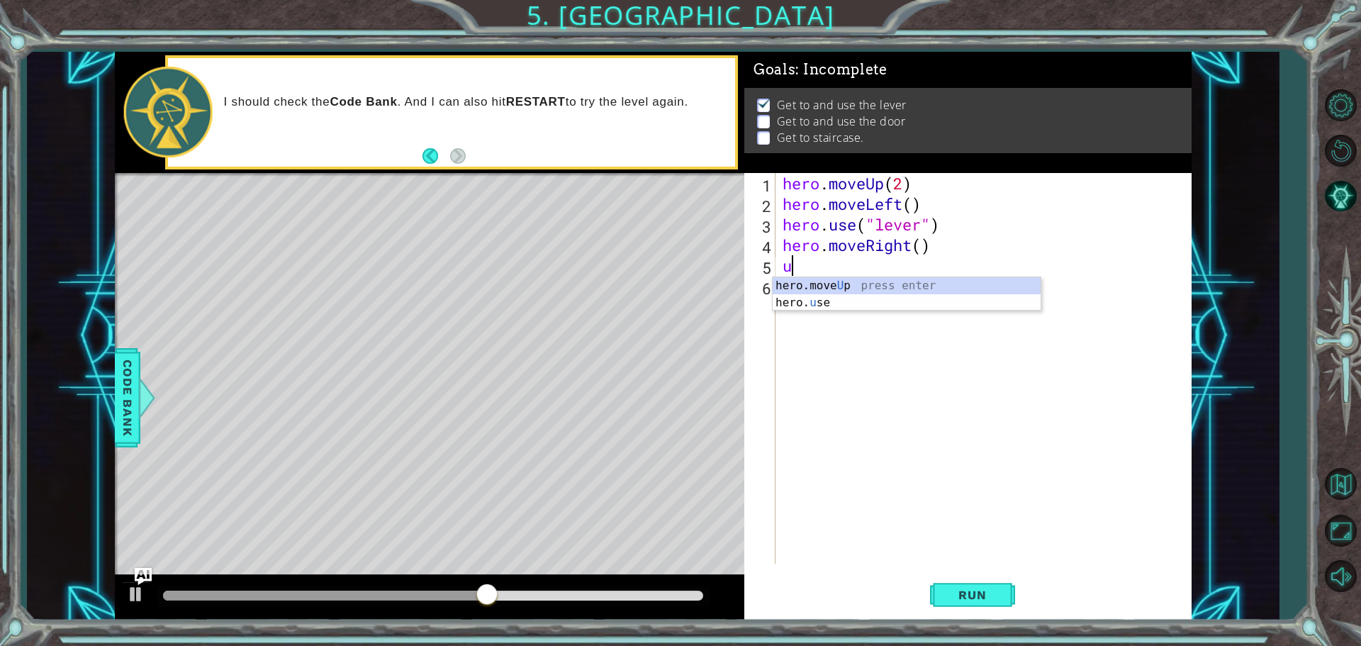
type textarea "up"
click at [803, 281] on div "hero.move Up press enter" at bounding box center [907, 302] width 268 height 51
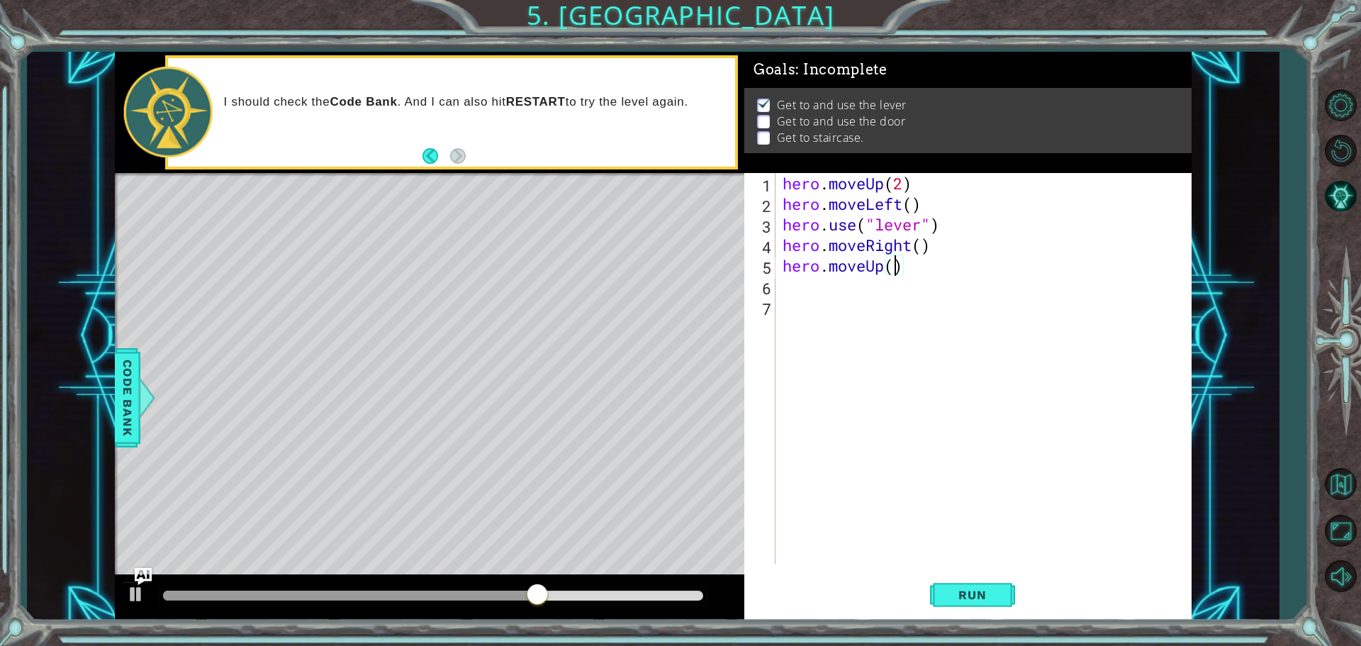
click at [895, 271] on div "hero . moveUp ( 2 ) hero . moveLeft ( ) hero . use ( "lever" ) hero . moveRight…" at bounding box center [987, 389] width 415 height 432
click at [970, 600] on span "Run" at bounding box center [972, 595] width 56 height 14
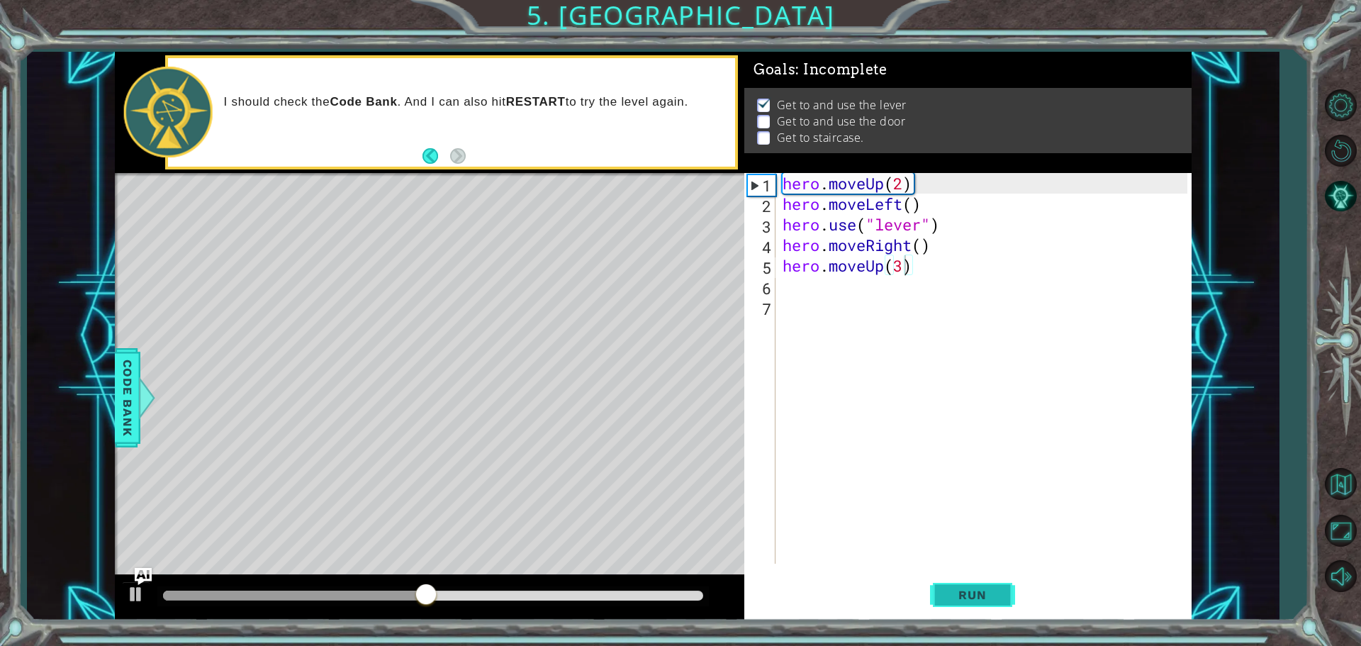
click at [955, 587] on button "Run" at bounding box center [972, 594] width 85 height 45
click at [898, 181] on div "hero . moveUp ( 2 ) hero . moveLeft ( ) hero . use ( "lever" ) hero . moveRight…" at bounding box center [987, 389] width 415 height 432
click at [902, 181] on div "hero . moveUp ( 2 ) hero . moveLeft ( ) hero . use ( "lever" ) hero . moveRight…" at bounding box center [987, 389] width 415 height 432
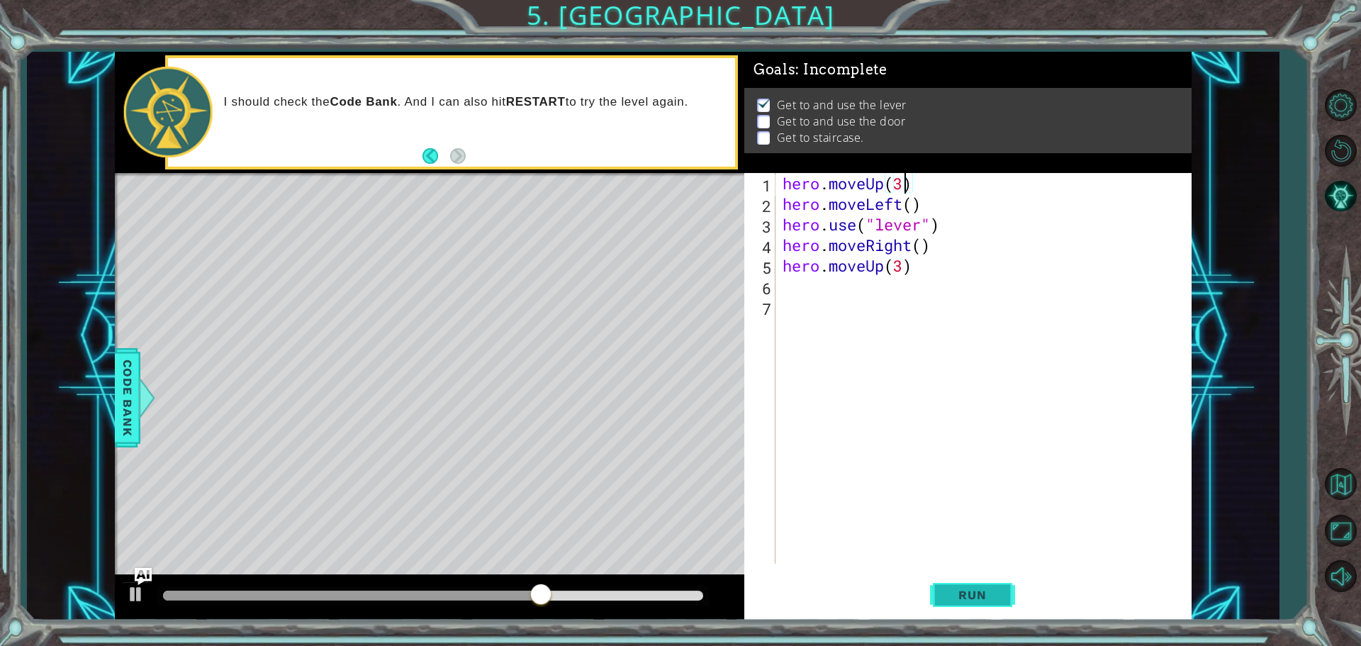
type textarea "hero.moveUp(3)"
click at [983, 588] on span "Run" at bounding box center [972, 595] width 56 height 14
